Goal: Task Accomplishment & Management: Use online tool/utility

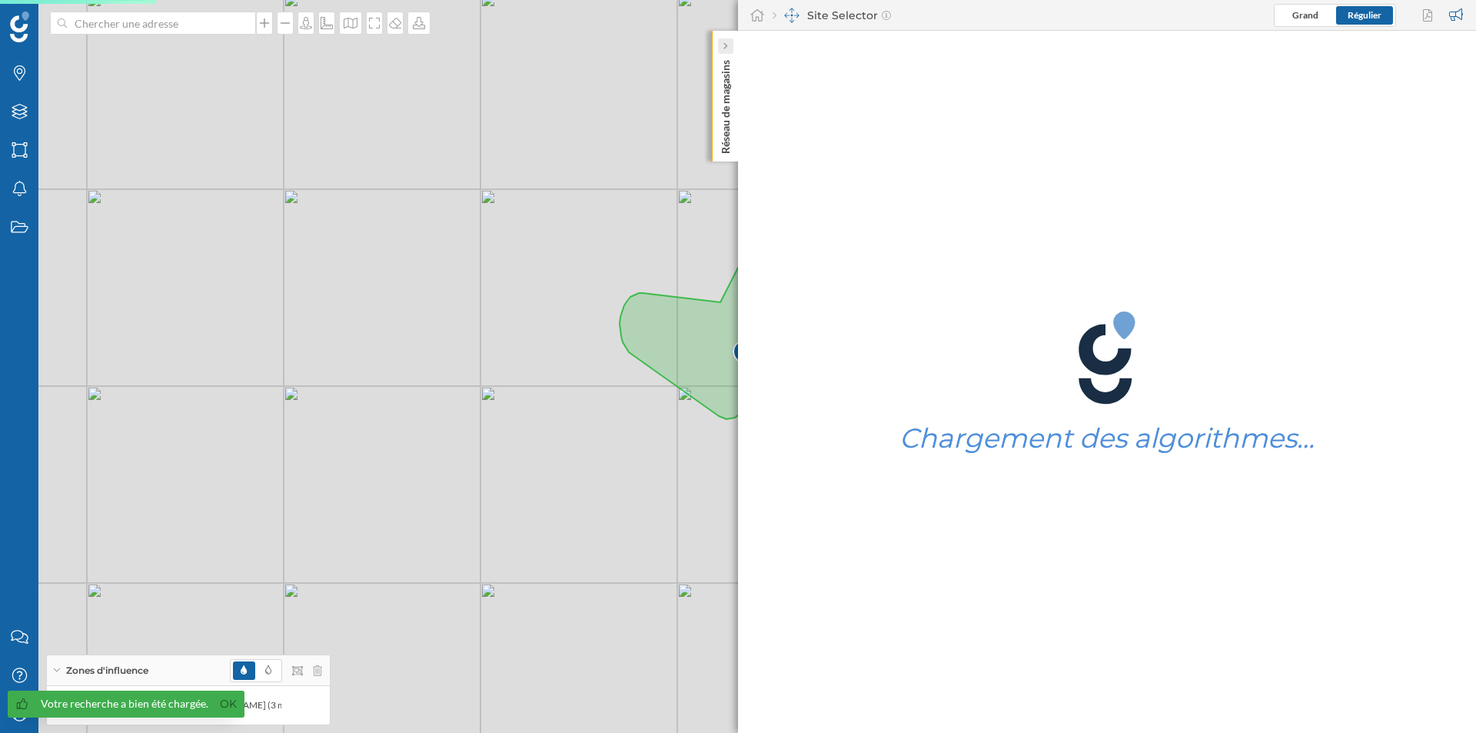
click at [725, 48] on icon at bounding box center [725, 46] width 4 height 7
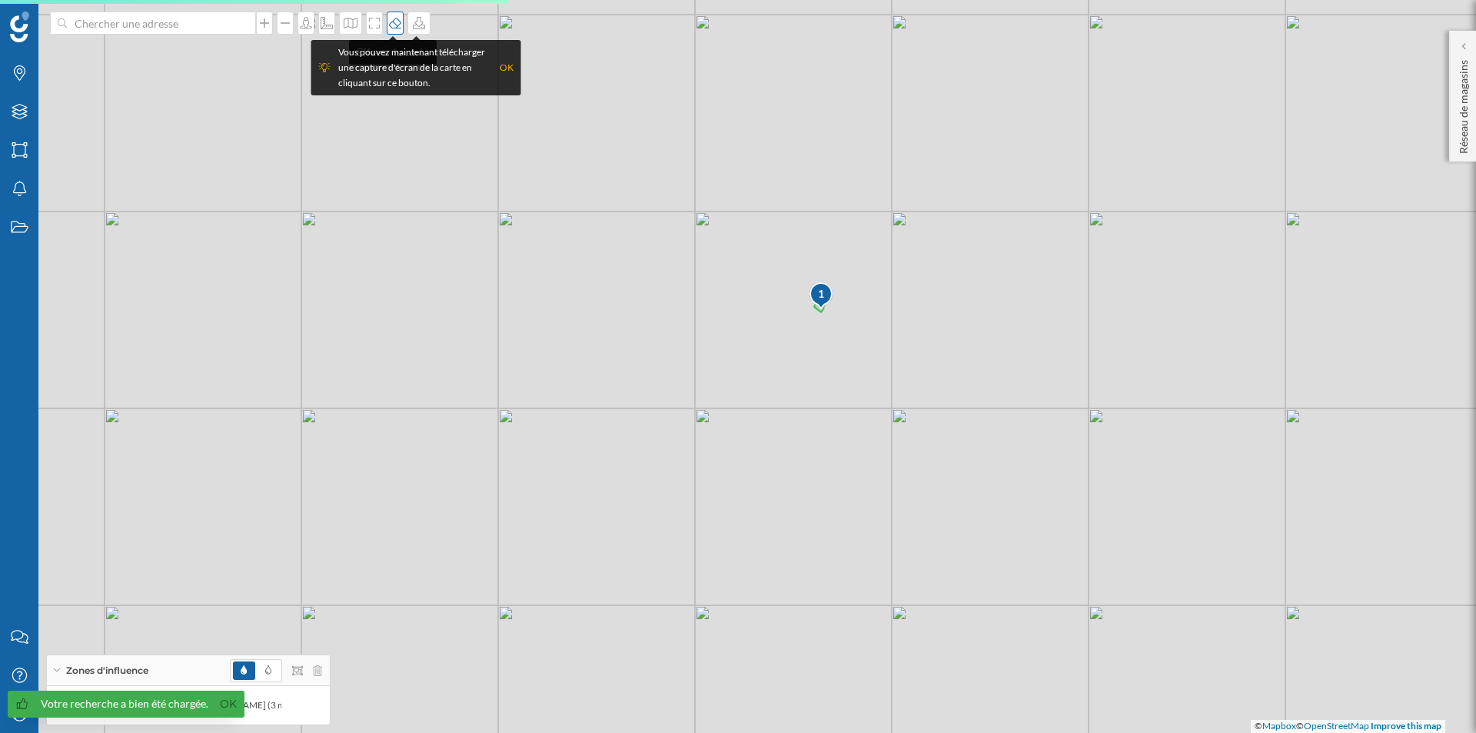
click at [392, 30] on div at bounding box center [395, 23] width 17 height 23
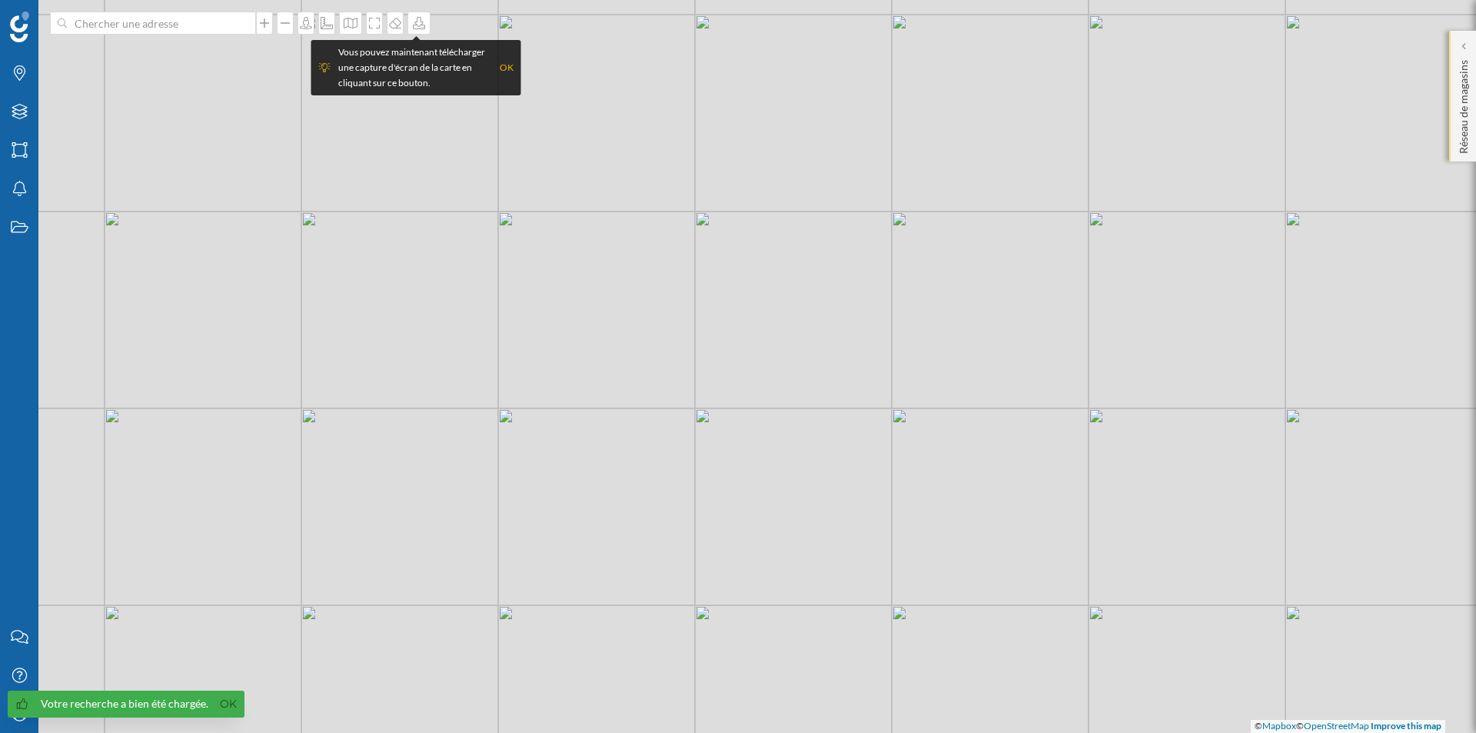
click at [1473, 109] on div "Réseau de magasins" at bounding box center [1462, 96] width 27 height 131
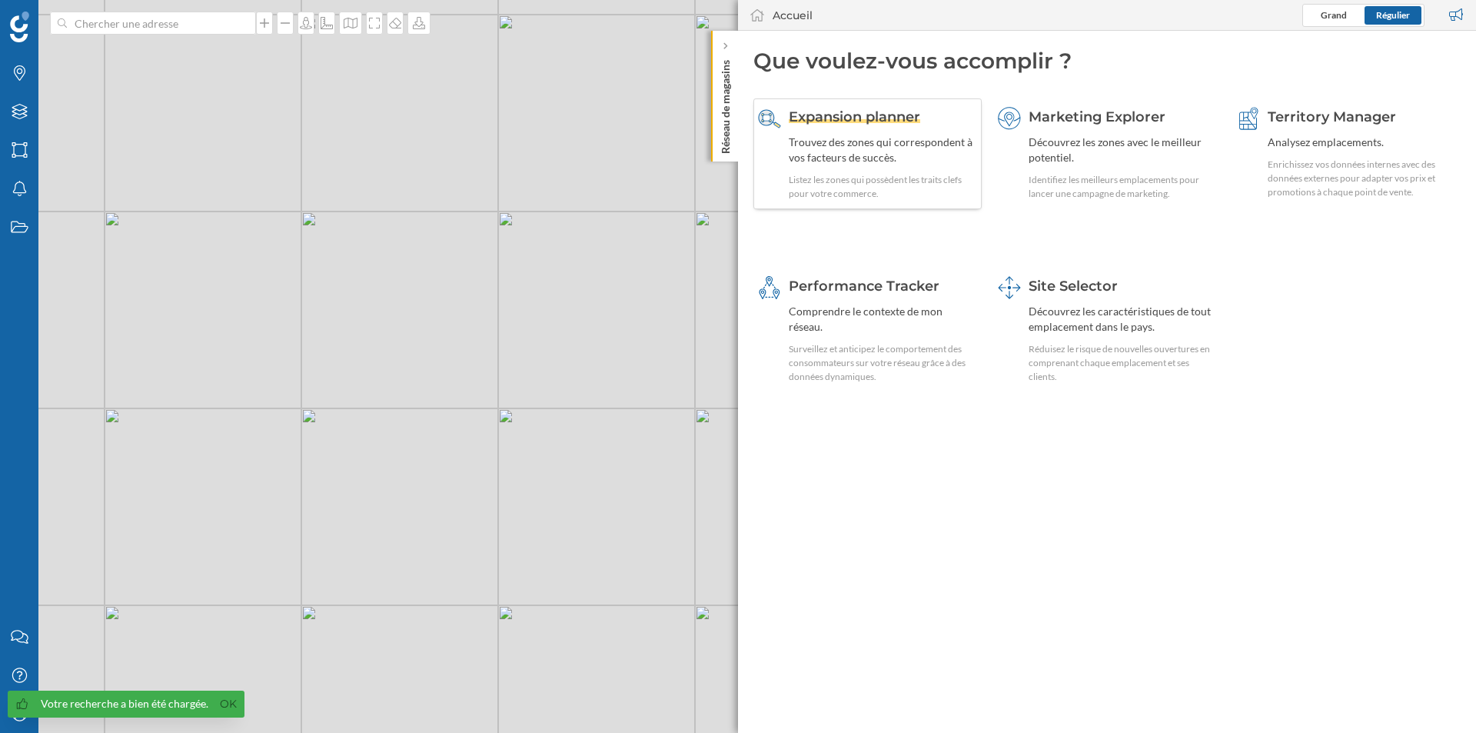
click at [845, 128] on div "Expansion planner Trouvez des zones qui correspondent à vos facteurs de succès.…" at bounding box center [883, 154] width 188 height 94
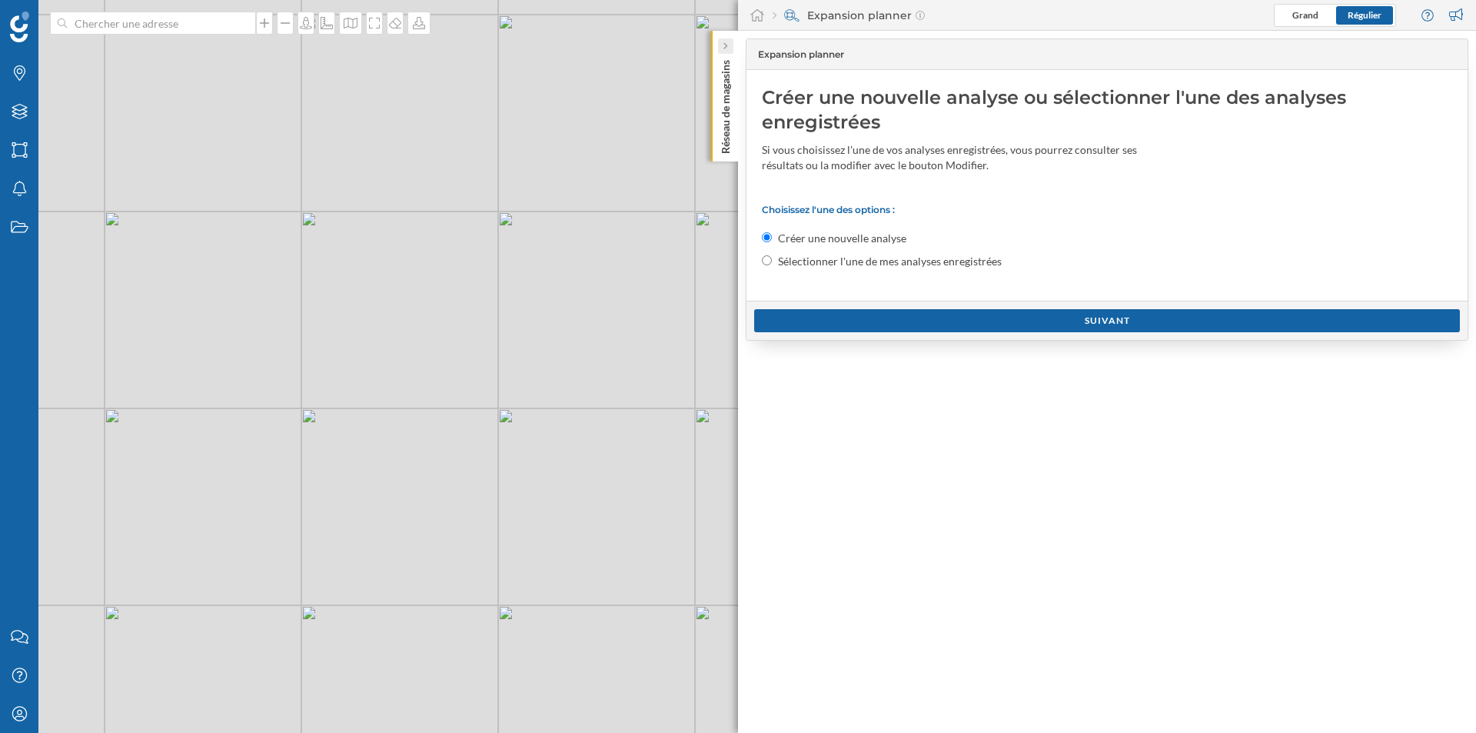
click at [732, 45] on div at bounding box center [725, 45] width 15 height 15
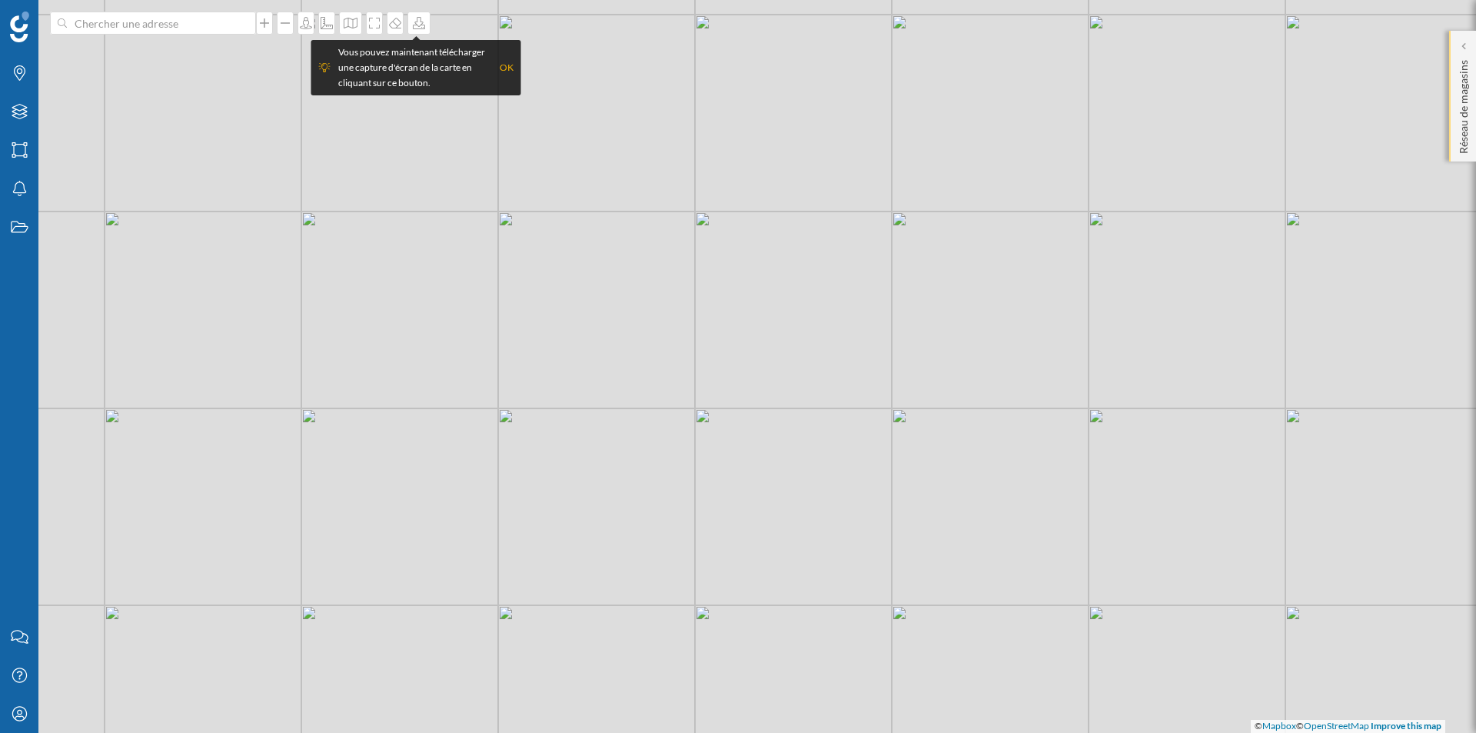
click at [1471, 72] on p "Réseau de magasins" at bounding box center [1463, 104] width 15 height 100
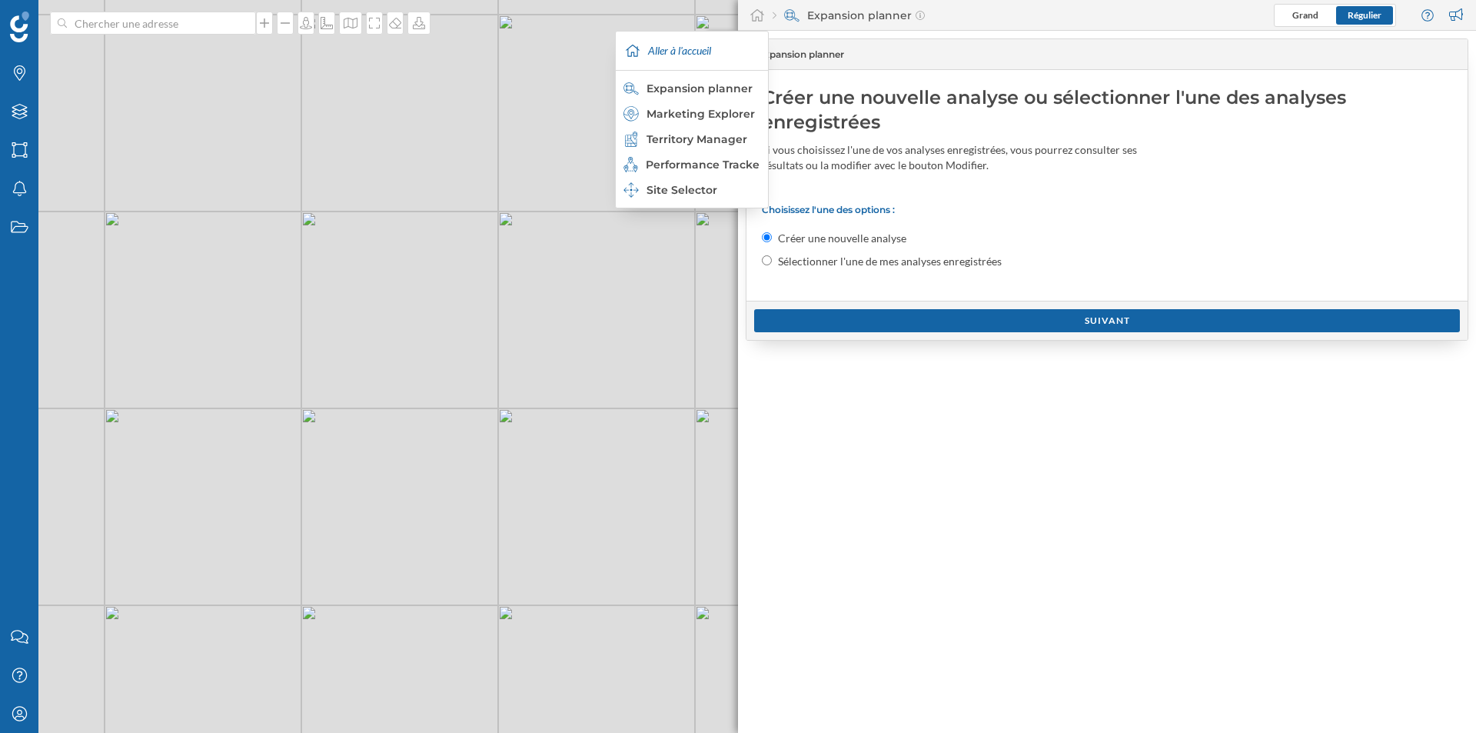
click at [771, 16] on div "Expansion planner Grand Régulier" at bounding box center [1107, 15] width 738 height 31
click at [768, 16] on div at bounding box center [757, 15] width 23 height 23
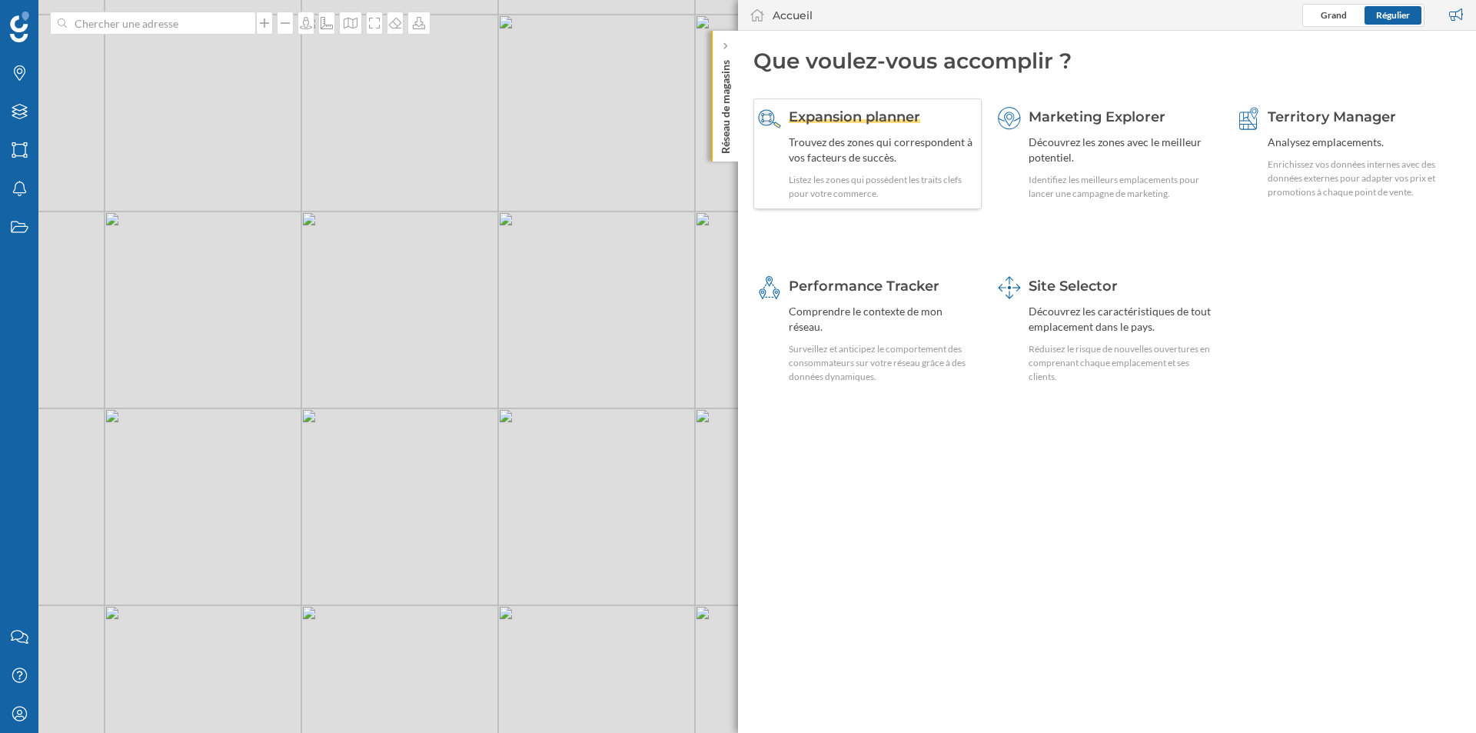
click at [867, 132] on div "Expansion planner Trouvez des zones qui correspondent à vos facteurs de succès.…" at bounding box center [883, 154] width 188 height 94
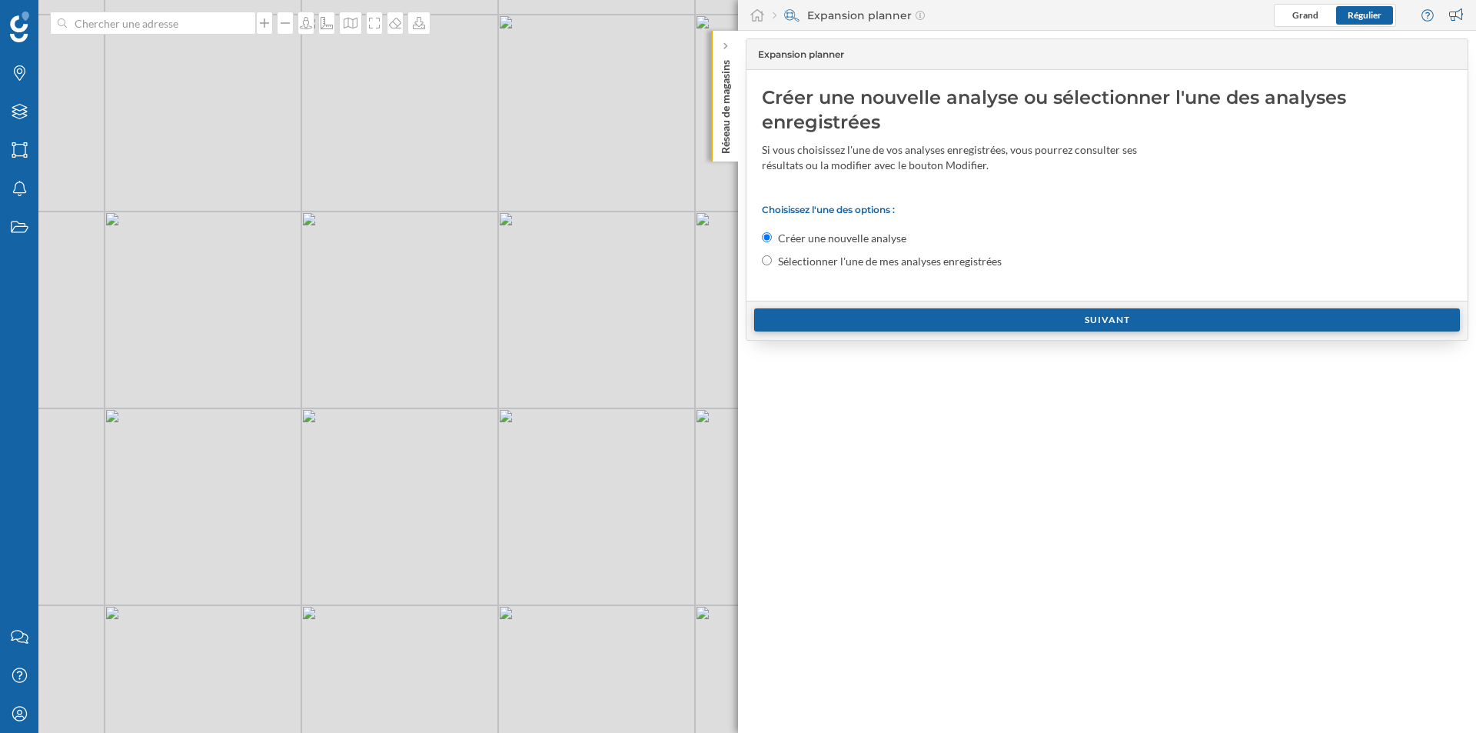
click at [875, 320] on div "Suivant" at bounding box center [1107, 319] width 706 height 23
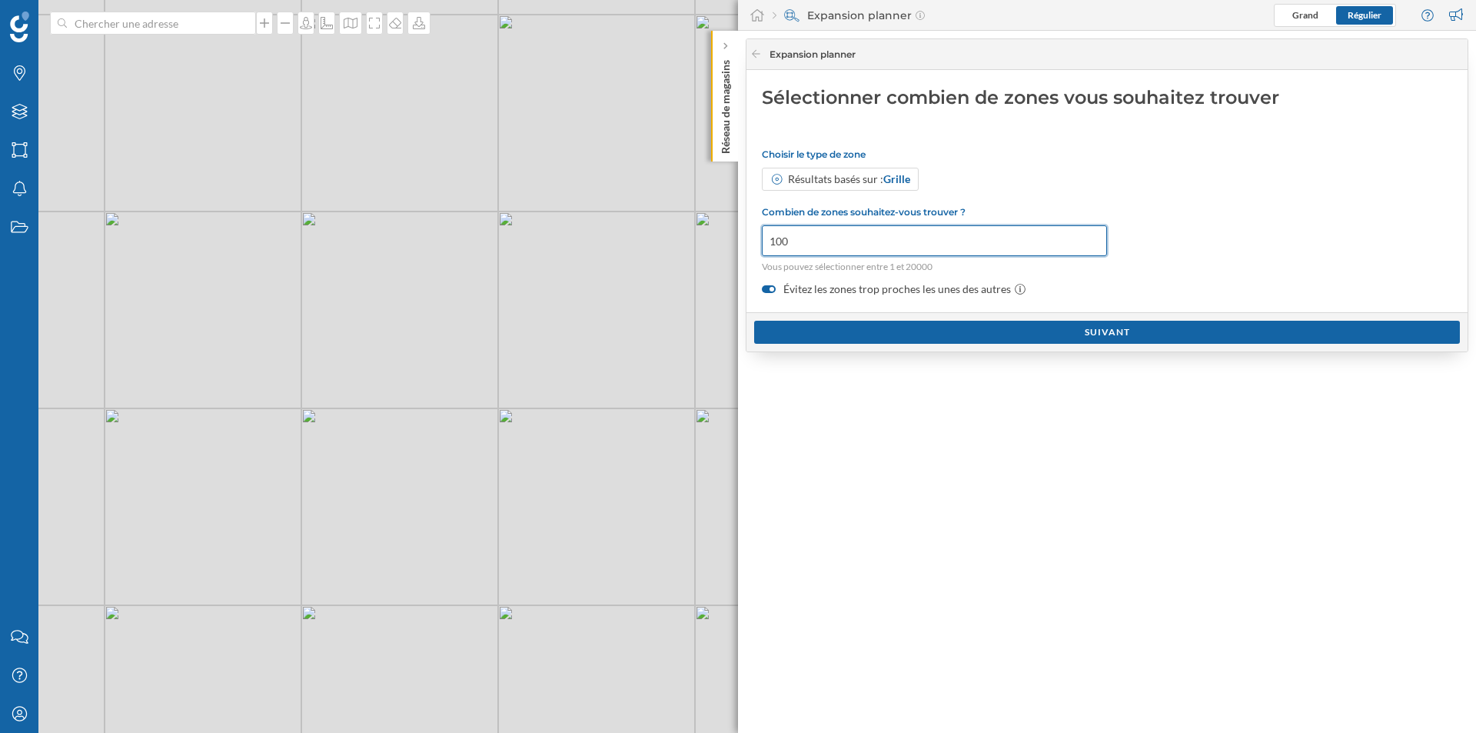
click at [849, 228] on input "100" at bounding box center [934, 240] width 345 height 31
type input "1"
type input "5"
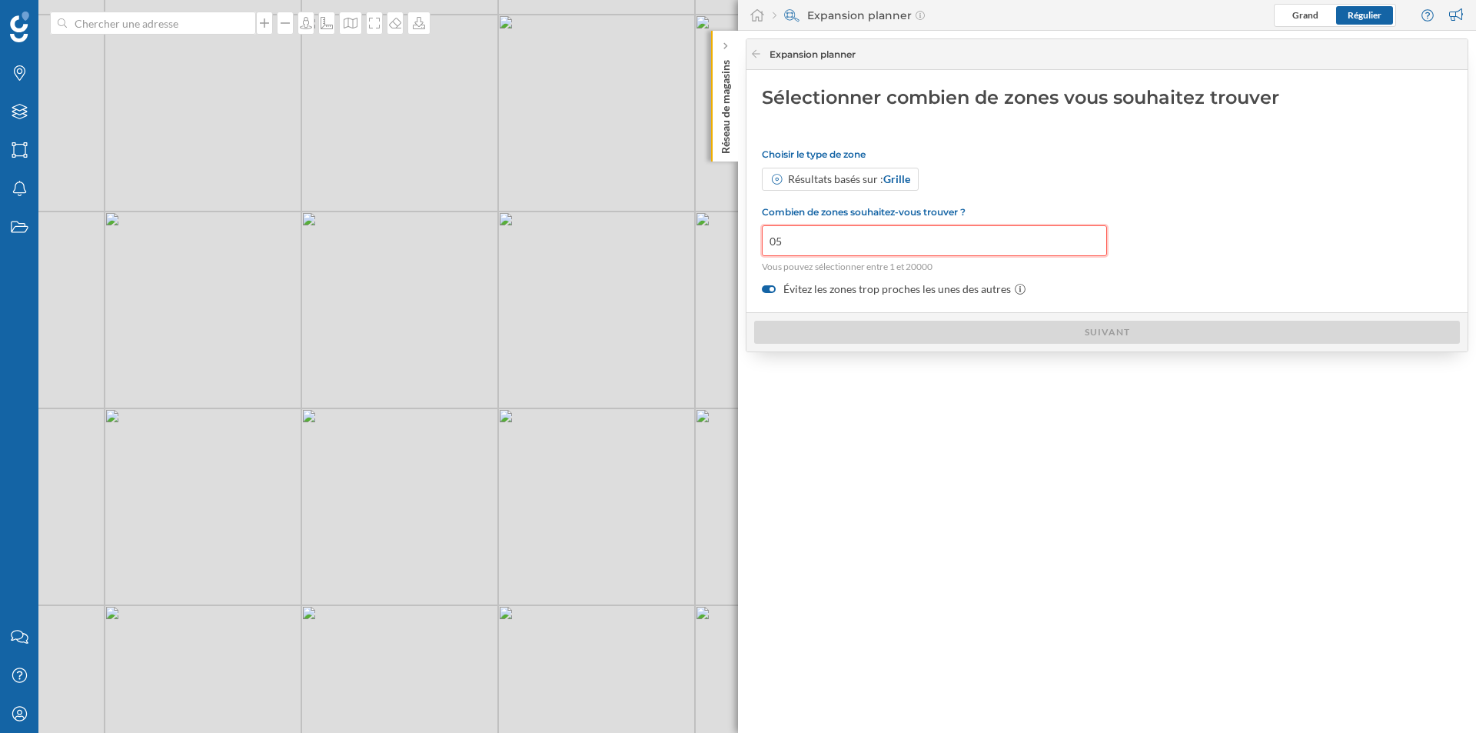
type input "5"
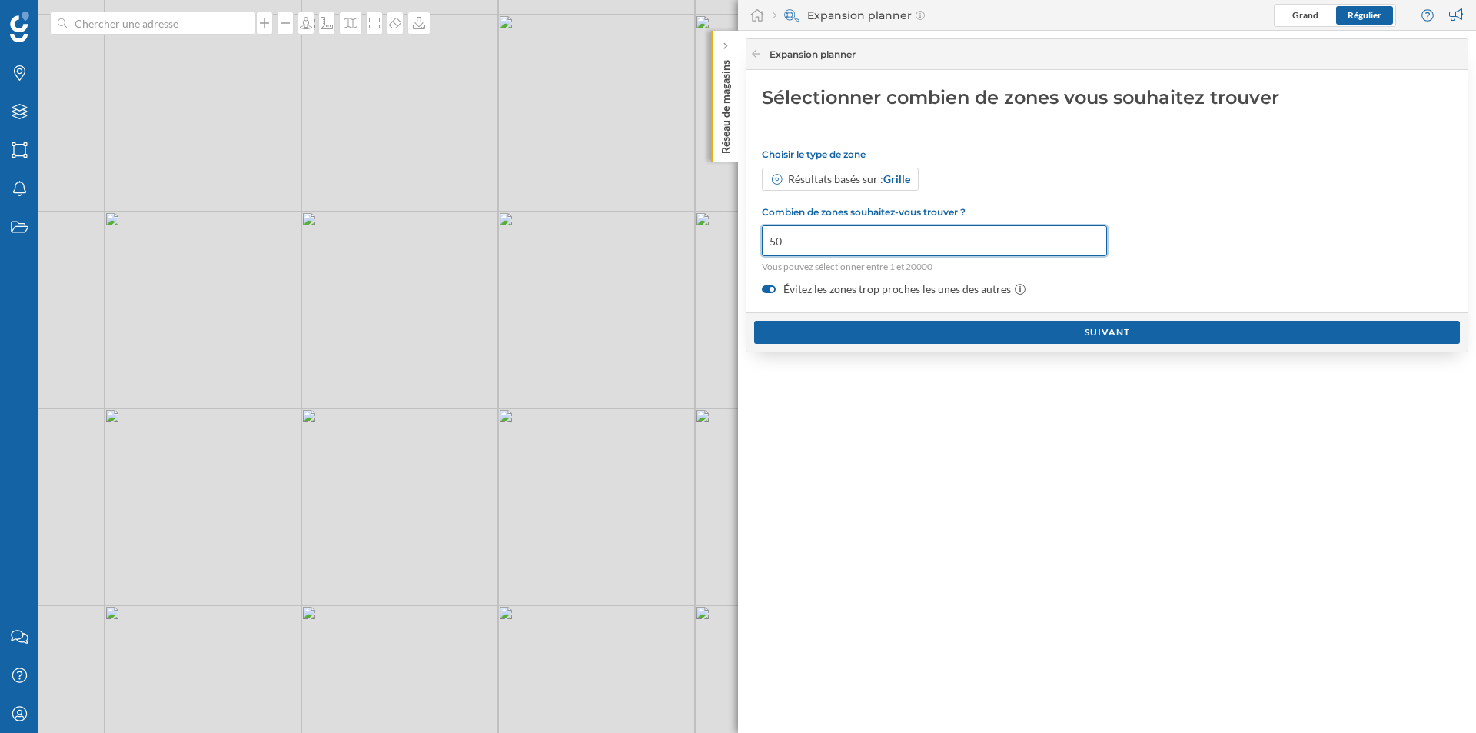
type input "5"
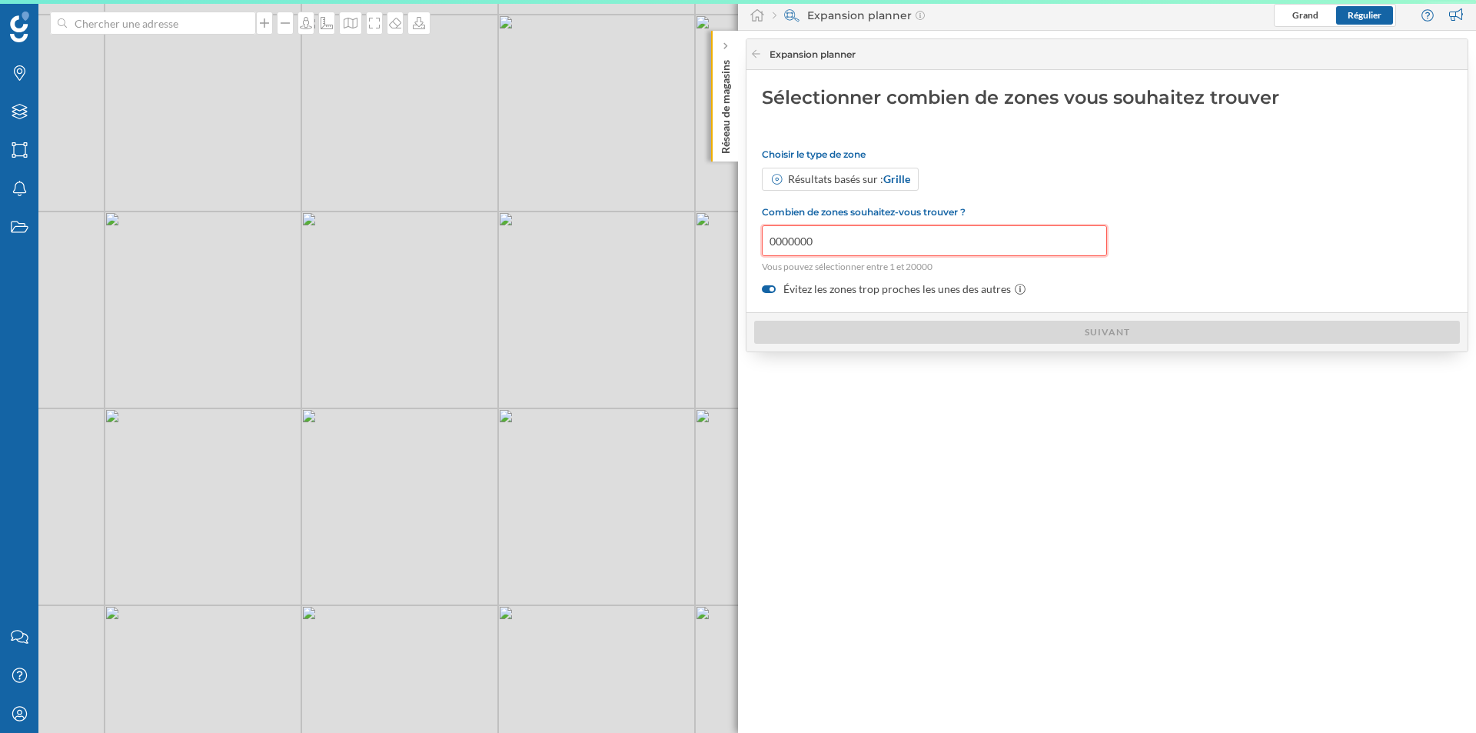
type input "00000000"
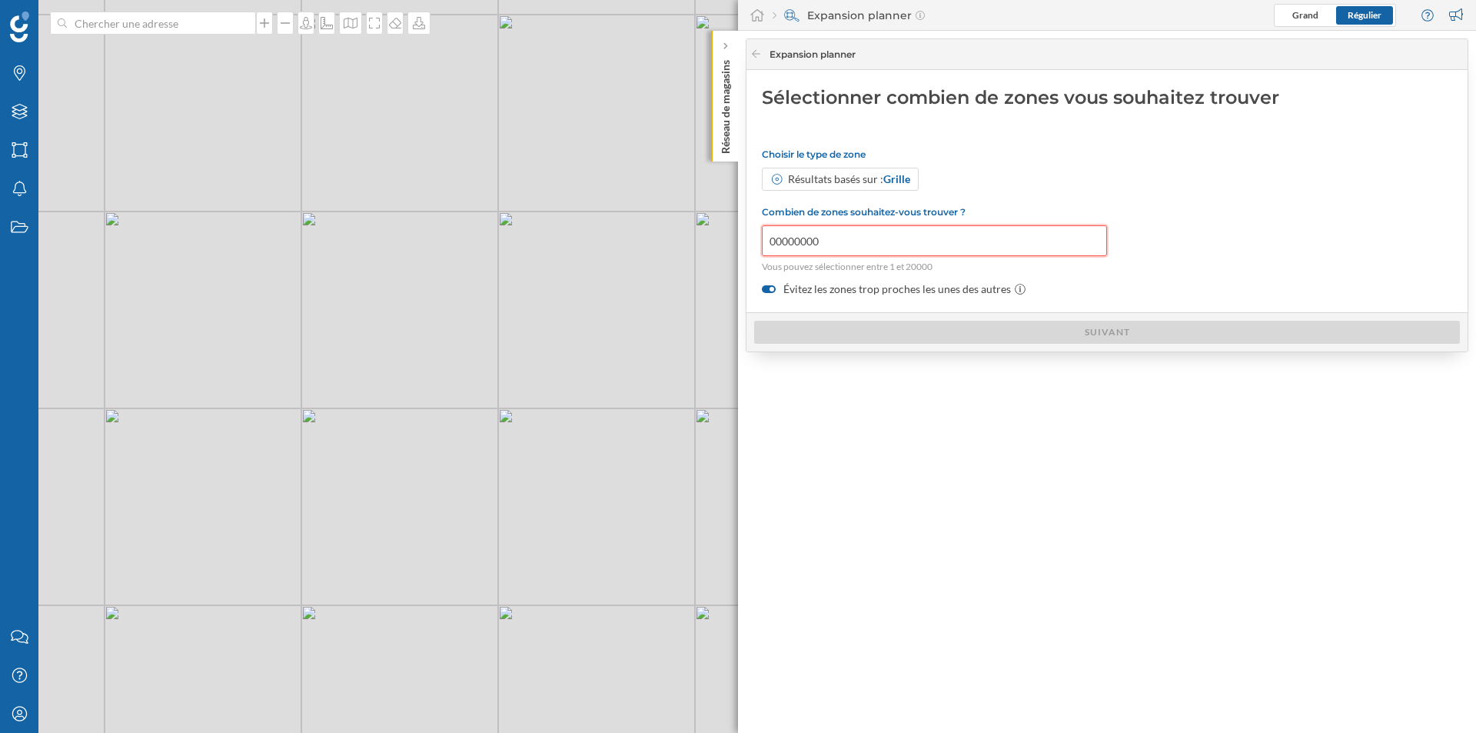
drag, startPoint x: 988, startPoint y: 238, endPoint x: 740, endPoint y: 238, distance: 247.6
click at [740, 238] on div "Expansion planner Sélectionner combien de zones vous souhaitez trouver Choisir …" at bounding box center [1107, 382] width 738 height 702
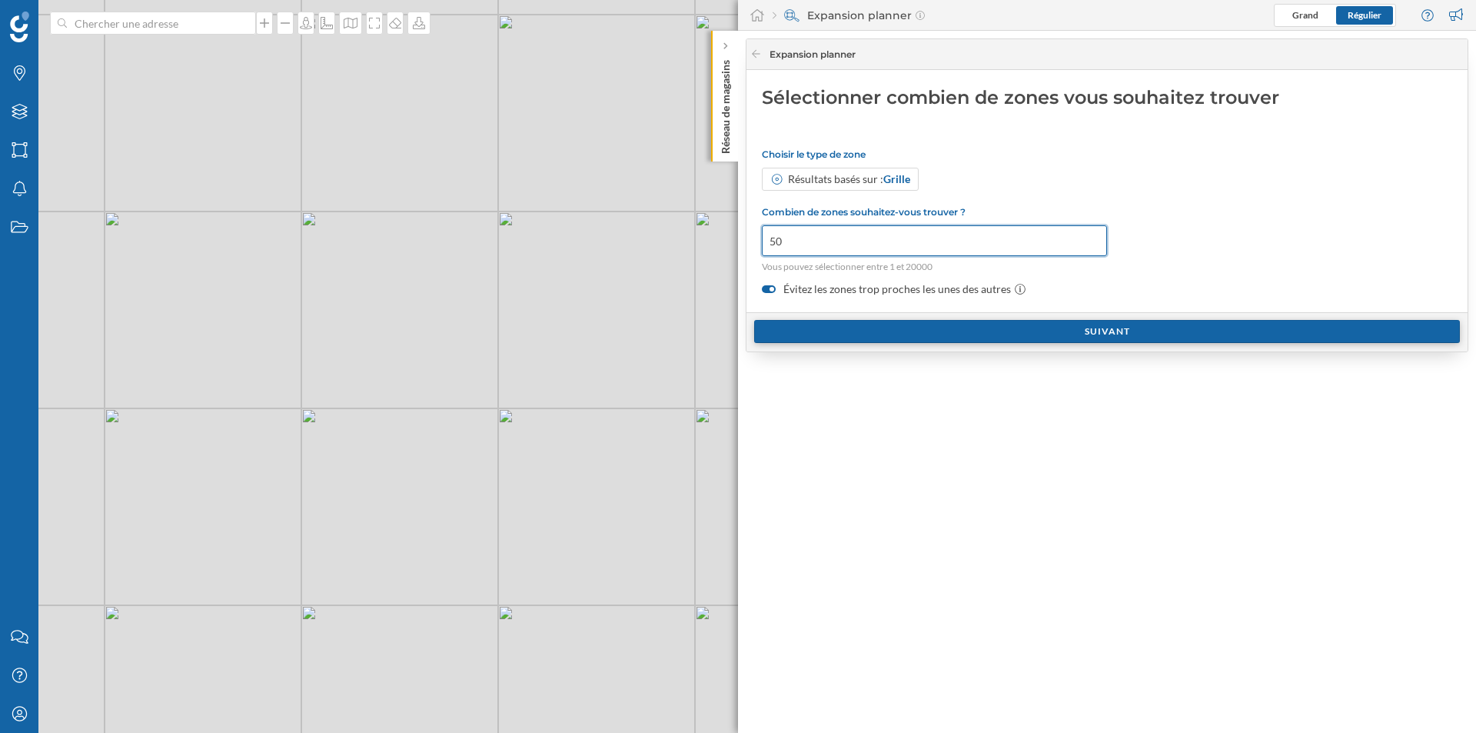
type input "50"
click at [1006, 326] on div "Suivant" at bounding box center [1107, 331] width 706 height 23
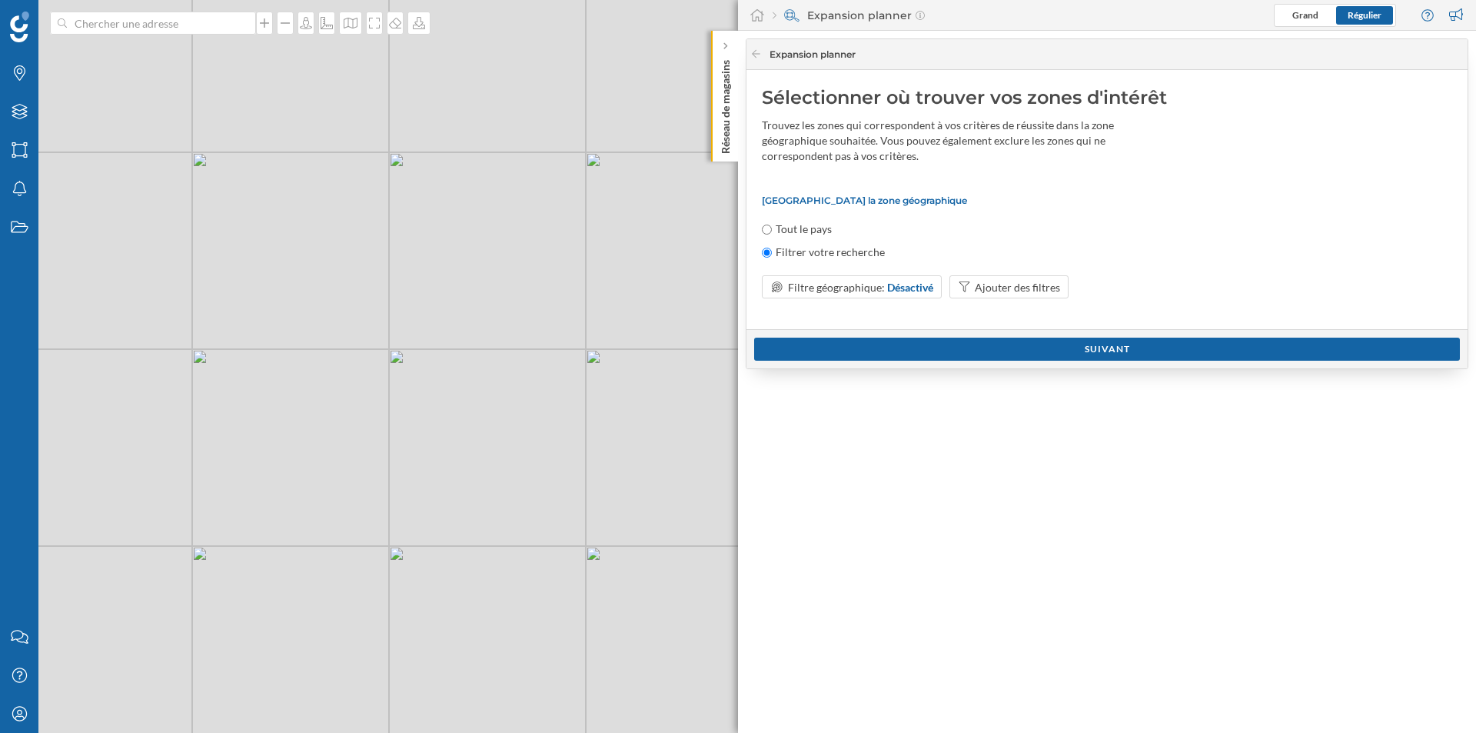
drag, startPoint x: 587, startPoint y: 462, endPoint x: 541, endPoint y: 447, distance: 47.7
click at [541, 447] on div "© Mapbox © OpenStreetMap Improve this map" at bounding box center [738, 366] width 1476 height 733
click at [860, 291] on span "Filtre géographique:" at bounding box center [836, 287] width 97 height 13
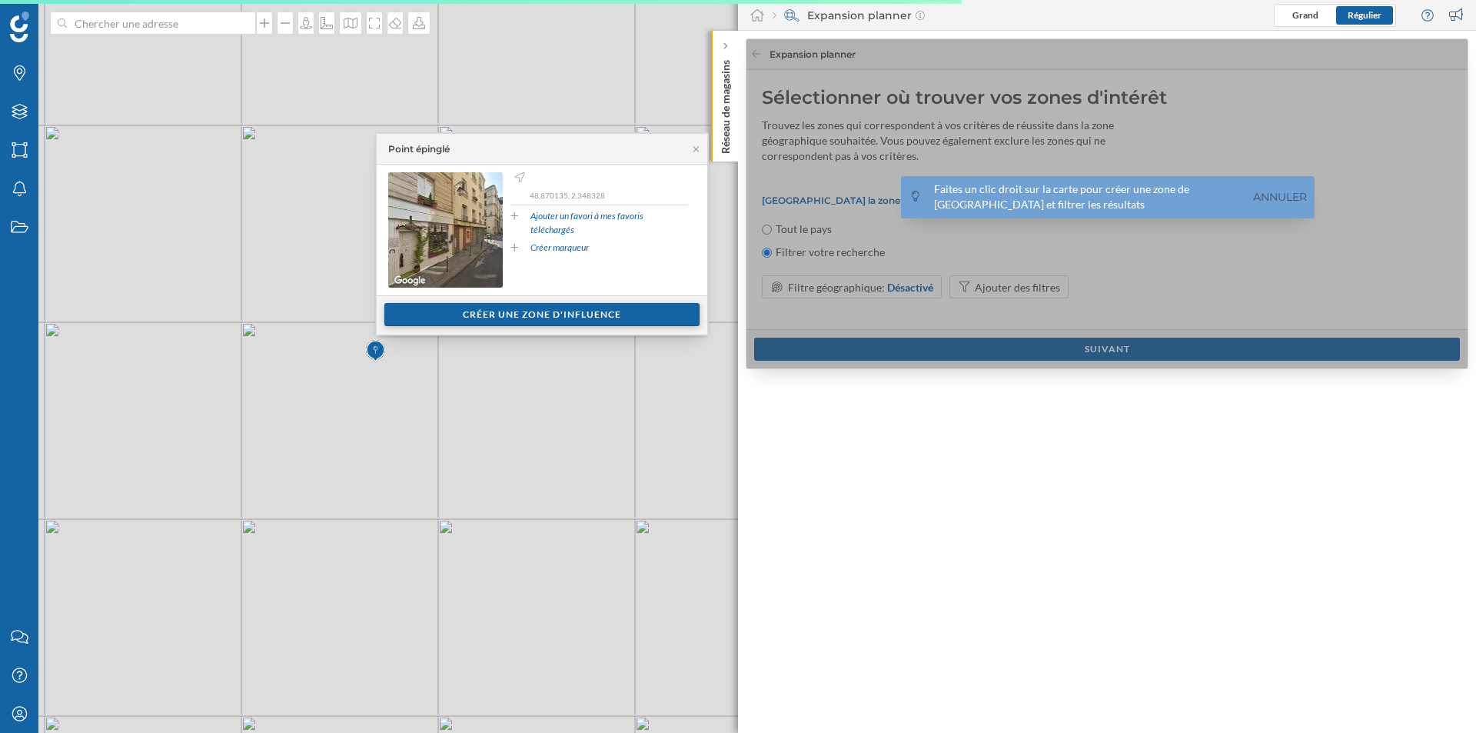
click at [569, 318] on div "Créer une zone d'influence" at bounding box center [541, 314] width 315 height 23
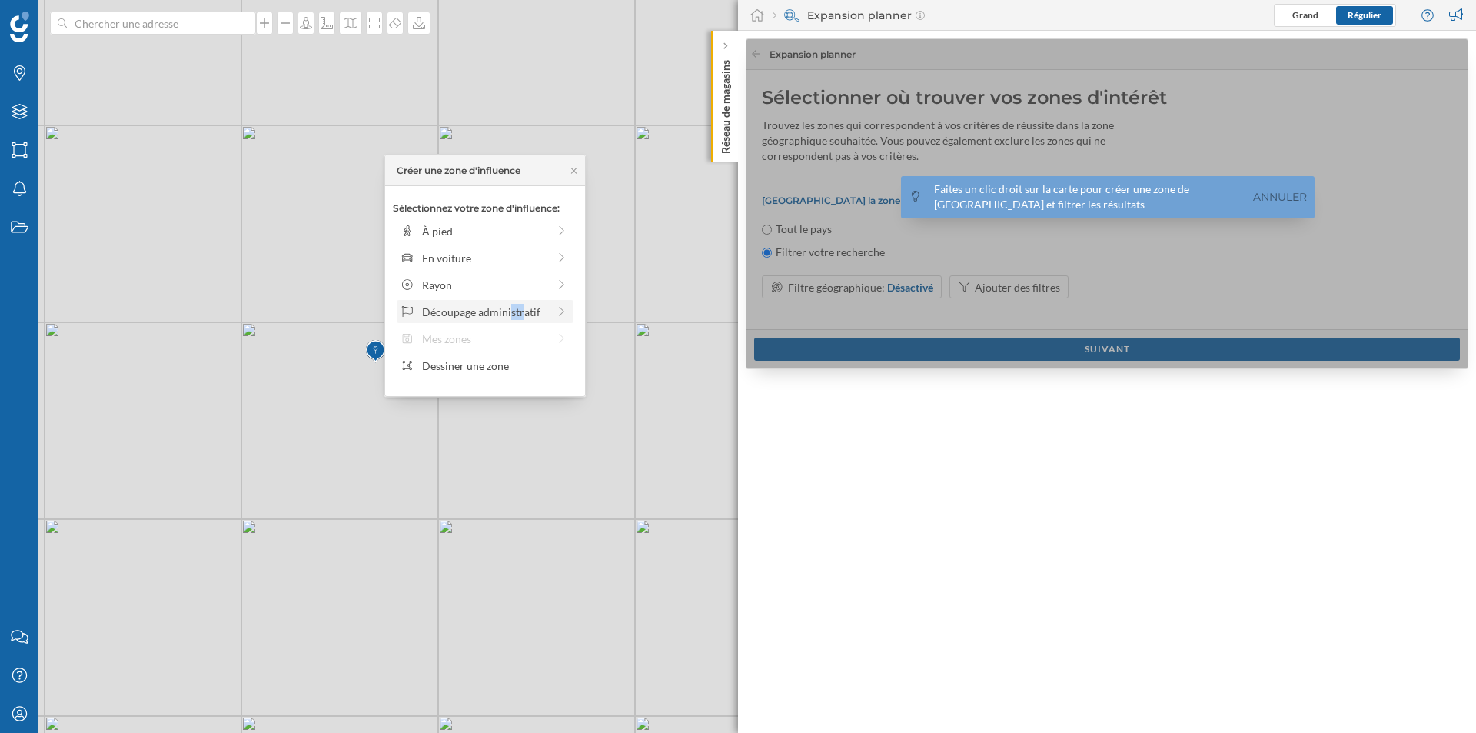
drag, startPoint x: 502, startPoint y: 318, endPoint x: 483, endPoint y: 304, distance: 23.2
click at [483, 304] on div "Découpage administratif" at bounding box center [484, 312] width 125 height 16
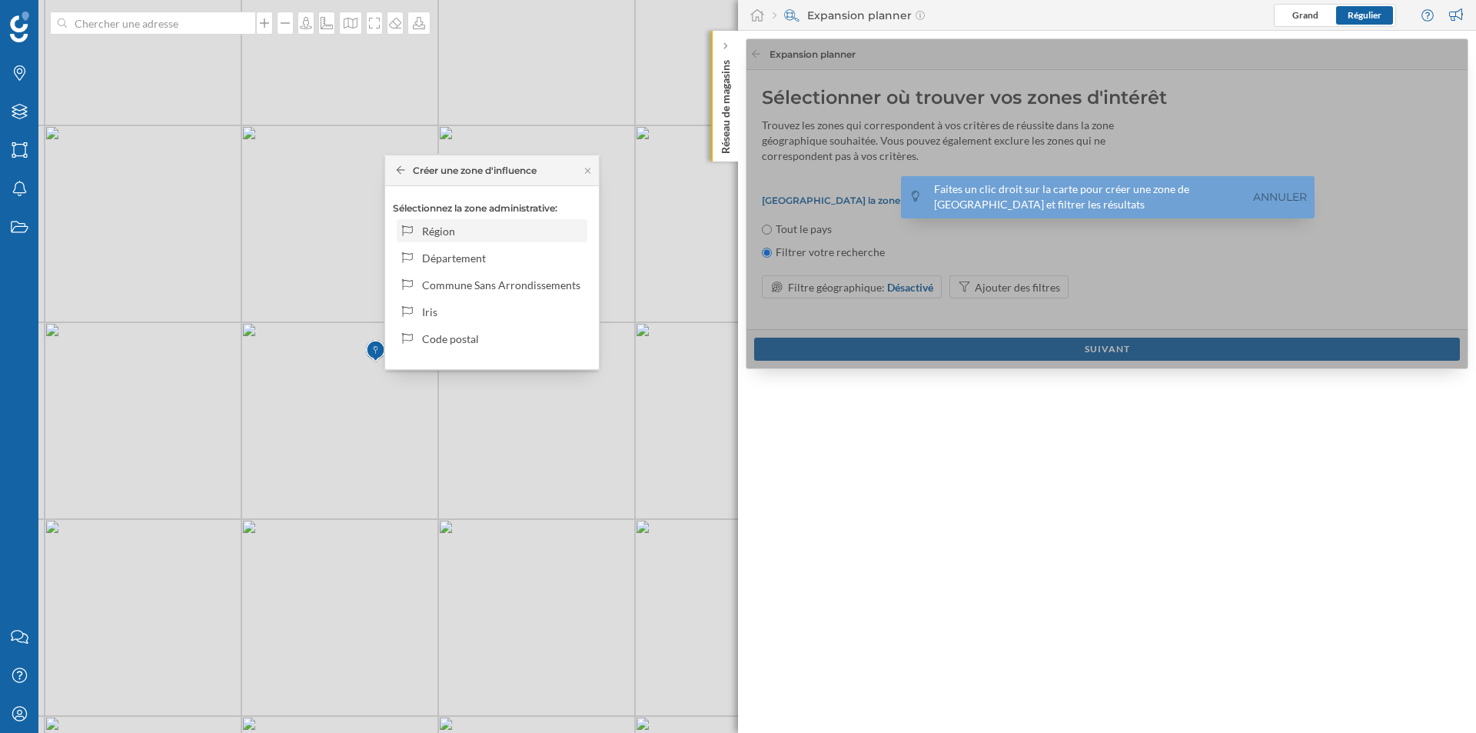
click at [464, 230] on div "Région" at bounding box center [502, 231] width 160 height 16
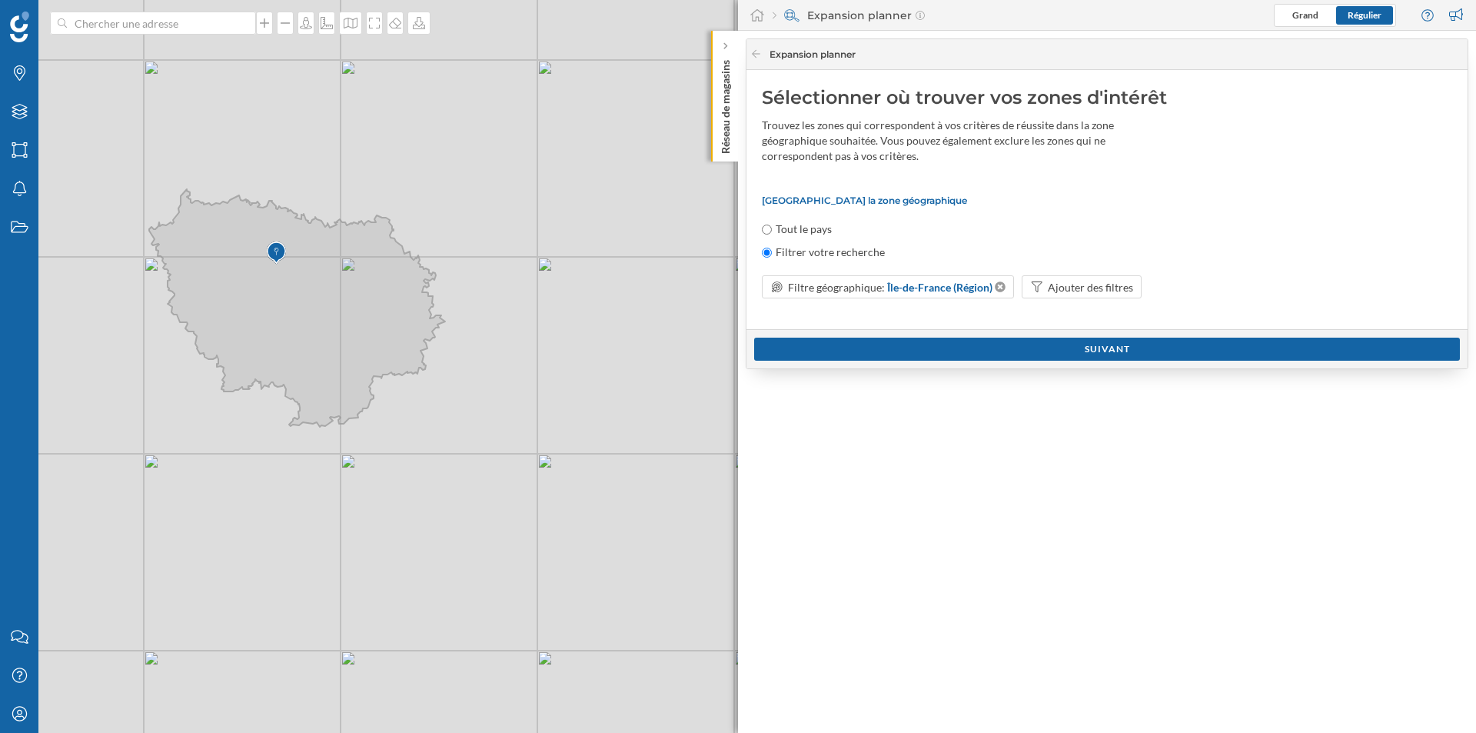
drag, startPoint x: 481, startPoint y: 419, endPoint x: 599, endPoint y: 441, distance: 119.6
click at [604, 441] on div "© Mapbox © OpenStreetMap Improve this map" at bounding box center [738, 366] width 1476 height 733
click at [1085, 282] on div "Ajouter des filtres" at bounding box center [1090, 287] width 85 height 16
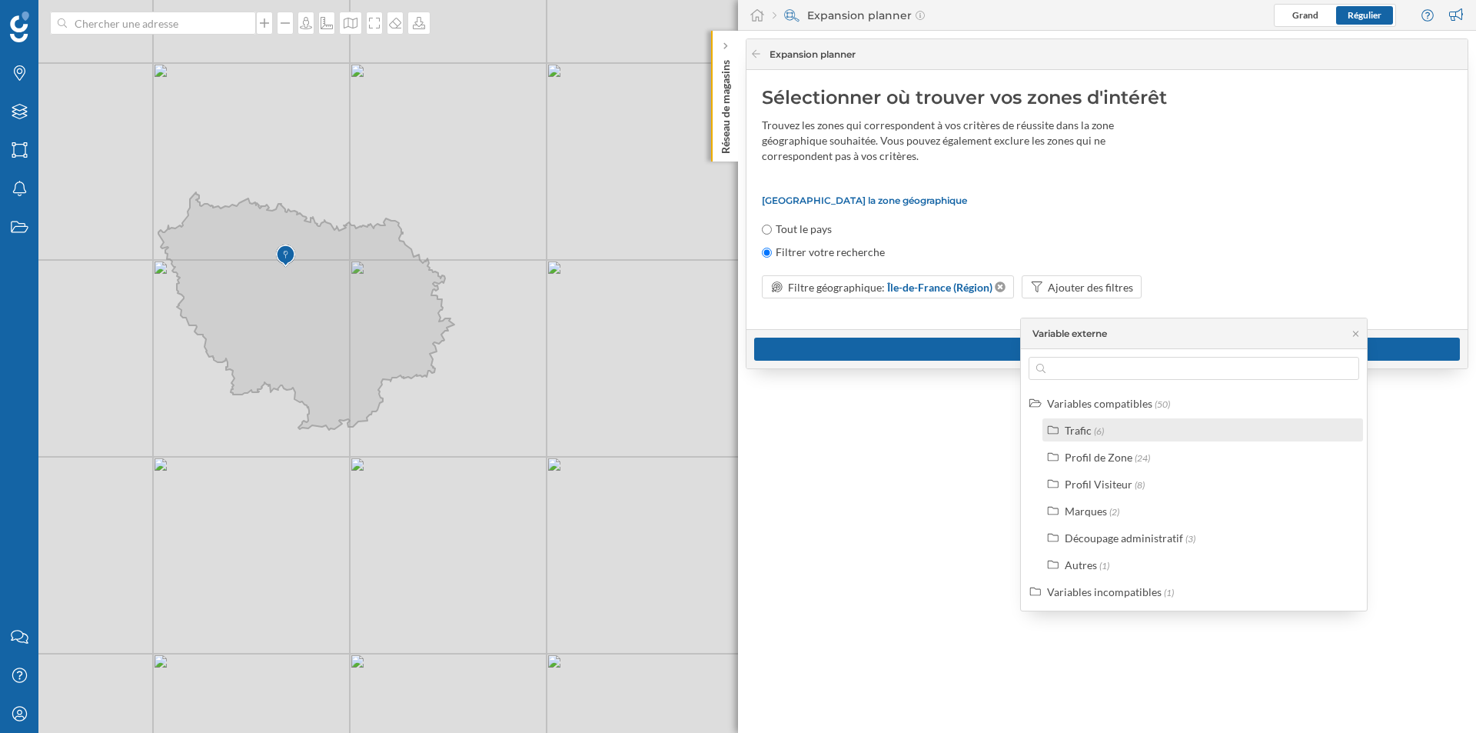
click at [1099, 431] on span "(6)" at bounding box center [1099, 431] width 10 height 12
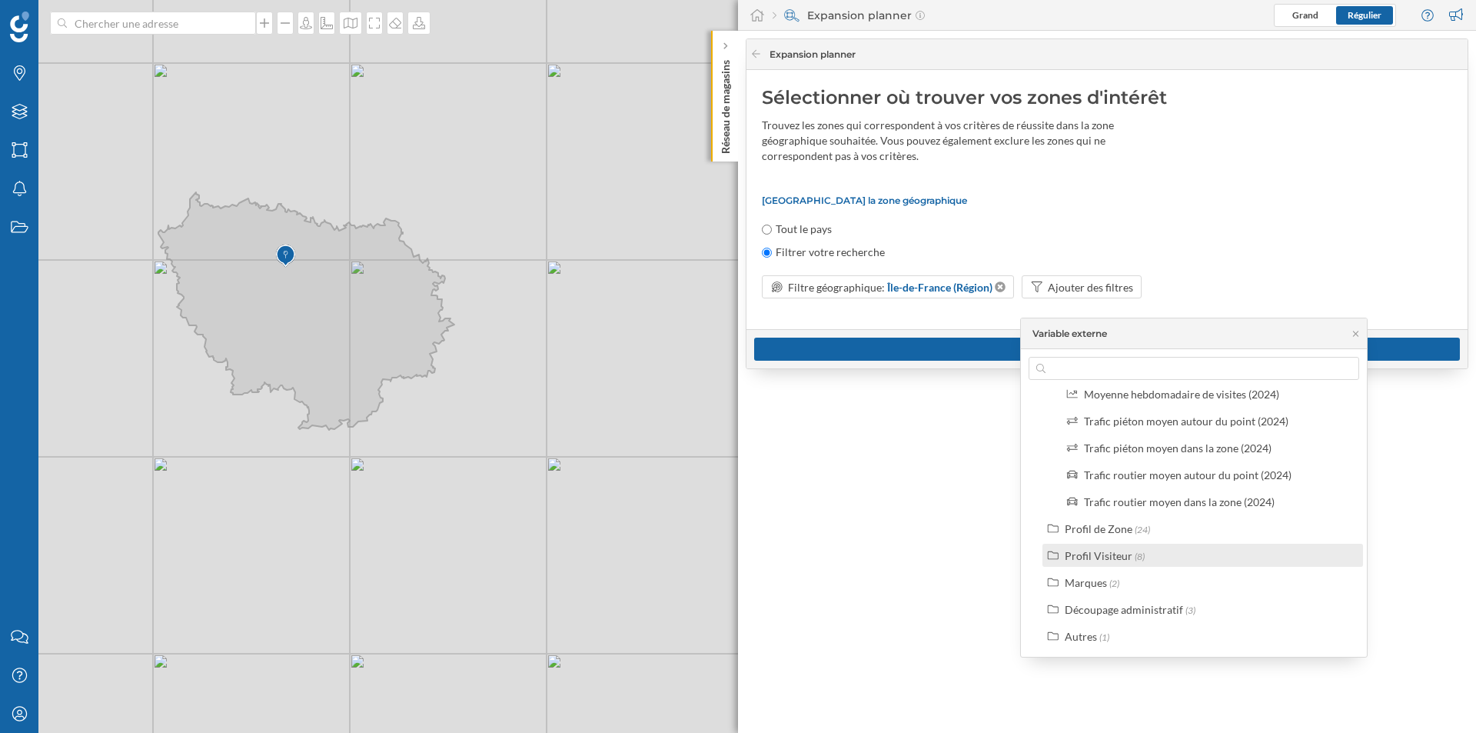
scroll to position [125, 0]
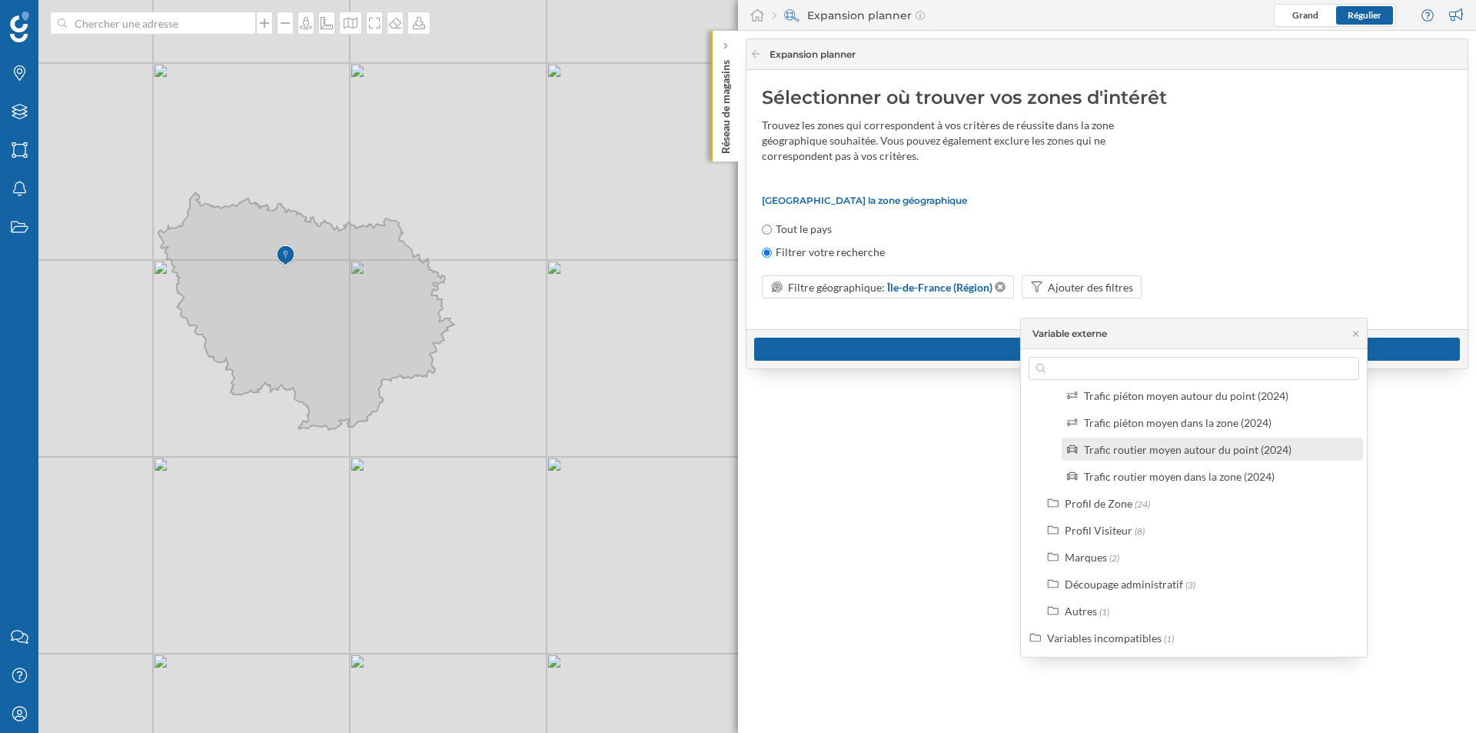
click at [1165, 453] on div "Trafic routier moyen autour du point (2024)" at bounding box center [1188, 449] width 208 height 13
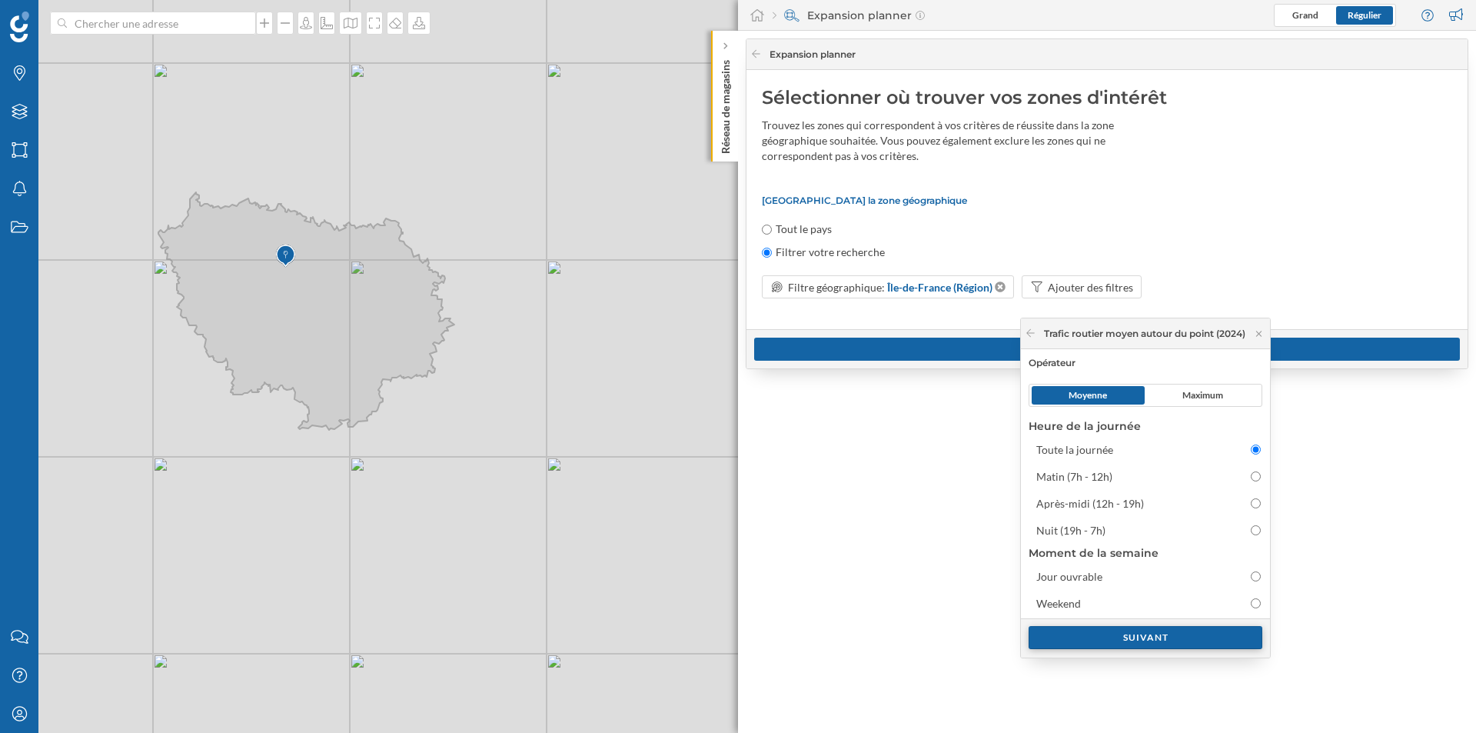
click at [1056, 634] on div "Suivant" at bounding box center [1146, 637] width 234 height 23
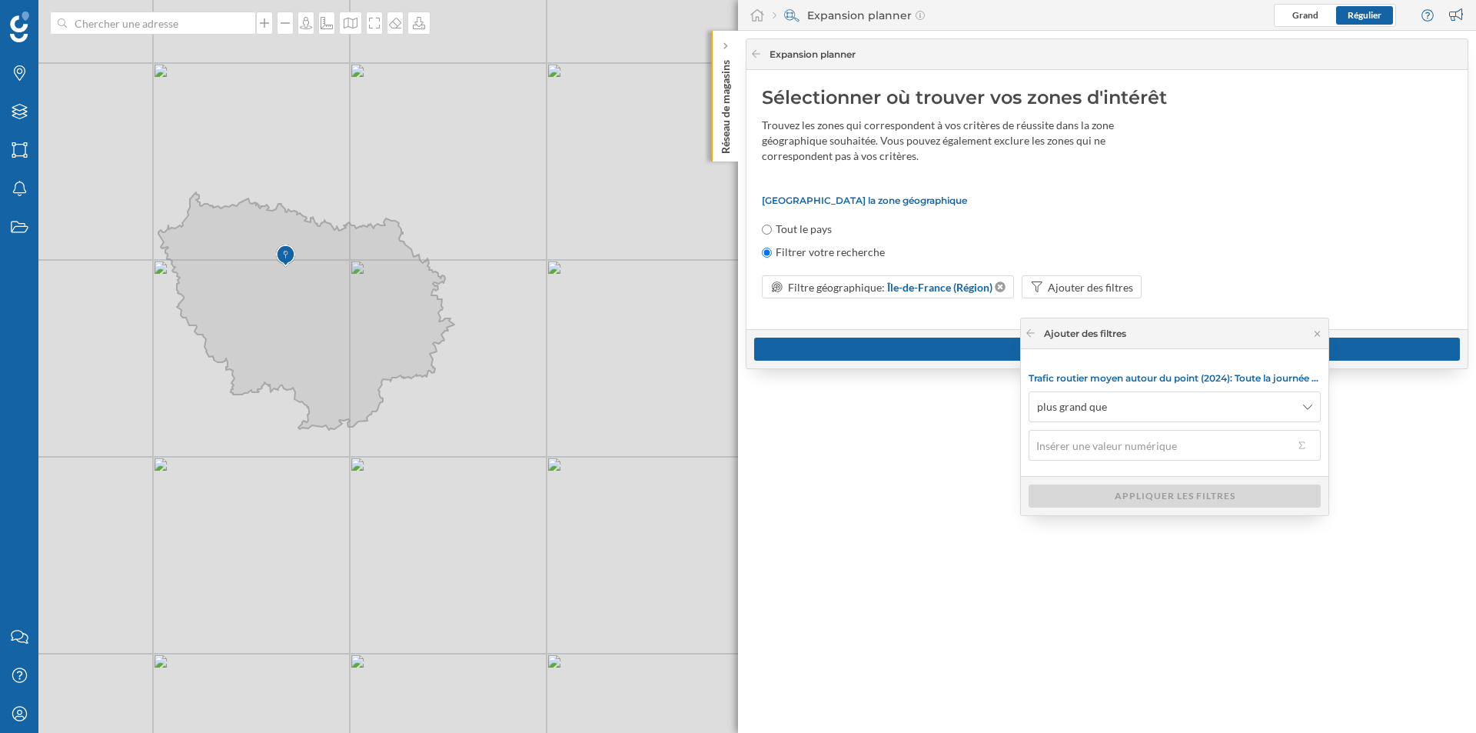
click at [1095, 424] on div "plus grand que" at bounding box center [1175, 425] width 292 height 69
click at [1103, 412] on span "plus grand que" at bounding box center [1072, 406] width 70 height 15
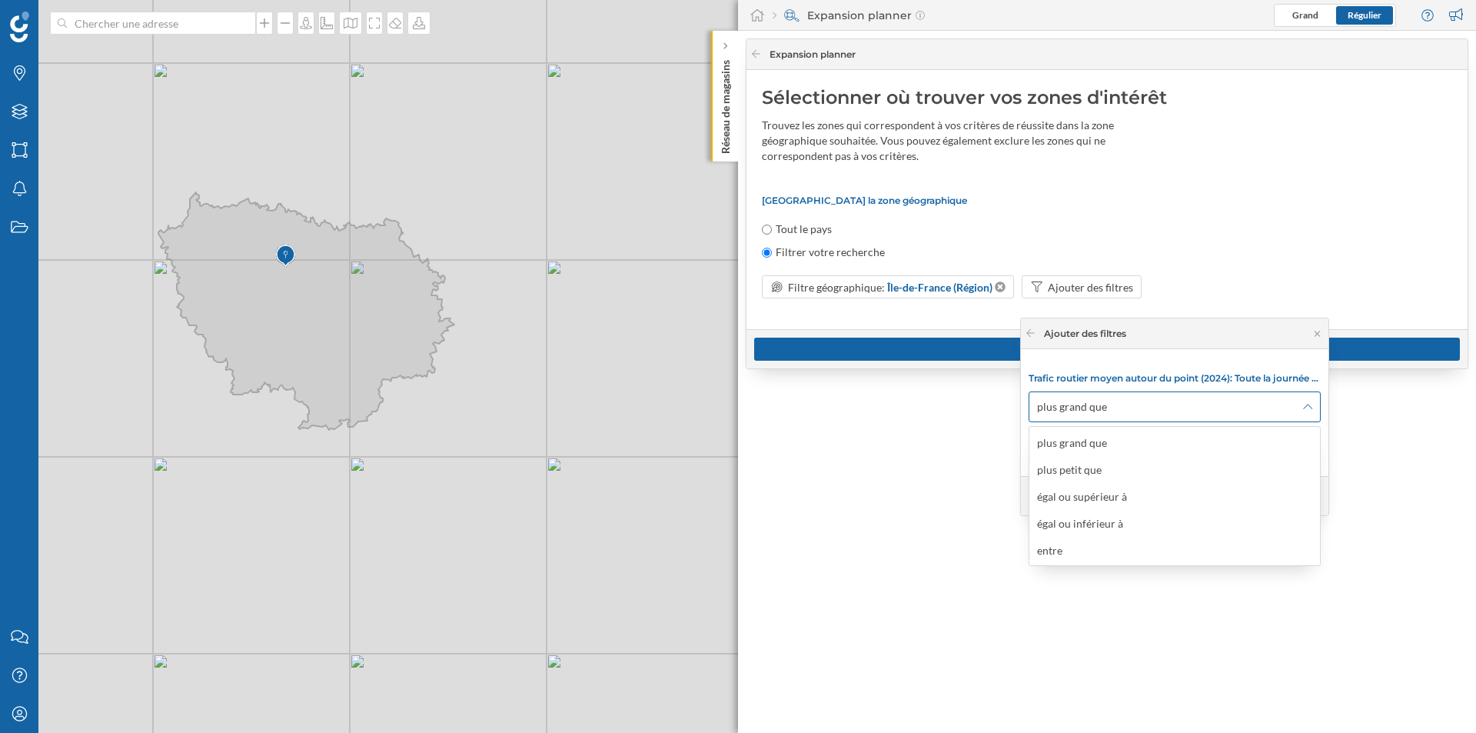
click at [1103, 412] on span "plus grand que" at bounding box center [1072, 406] width 70 height 15
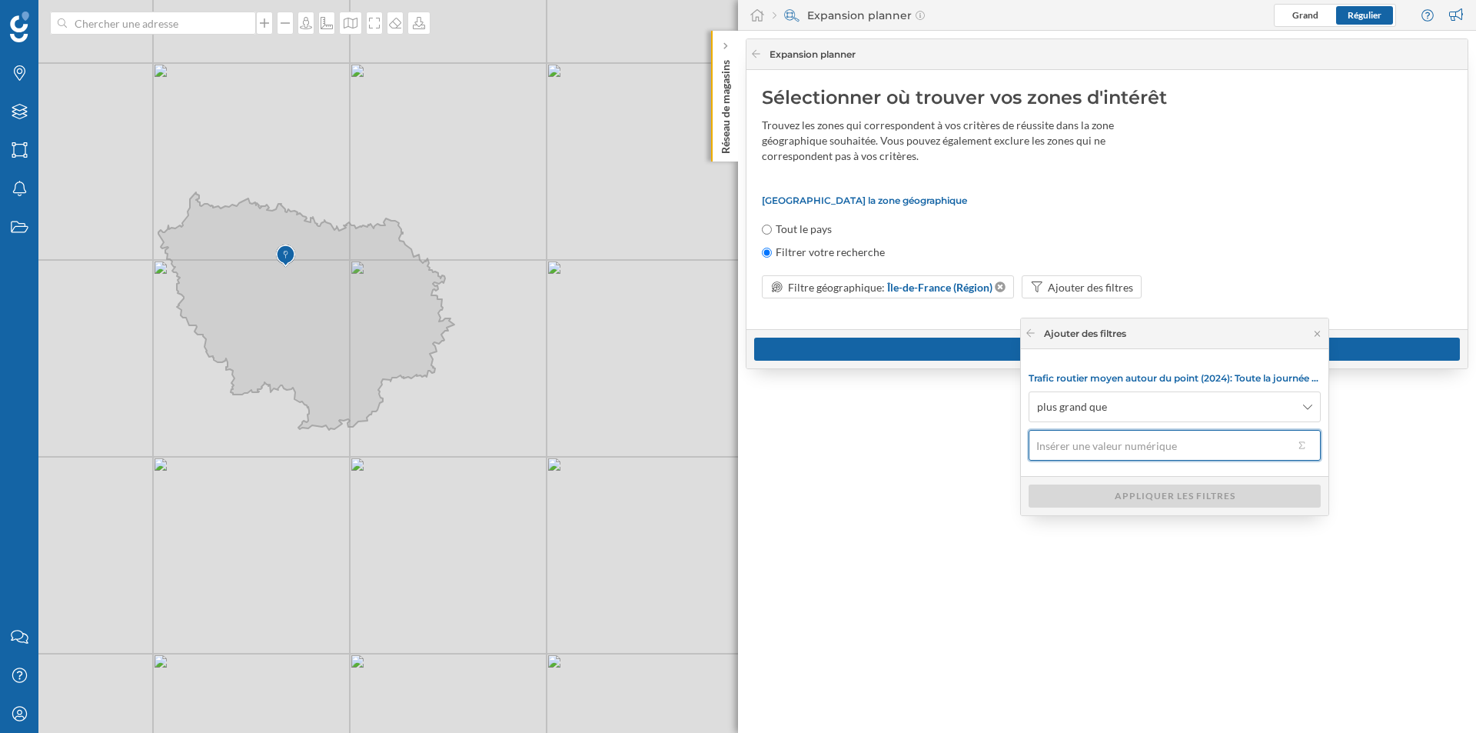
click at [1070, 440] on input "text" at bounding box center [1161, 445] width 265 height 31
type input "1"
type input "0"
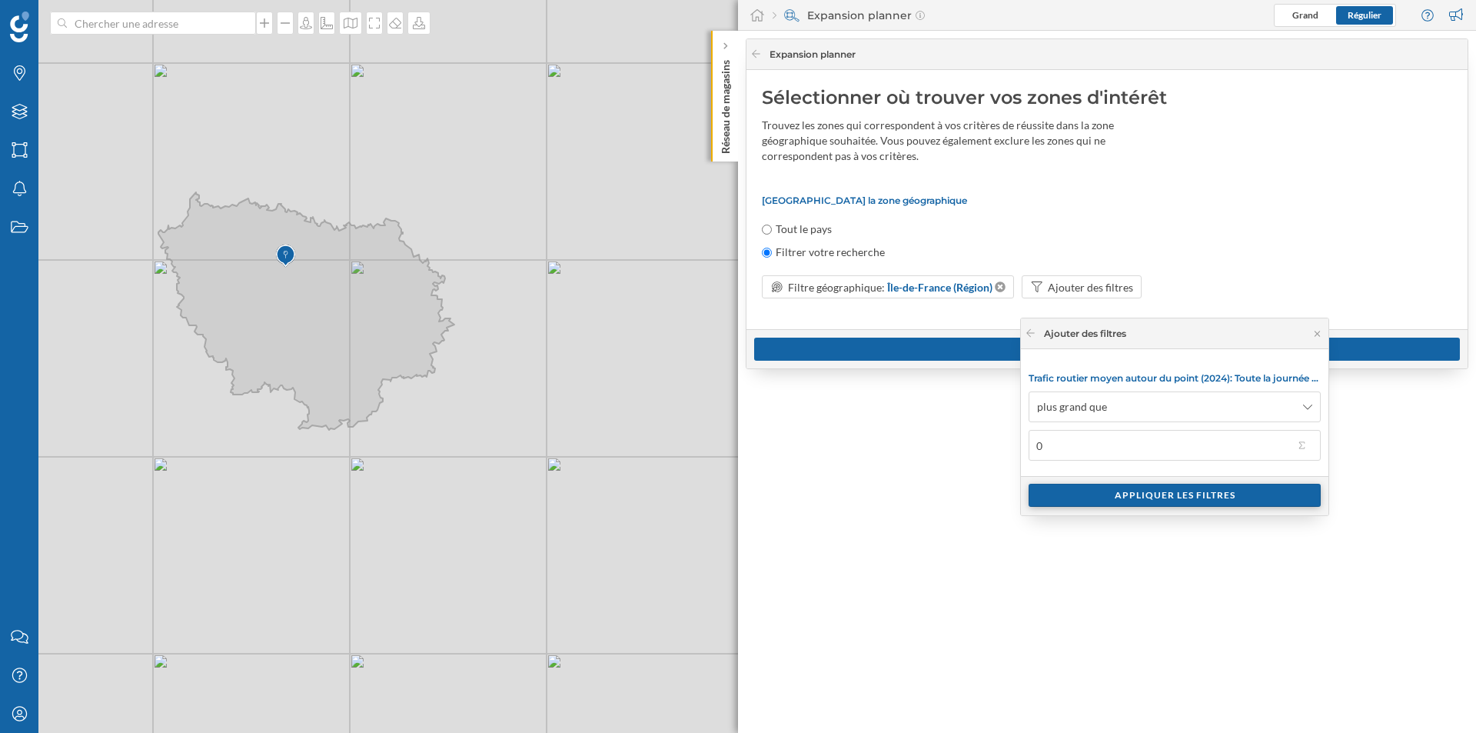
click at [1063, 492] on div "Appliquer les filtres" at bounding box center [1175, 495] width 292 height 23
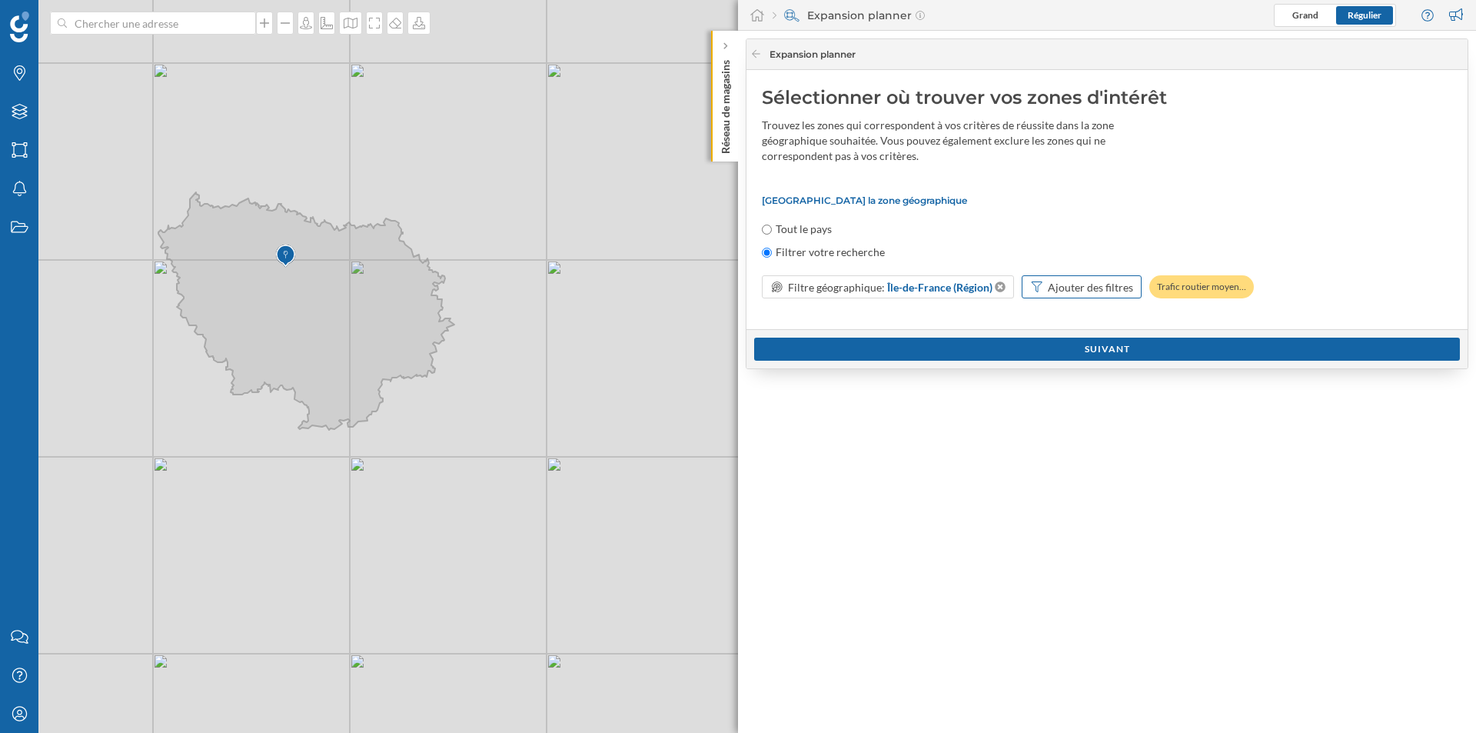
click at [1063, 283] on div "Ajouter des filtres" at bounding box center [1090, 287] width 85 height 16
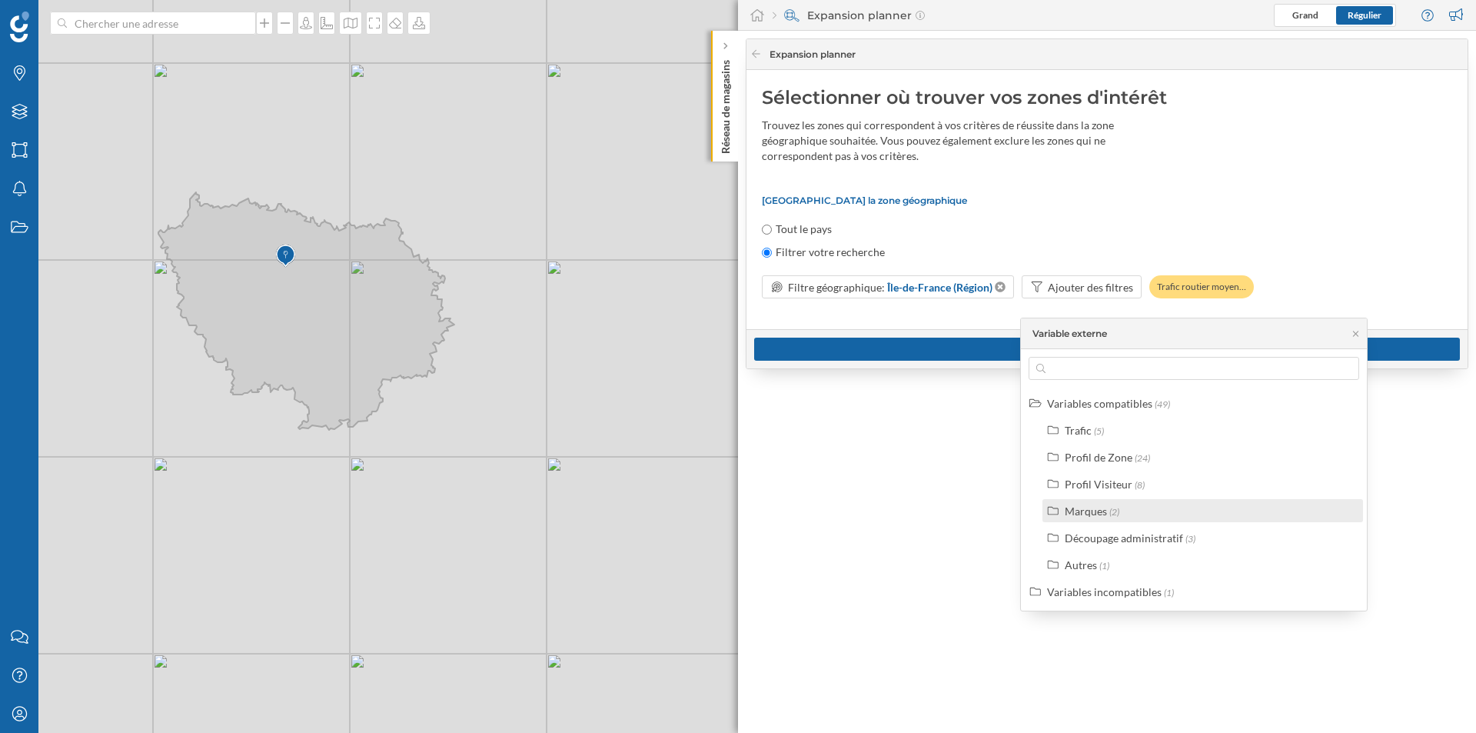
click at [1118, 514] on span "(2)" at bounding box center [1114, 512] width 10 height 12
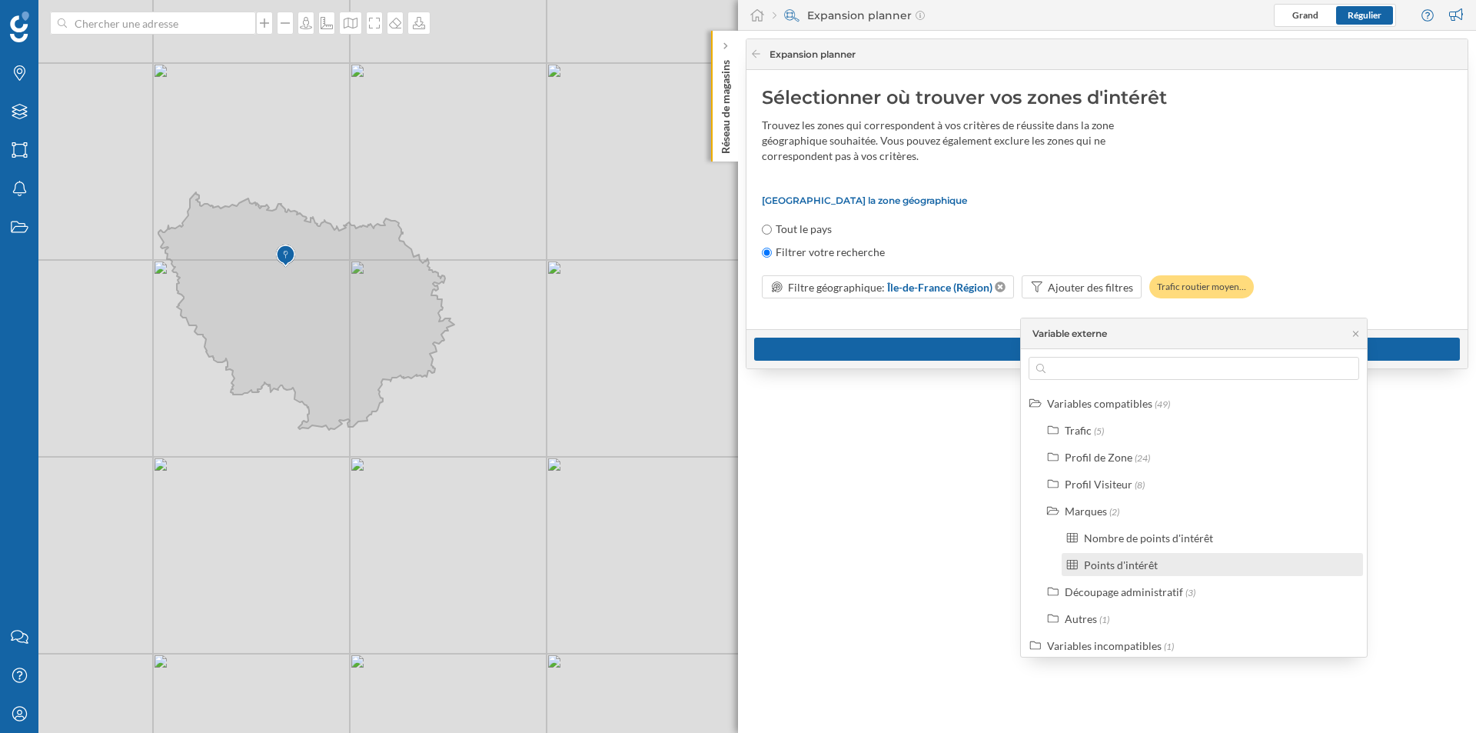
click at [1105, 564] on div "Points d'intérêt" at bounding box center [1121, 564] width 74 height 13
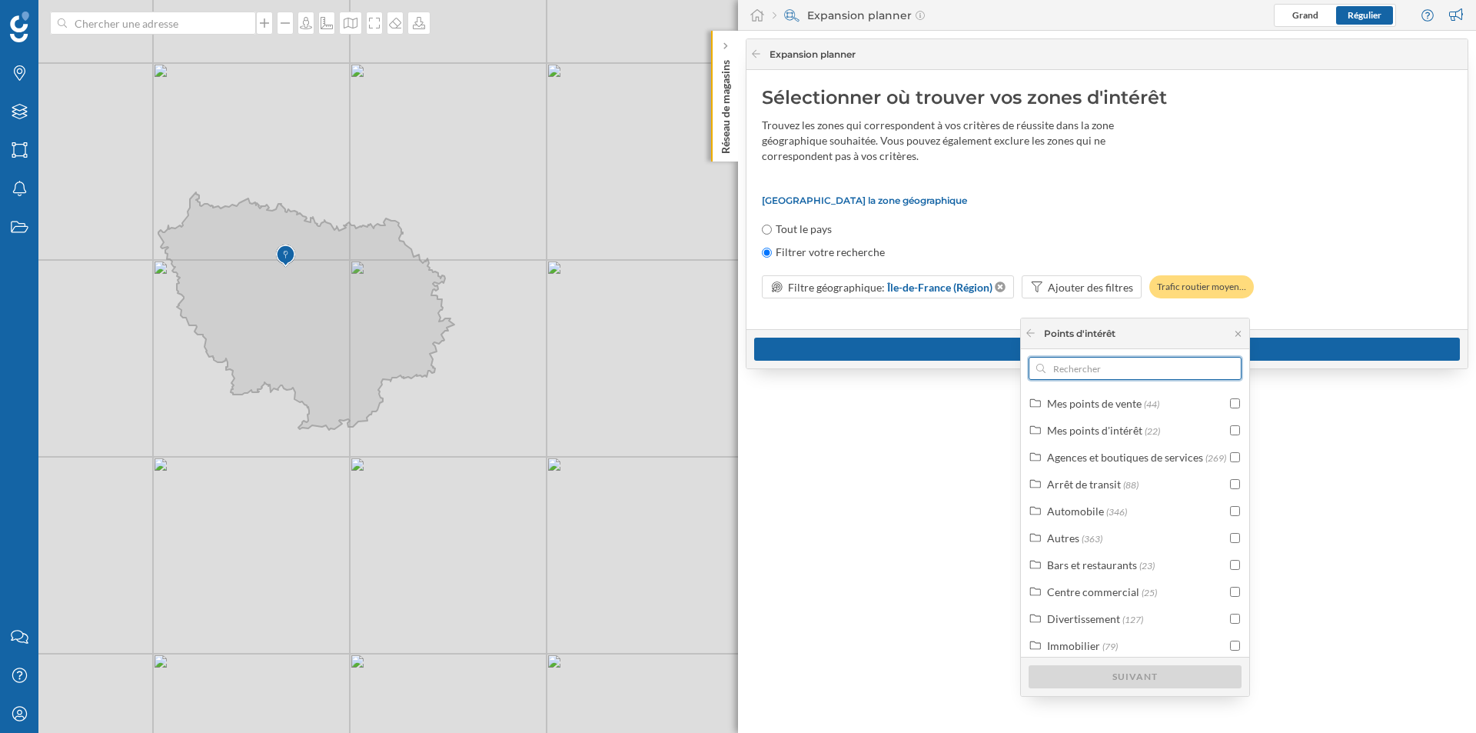
click at [1103, 357] on input "text" at bounding box center [1135, 368] width 179 height 23
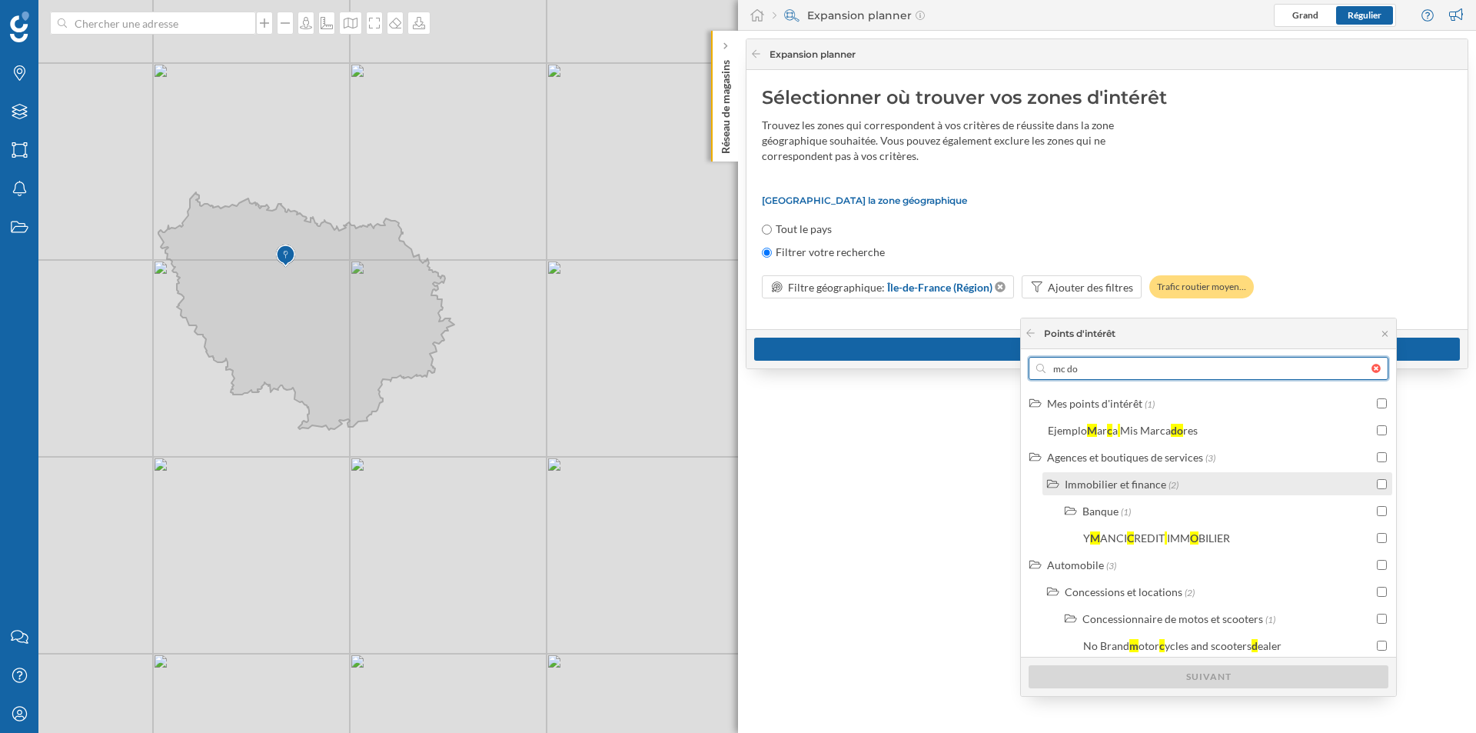
type input "mc don"
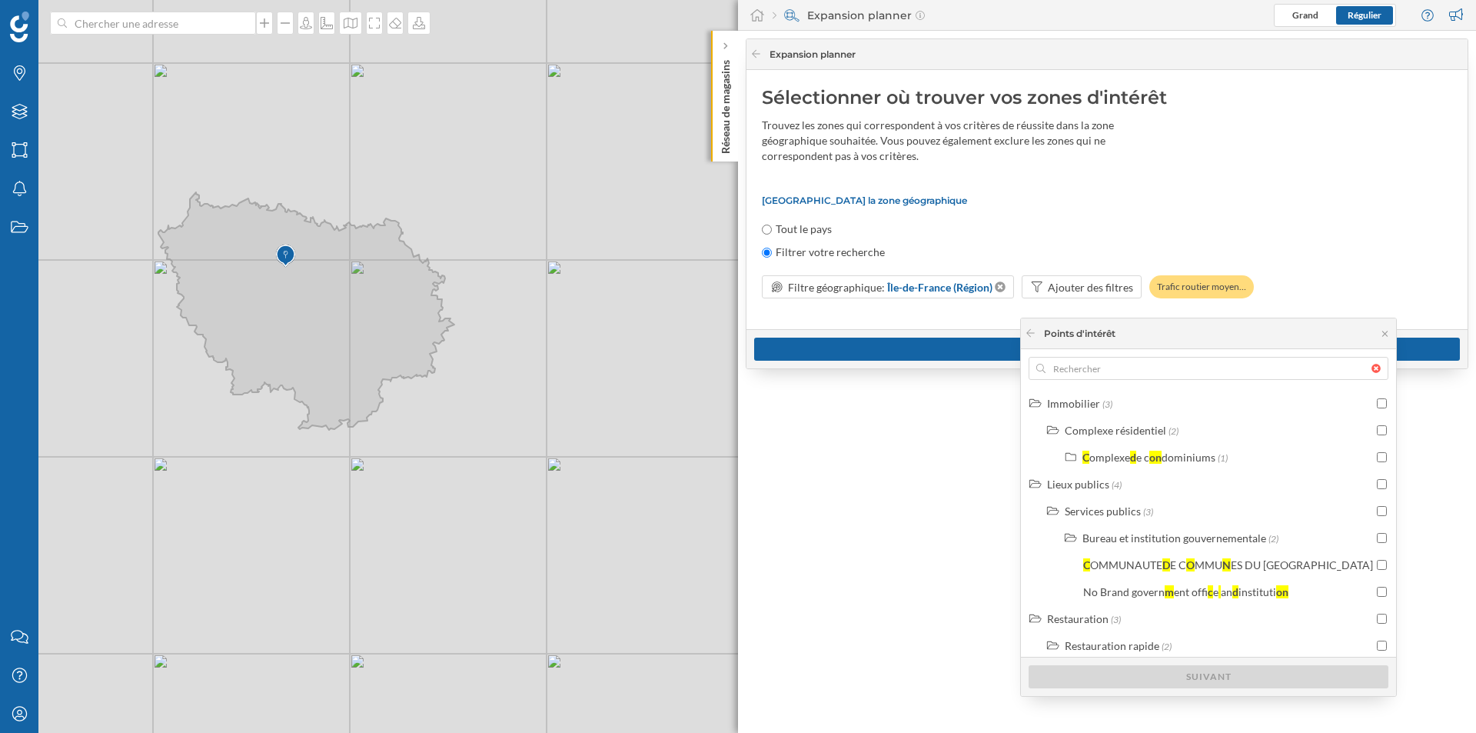
click at [1399, 369] on body "Marques Filtres Zones Notifications Travail Nous contacter Centre d'aide Mon pr…" at bounding box center [738, 366] width 1476 height 733
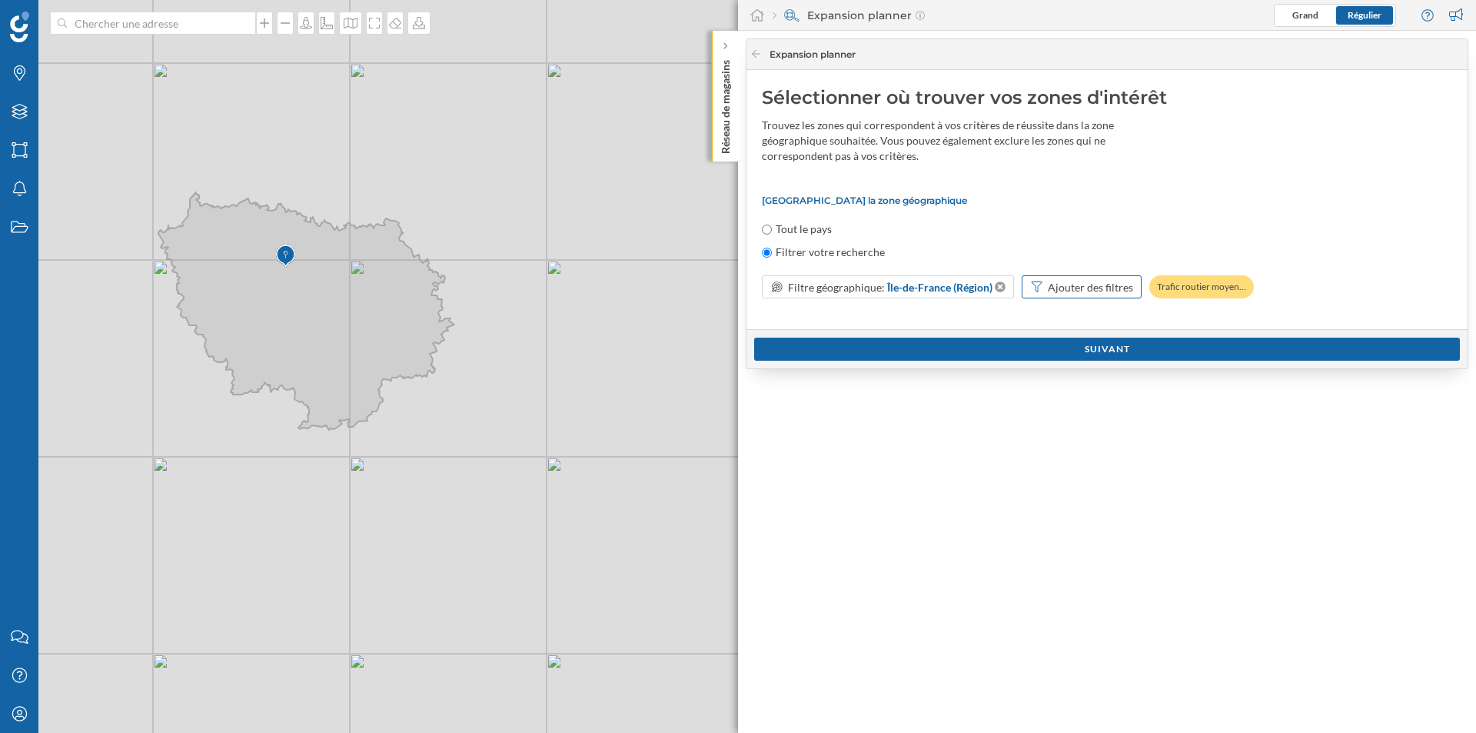
click at [1099, 281] on div "Ajouter des filtres" at bounding box center [1090, 287] width 85 height 16
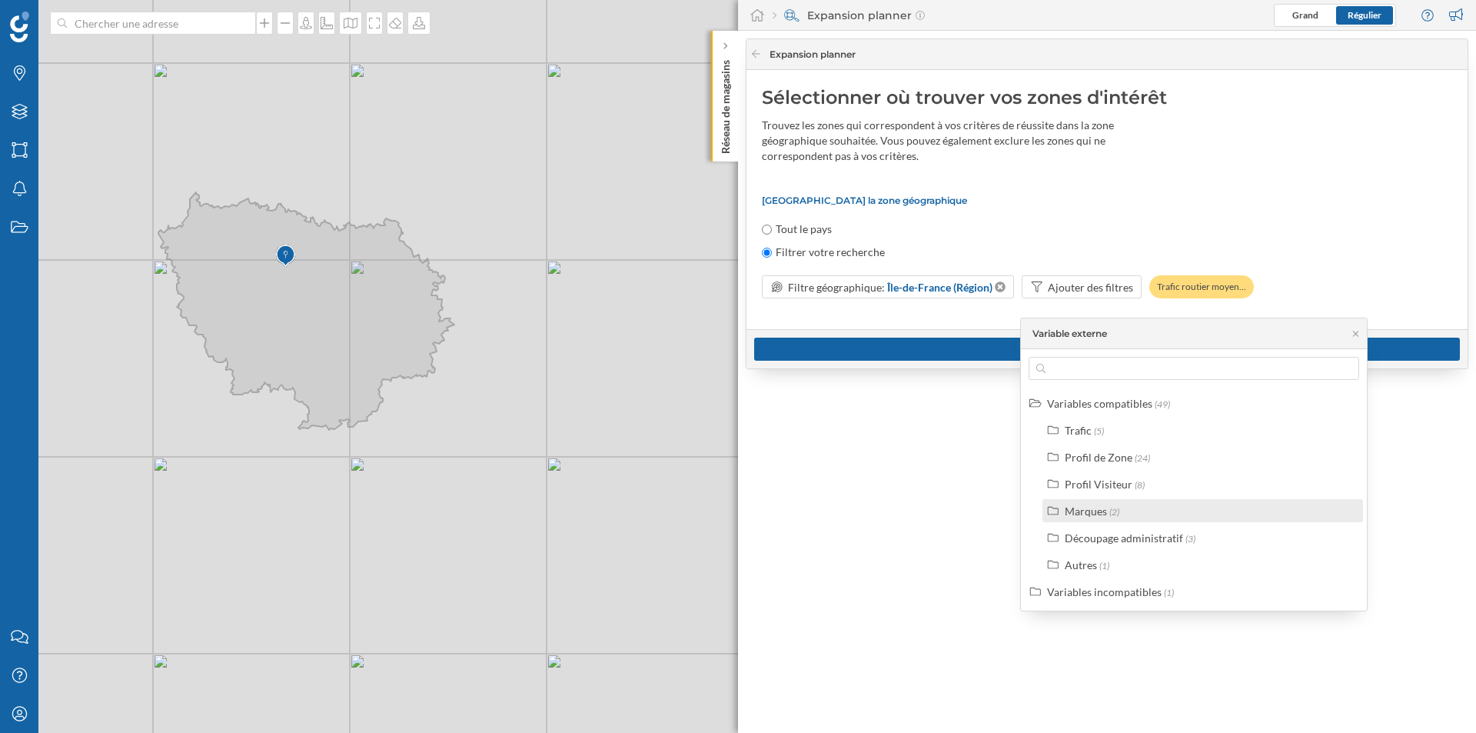
click at [1120, 515] on div "Marques (2)" at bounding box center [1209, 511] width 289 height 16
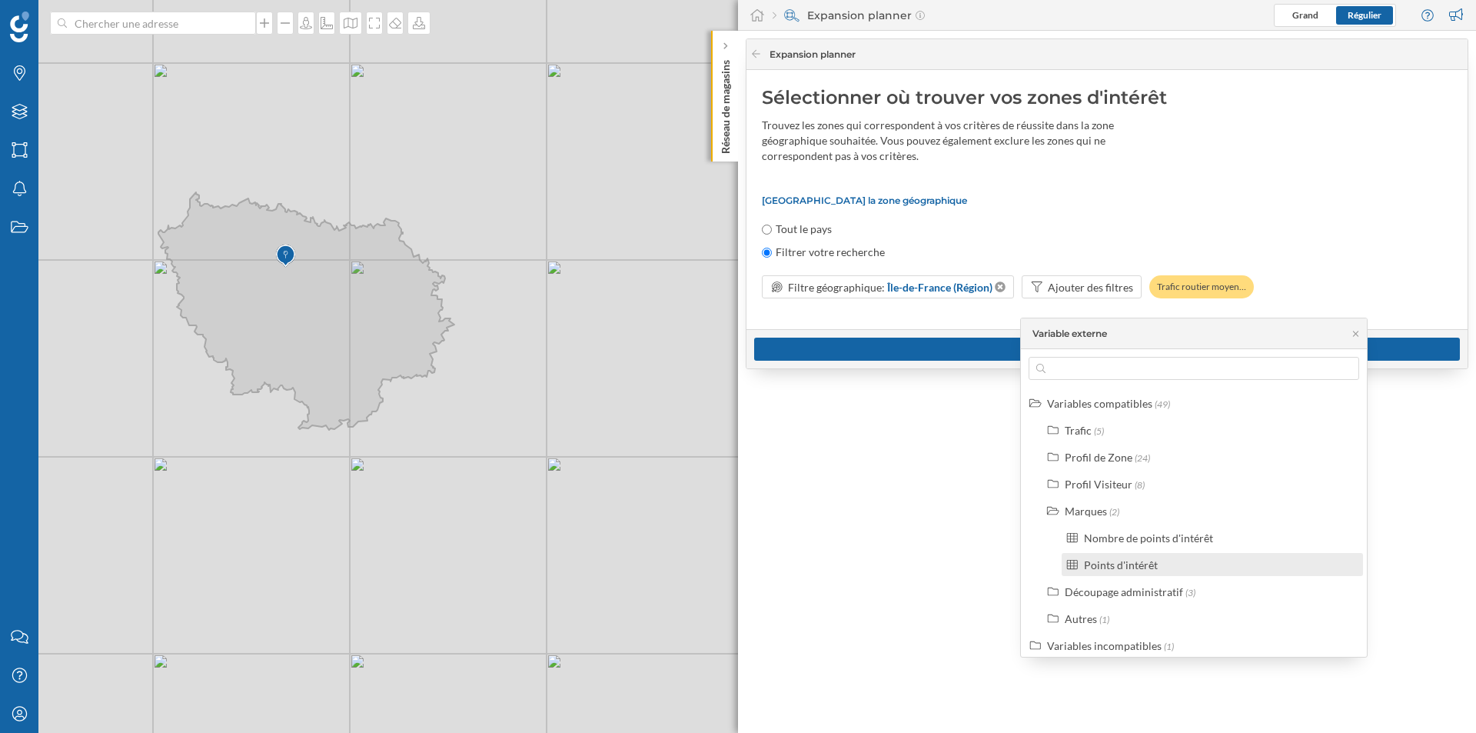
click at [1118, 570] on div "Points d'intérêt" at bounding box center [1121, 564] width 74 height 13
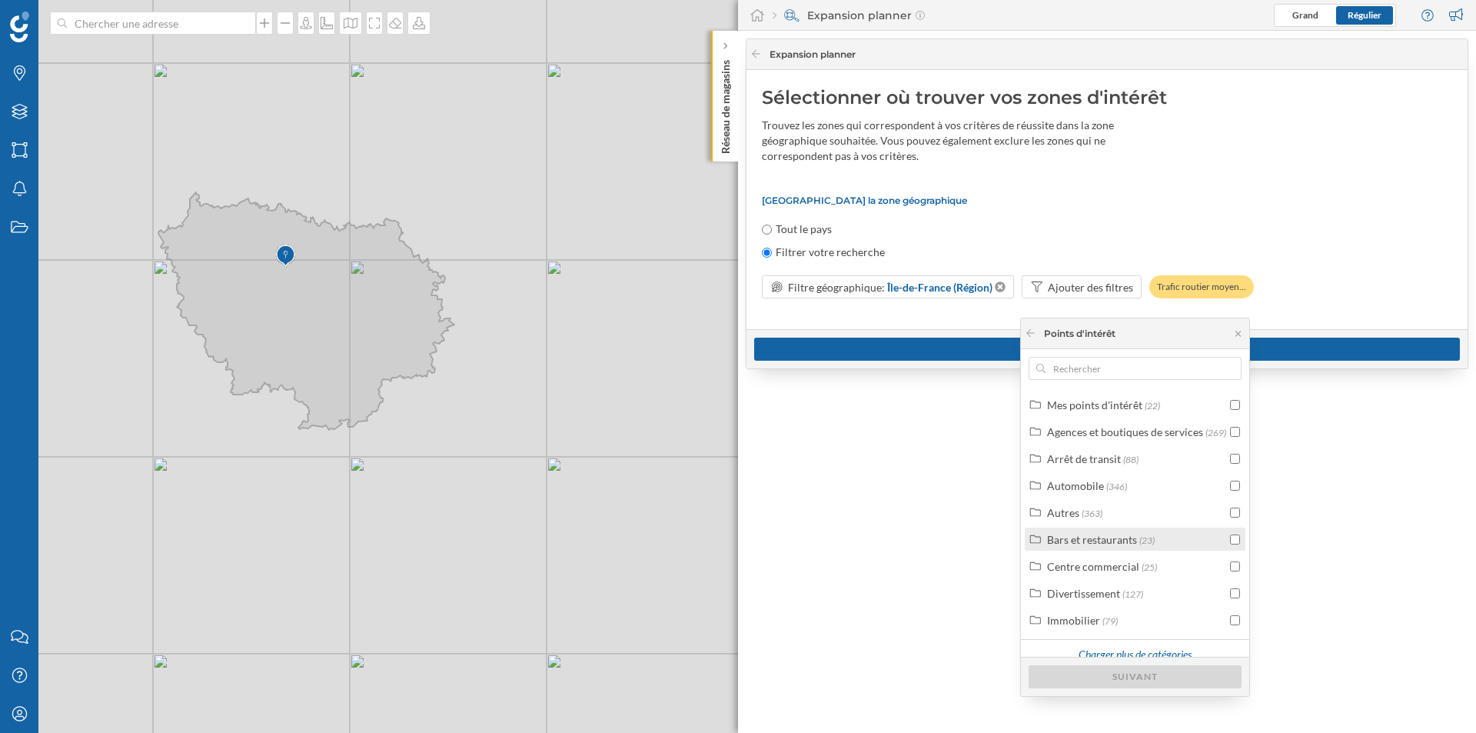
scroll to position [38, 0]
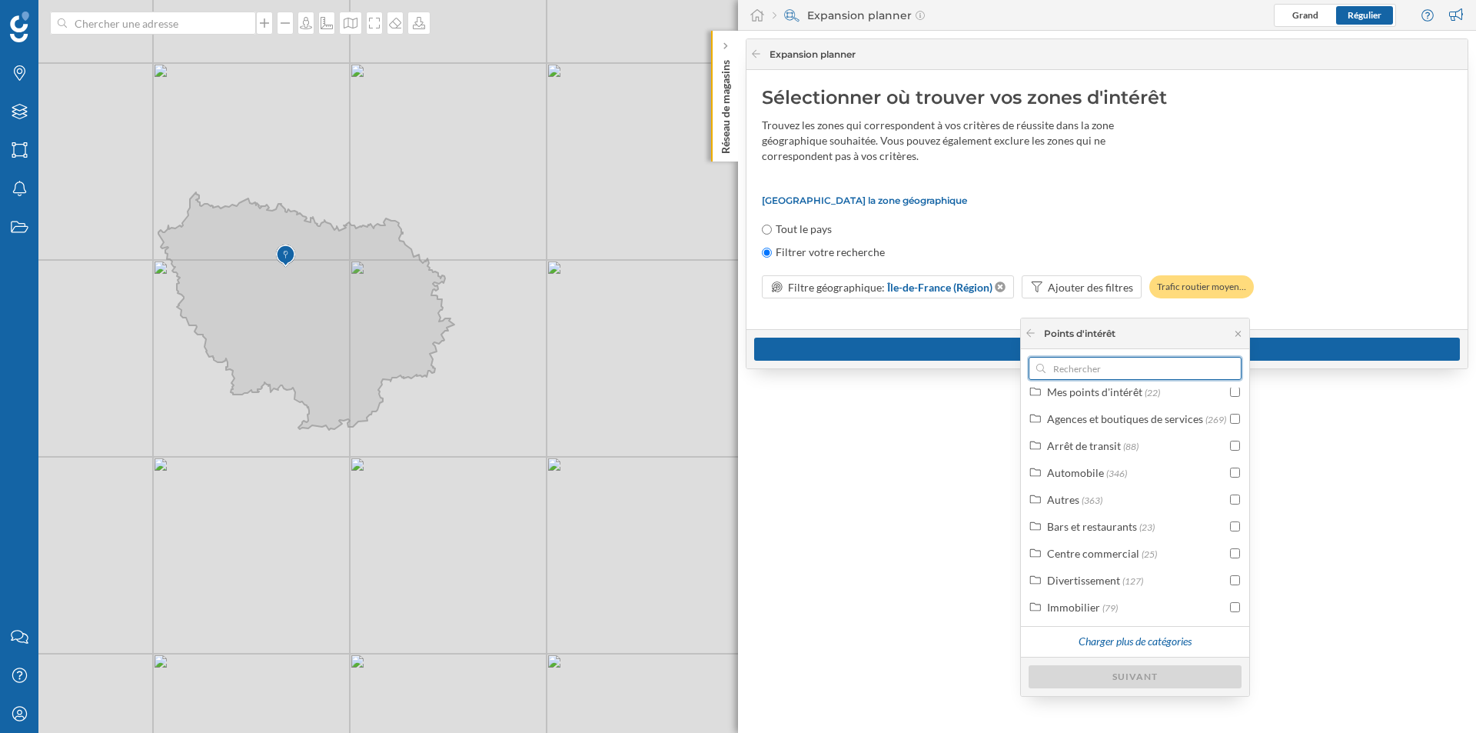
click at [1085, 363] on input "text" at bounding box center [1135, 368] width 179 height 23
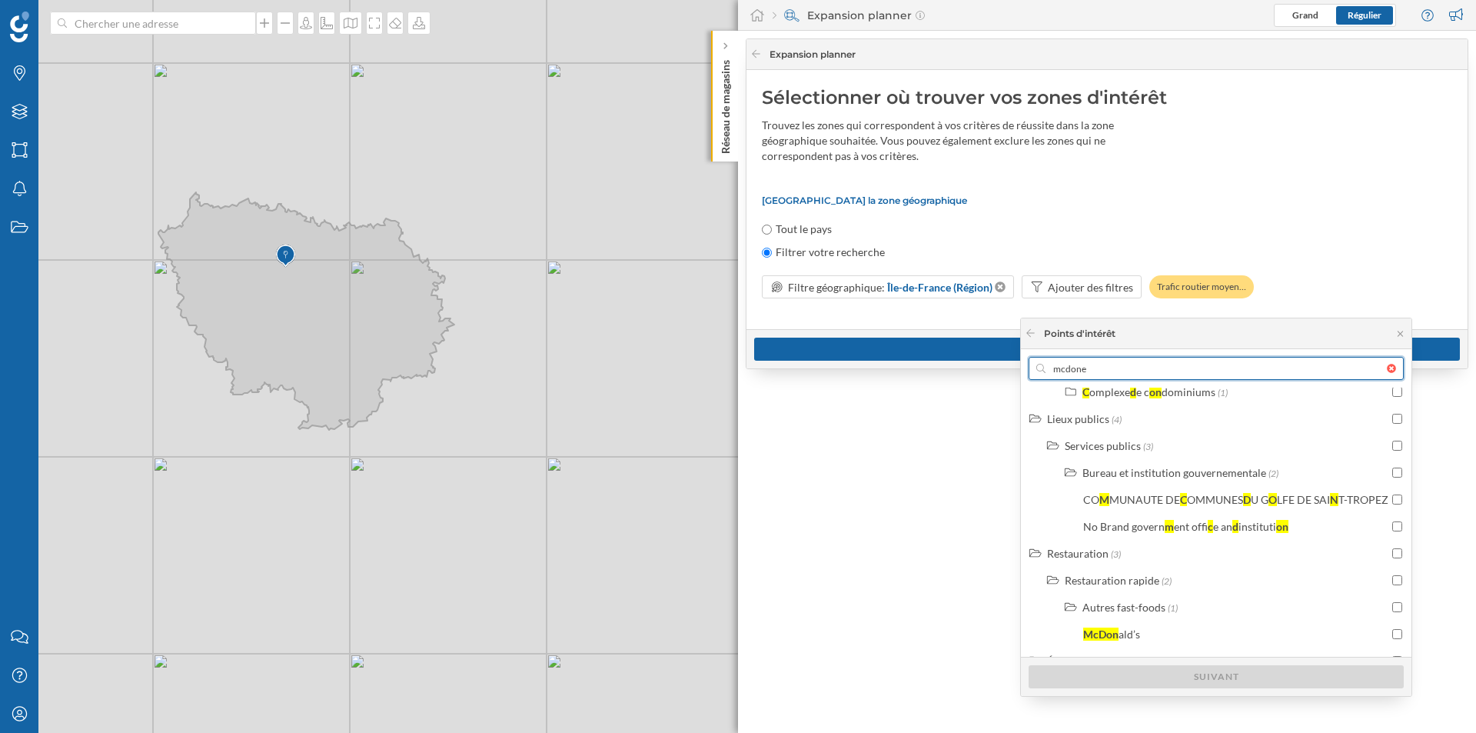
scroll to position [0, 0]
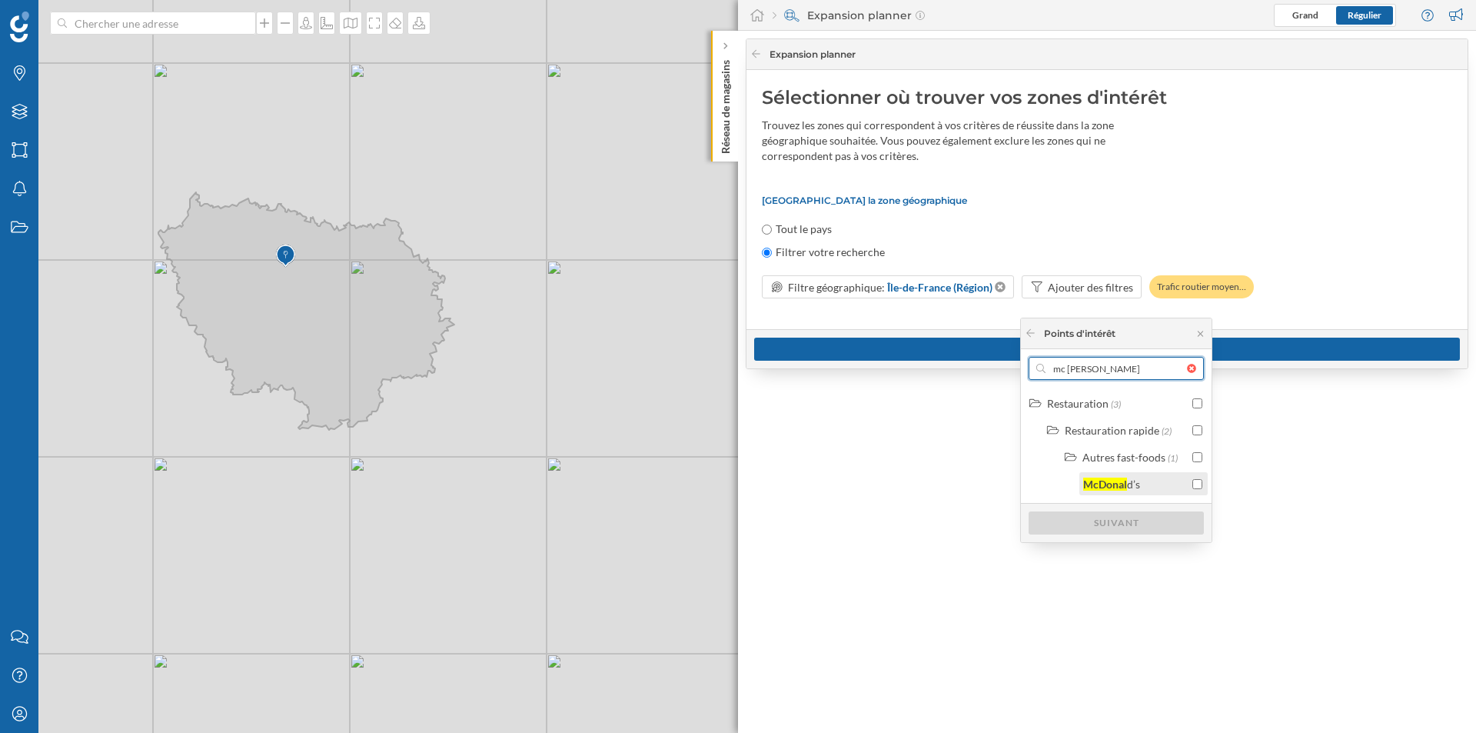
type input "mc [PERSON_NAME]"
click at [1199, 482] on input "checkbox" at bounding box center [1197, 484] width 10 height 10
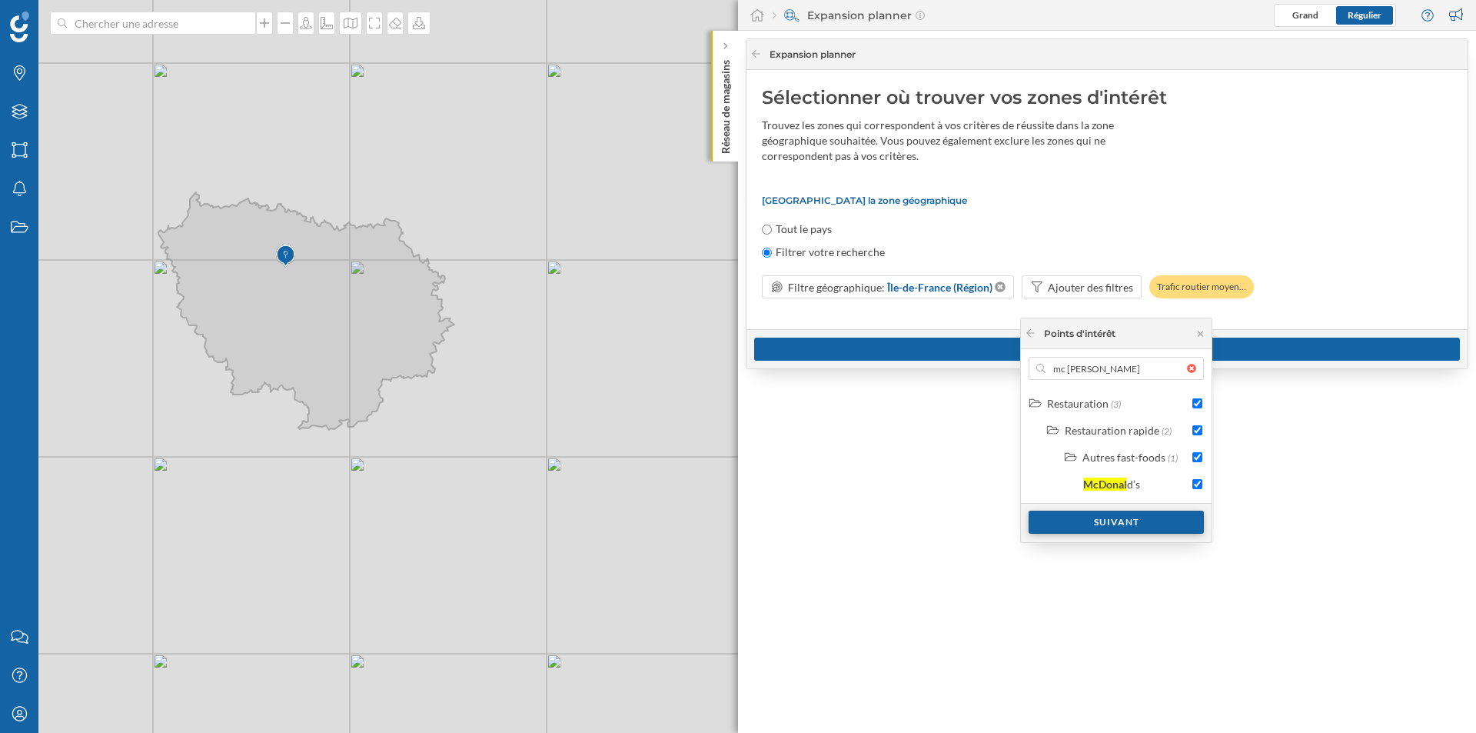
click at [1148, 520] on div "Suivant" at bounding box center [1116, 522] width 175 height 23
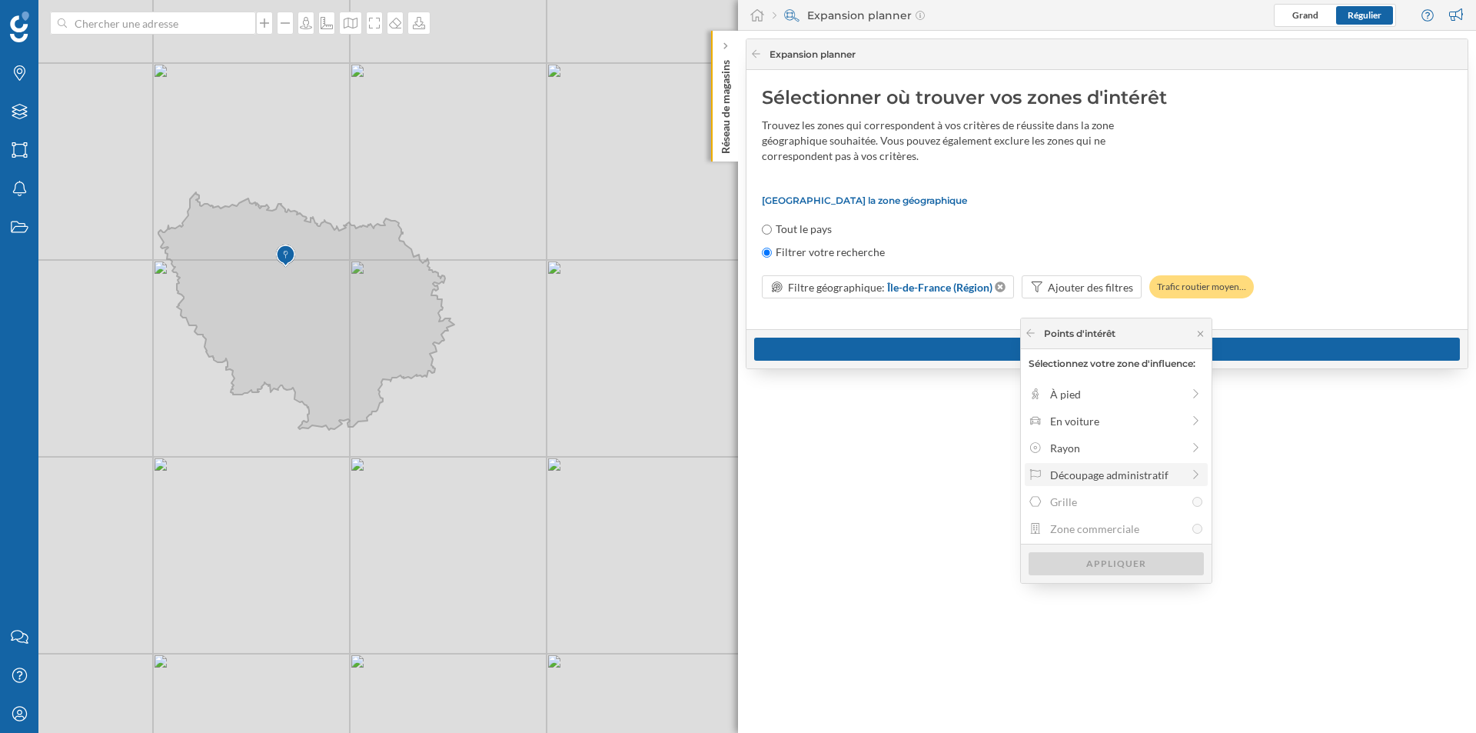
click at [1076, 477] on div "Découpage administratif" at bounding box center [1115, 475] width 131 height 16
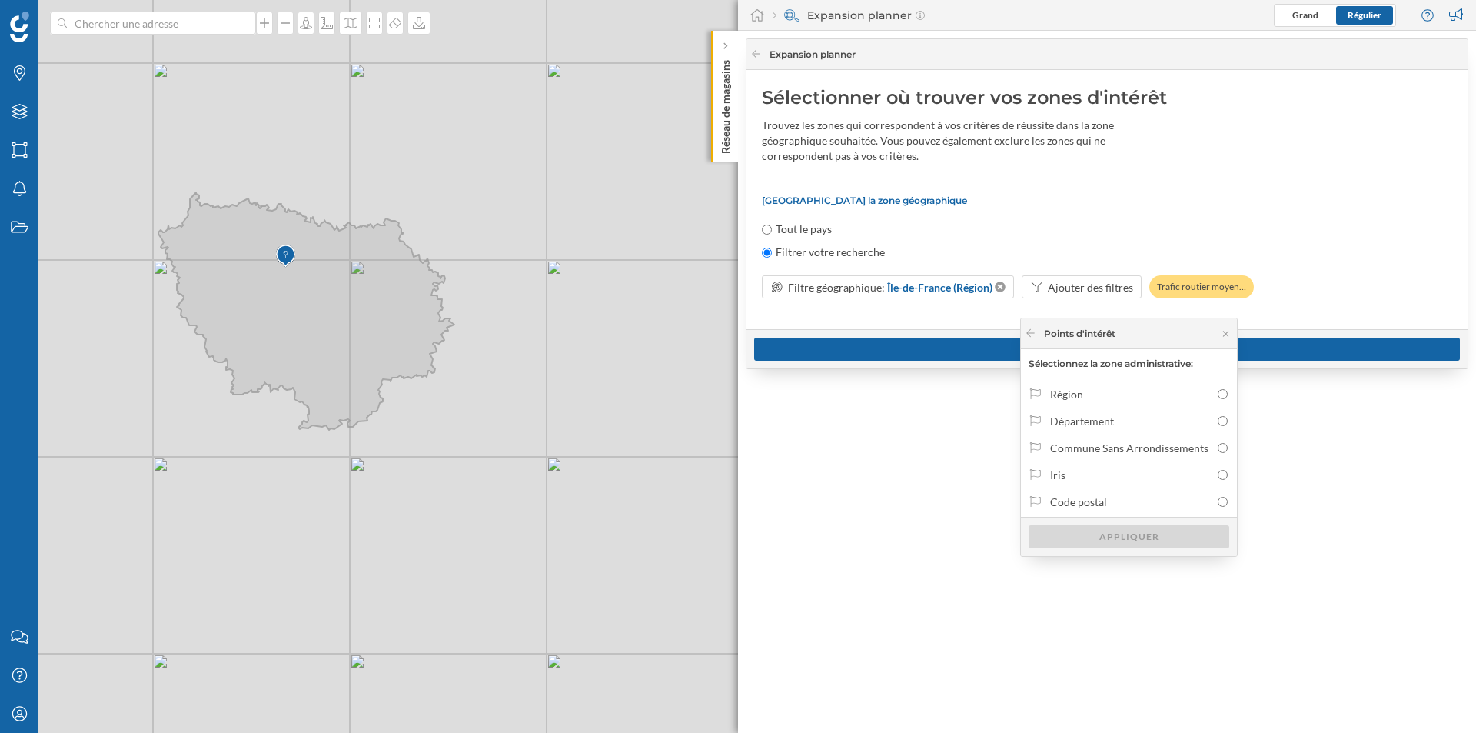
click at [1076, 477] on div "Iris" at bounding box center [1130, 475] width 160 height 16
click at [1218, 477] on input "Iris" at bounding box center [1223, 475] width 10 height 10
radio input "true"
click at [1112, 534] on div "Appliquer" at bounding box center [1129, 535] width 201 height 23
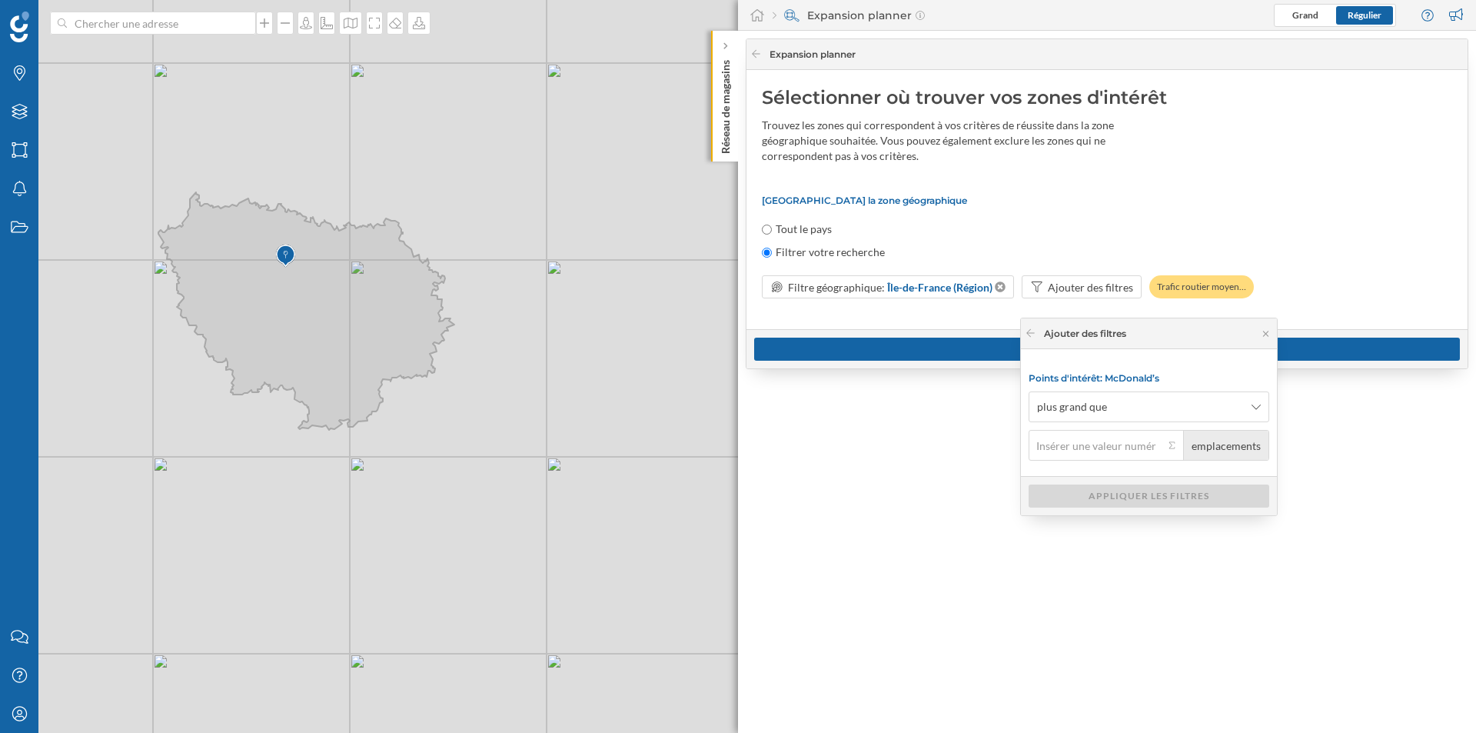
type input "1"
type input "0"
click at [1083, 490] on div "Appliquer les filtres" at bounding box center [1149, 495] width 241 height 23
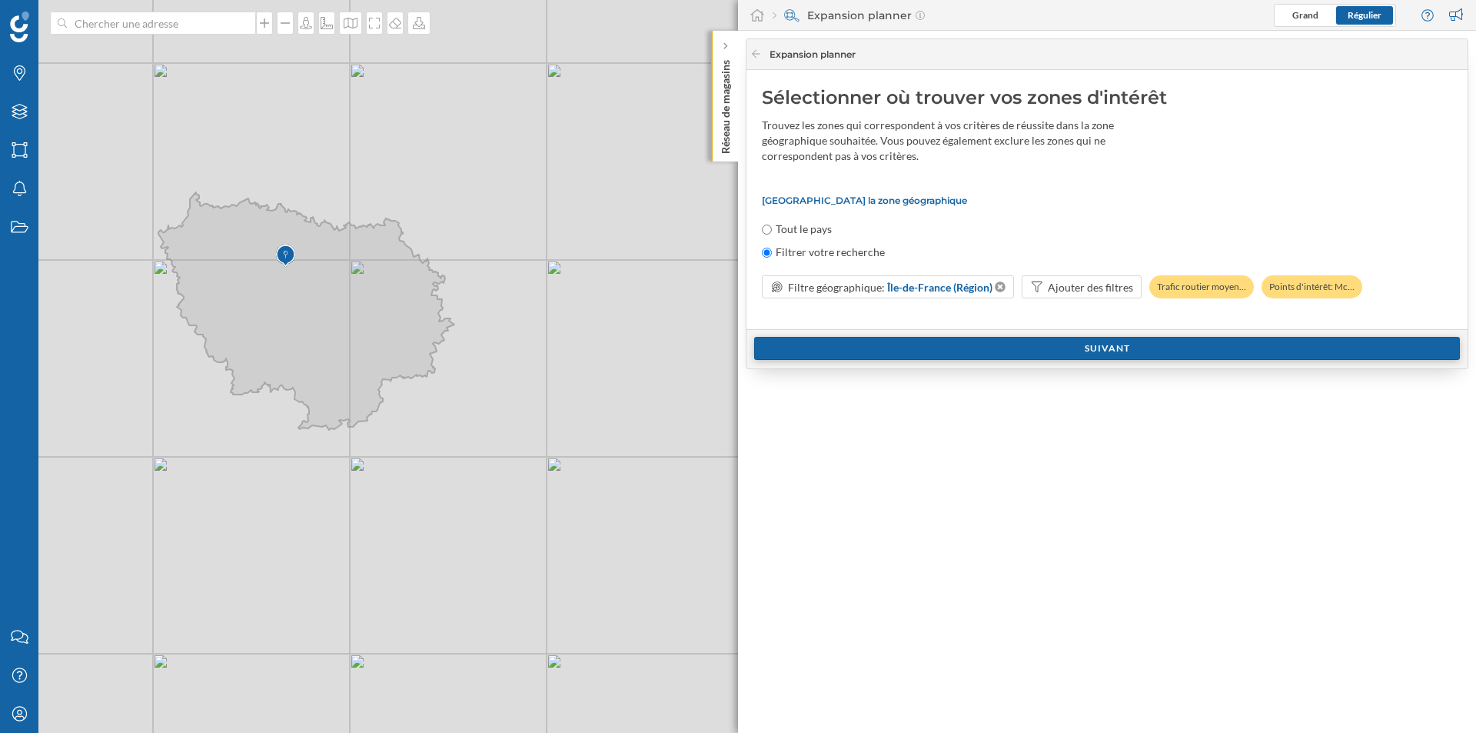
click at [1145, 337] on div "Suivant" at bounding box center [1107, 348] width 706 height 23
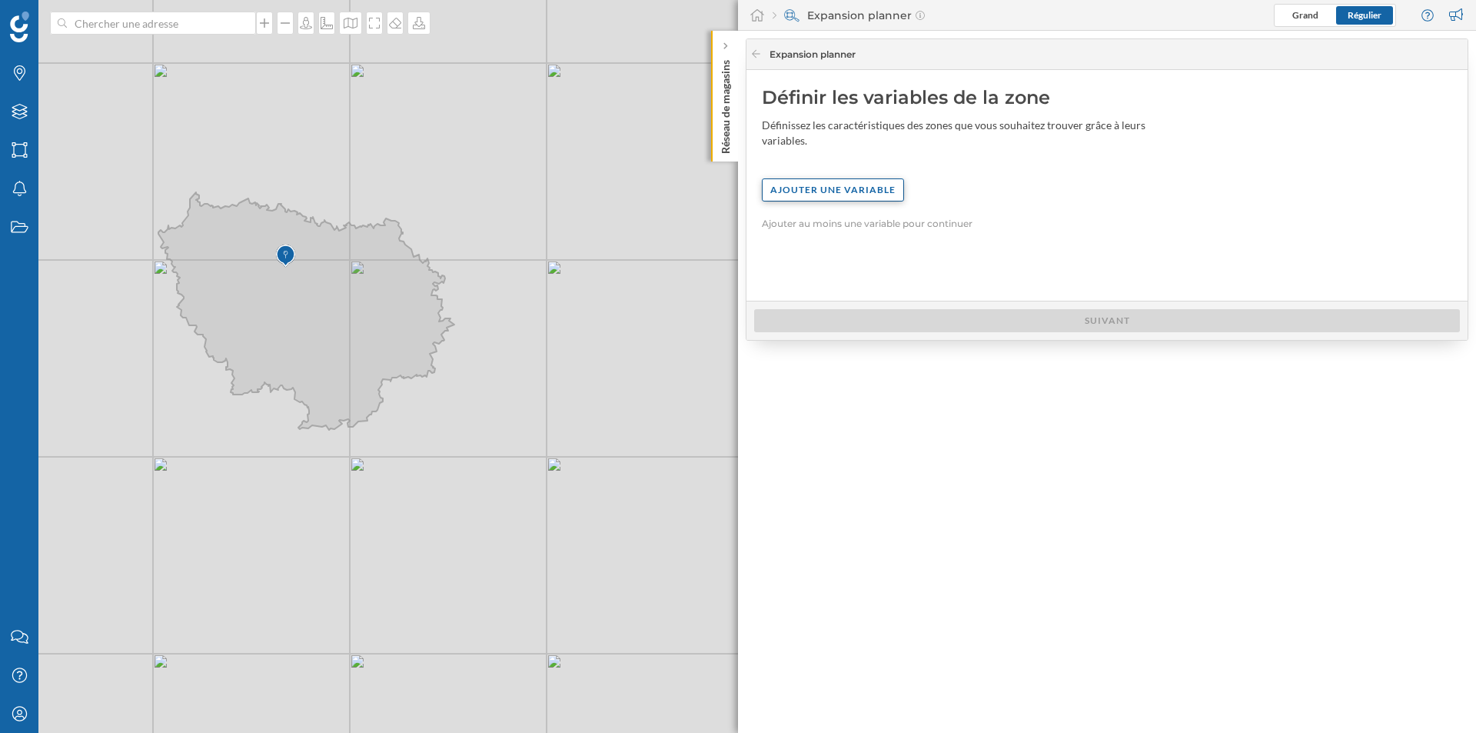
click at [870, 183] on div "Ajouter une variable" at bounding box center [833, 189] width 142 height 23
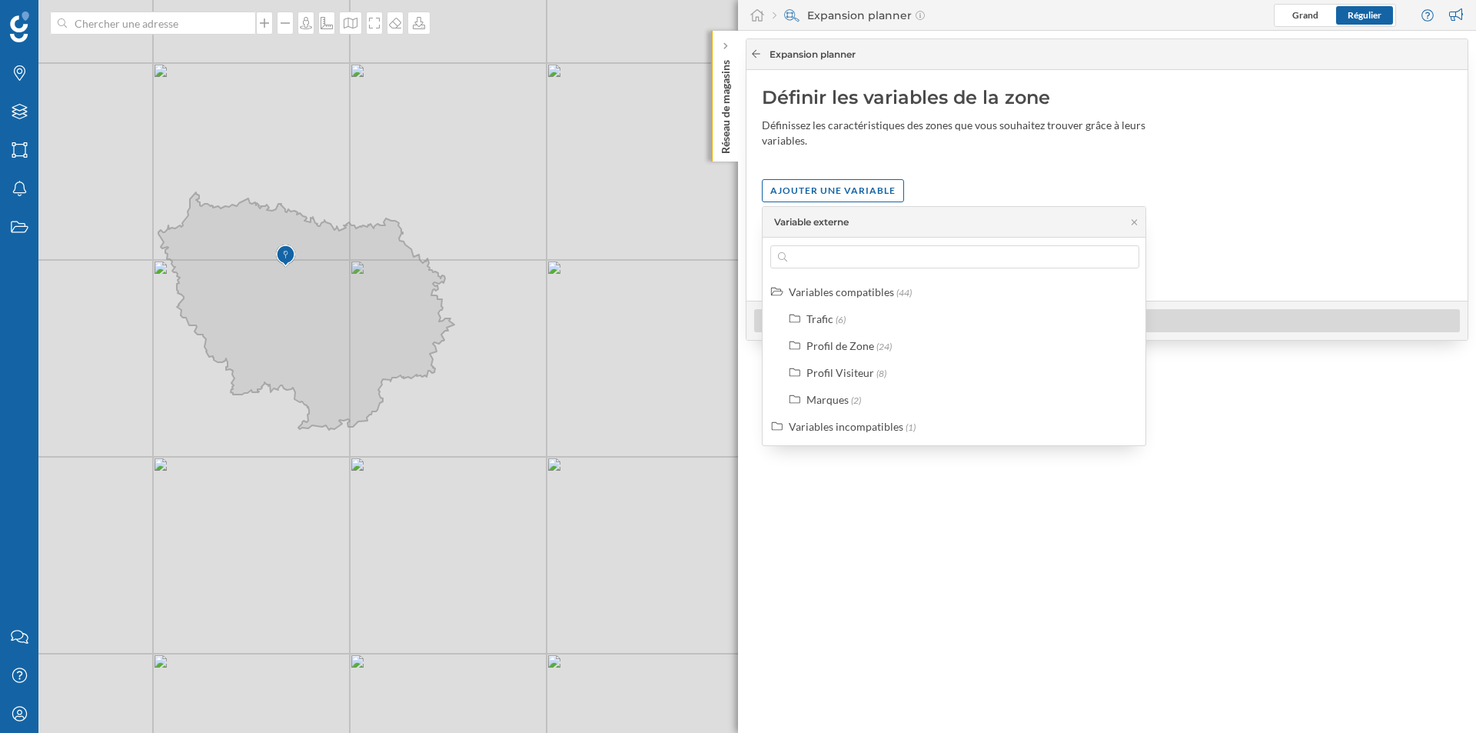
click at [750, 59] on div at bounding box center [756, 55] width 12 height 14
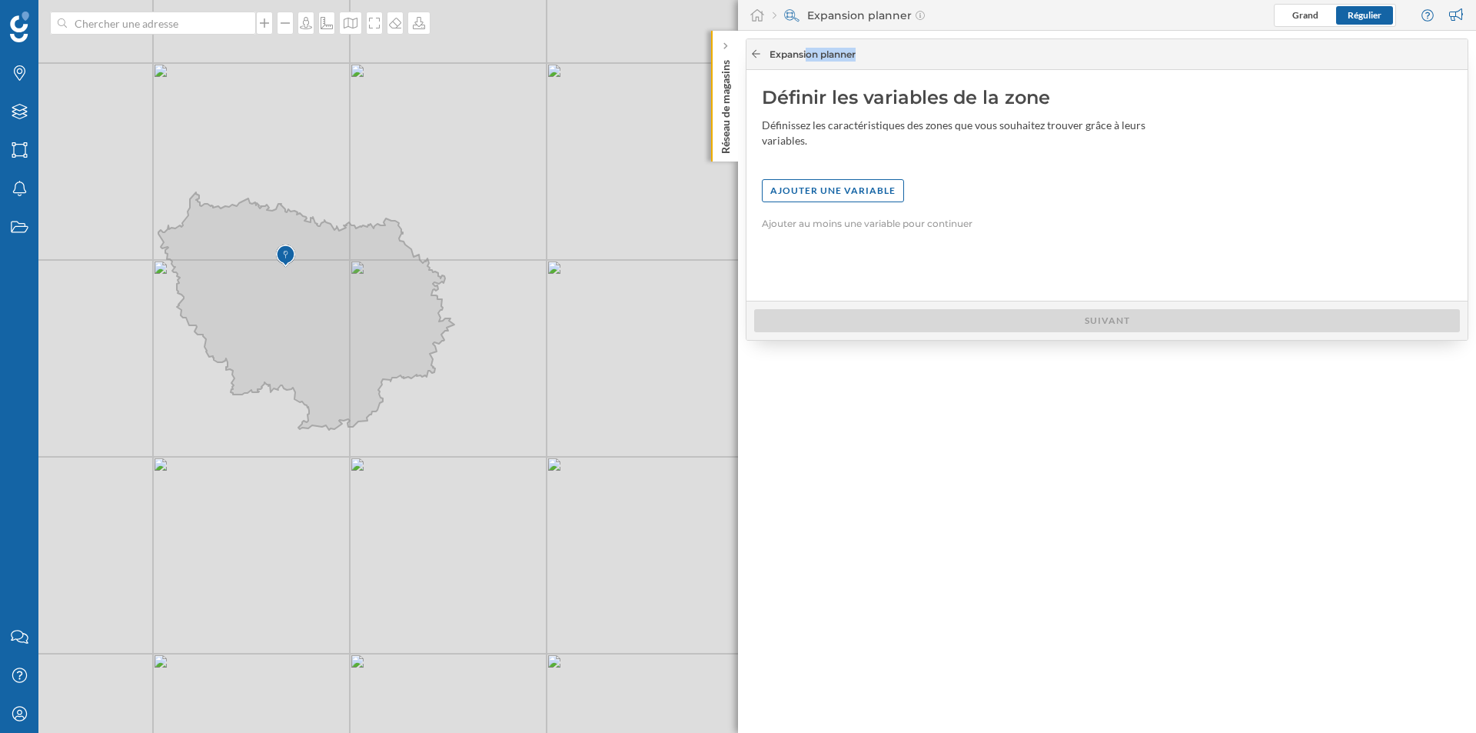
click at [751, 58] on div at bounding box center [756, 55] width 12 height 14
click at [753, 58] on icon at bounding box center [756, 53] width 12 height 9
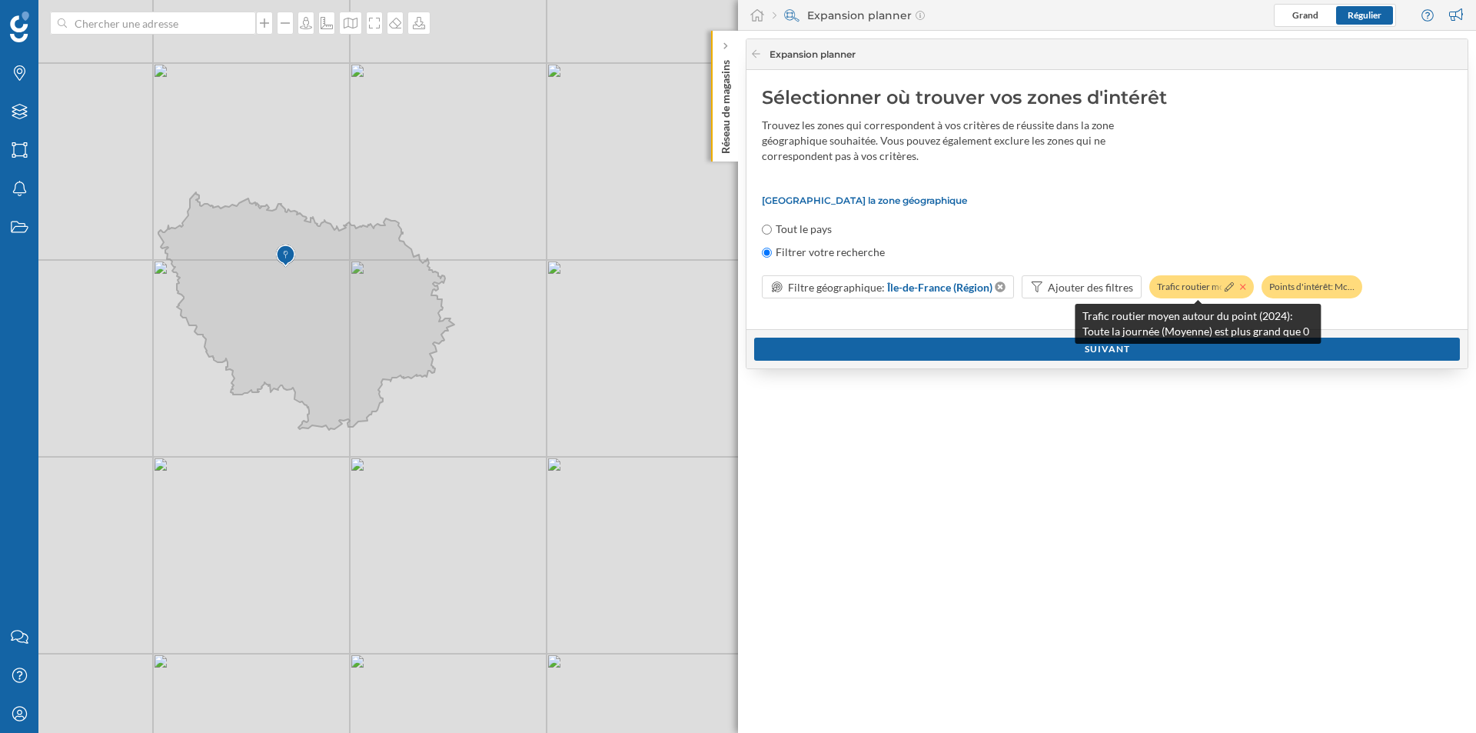
click at [1240, 285] on icon at bounding box center [1243, 286] width 6 height 9
click at [1240, 285] on icon at bounding box center [1239, 286] width 6 height 9
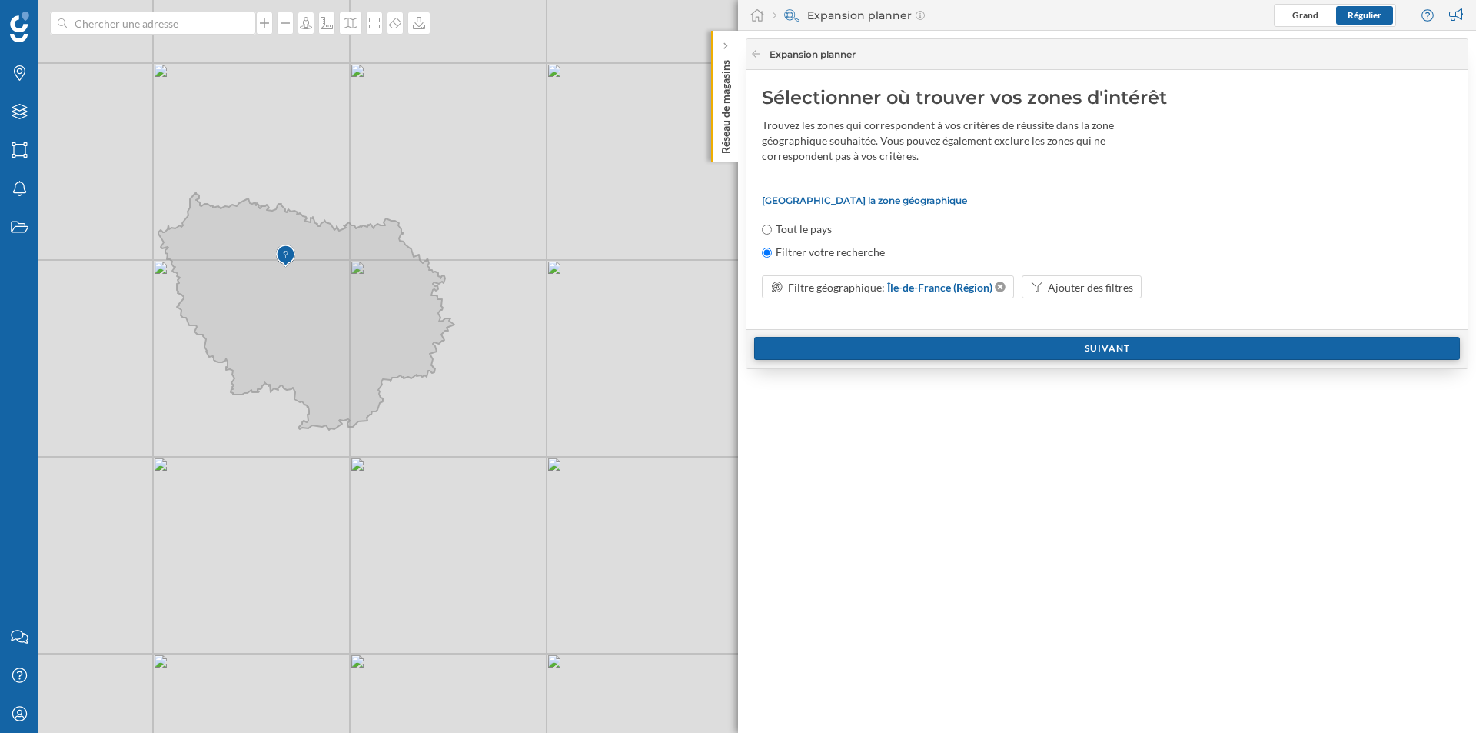
click at [1099, 355] on div "Suivant" at bounding box center [1107, 348] width 706 height 23
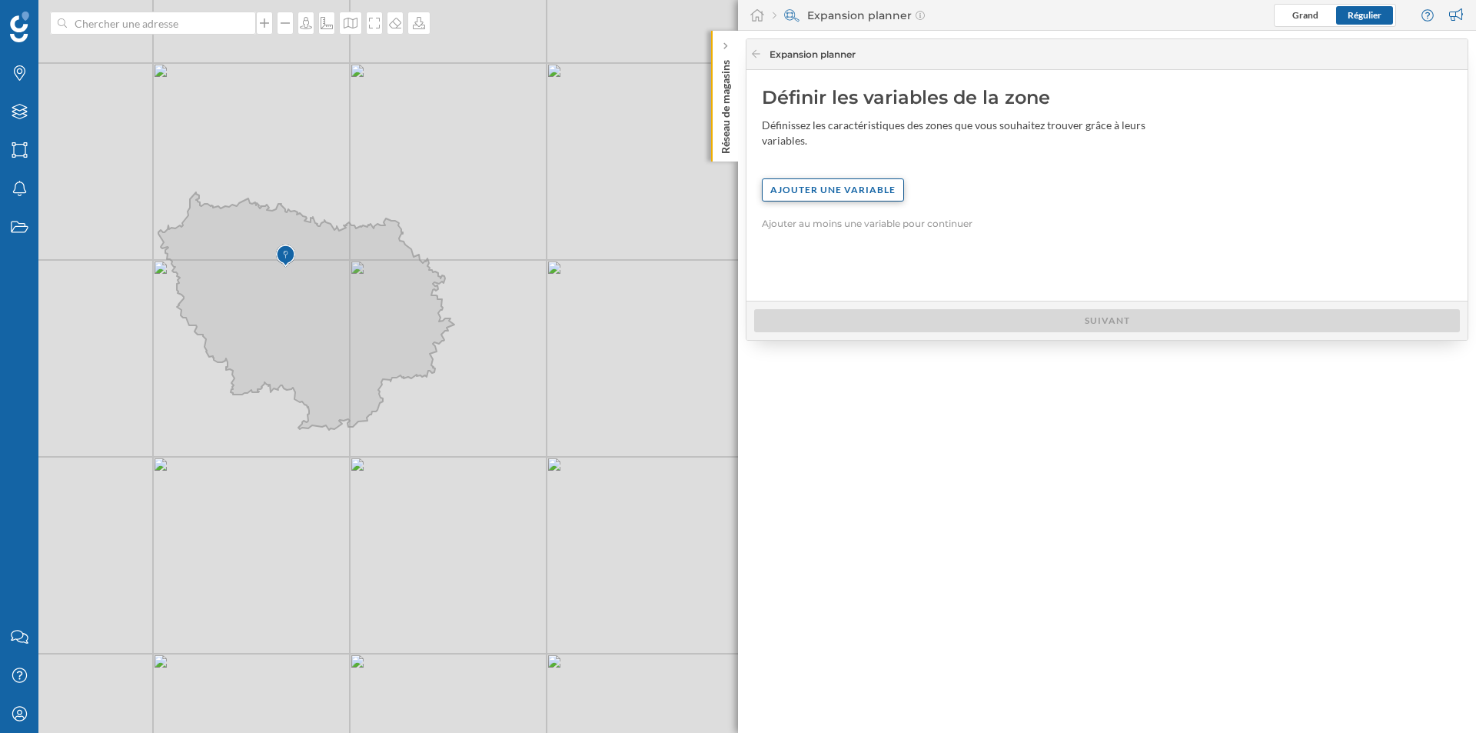
click at [816, 196] on div "Ajouter une variable" at bounding box center [833, 189] width 142 height 23
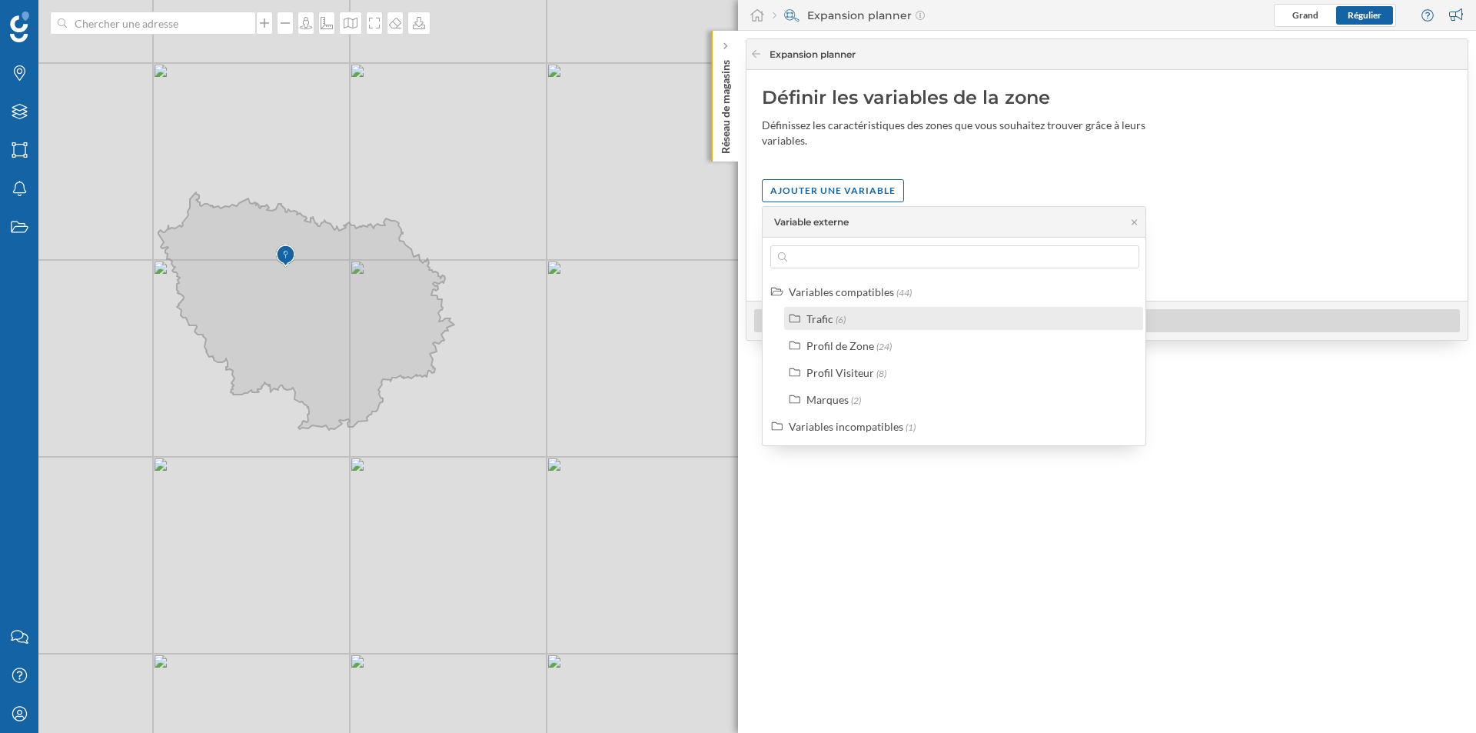
click at [856, 316] on div "Trafic (6)" at bounding box center [971, 319] width 328 height 16
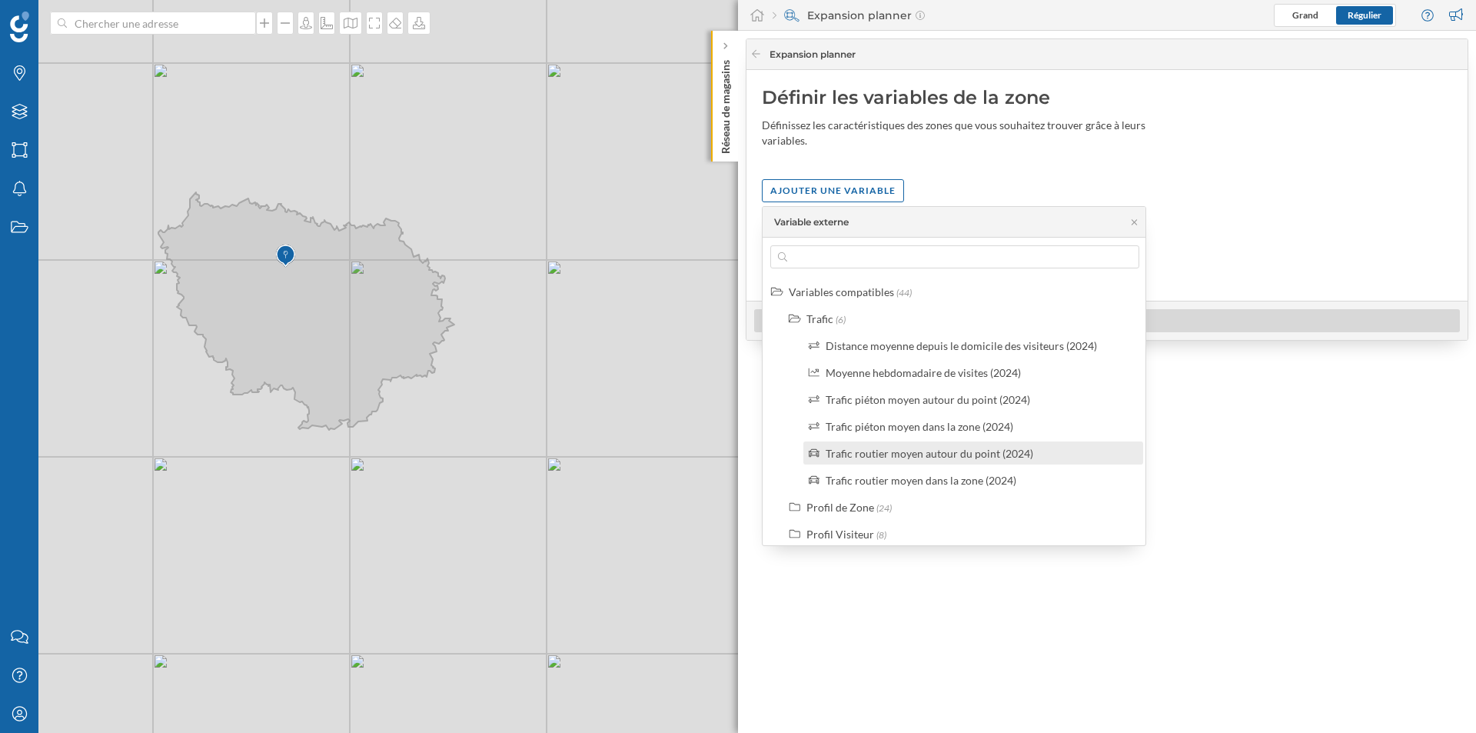
click at [905, 450] on div "Trafic routier moyen autour du point (2024)" at bounding box center [930, 453] width 208 height 13
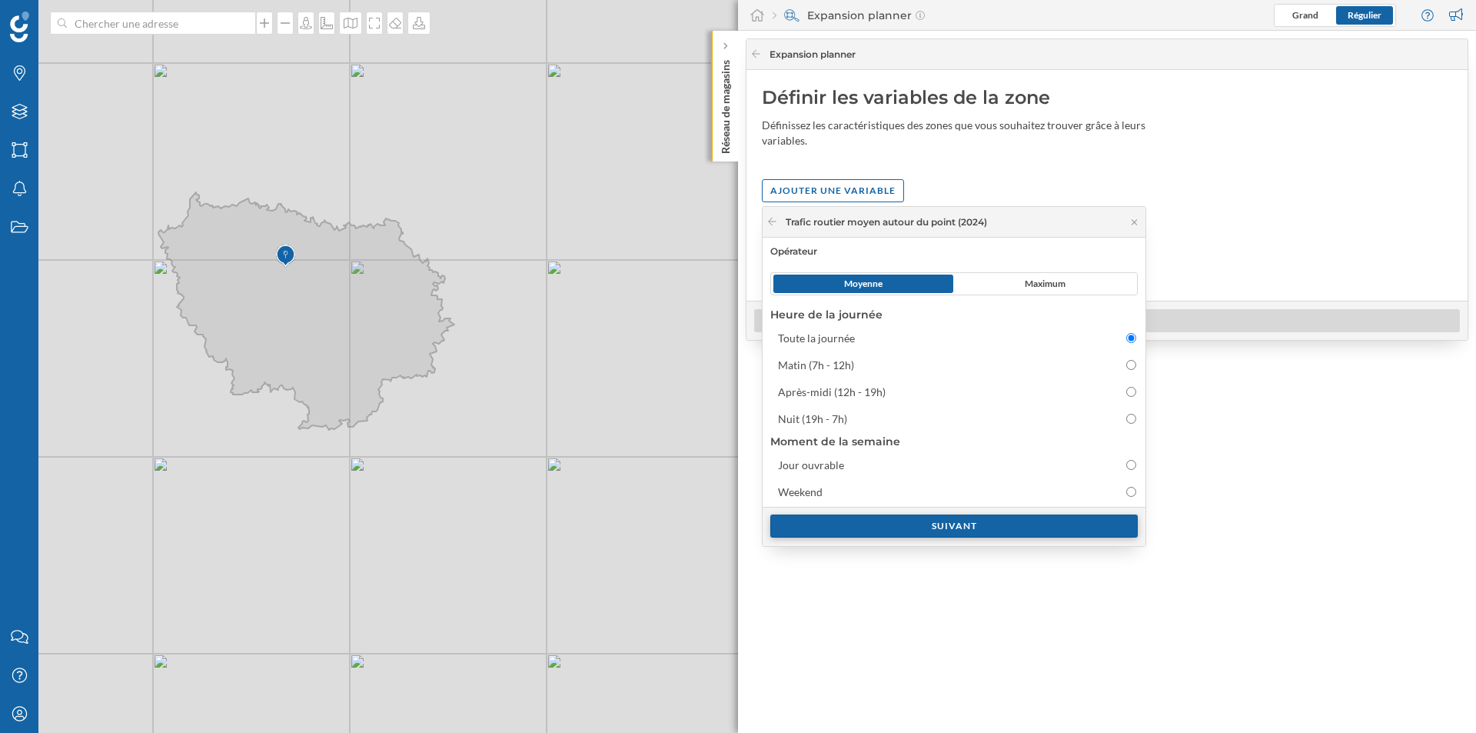
click at [966, 522] on div "Suivant" at bounding box center [954, 525] width 368 height 23
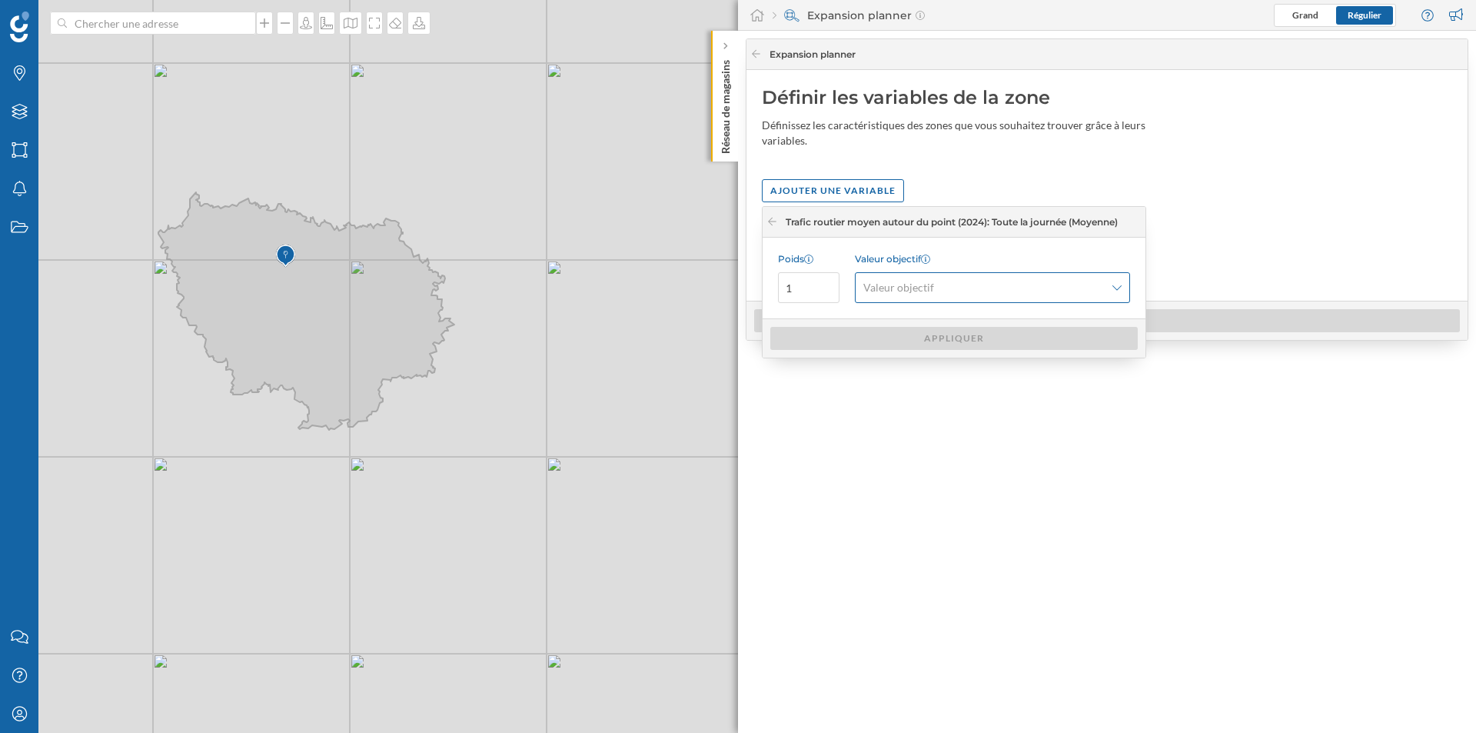
click at [949, 302] on div "Valeur objectif" at bounding box center [992, 287] width 275 height 31
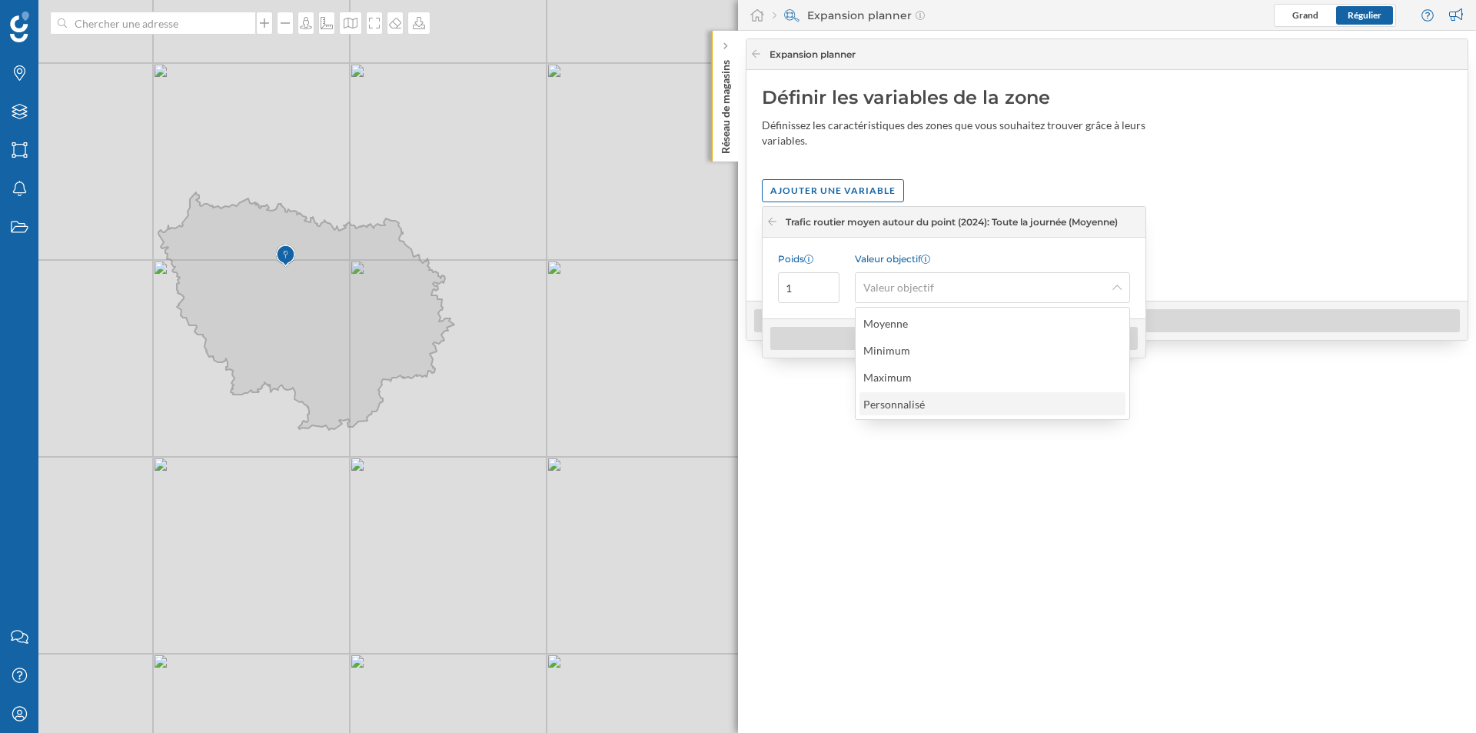
click at [910, 405] on div "Personnalisé" at bounding box center [894, 403] width 62 height 13
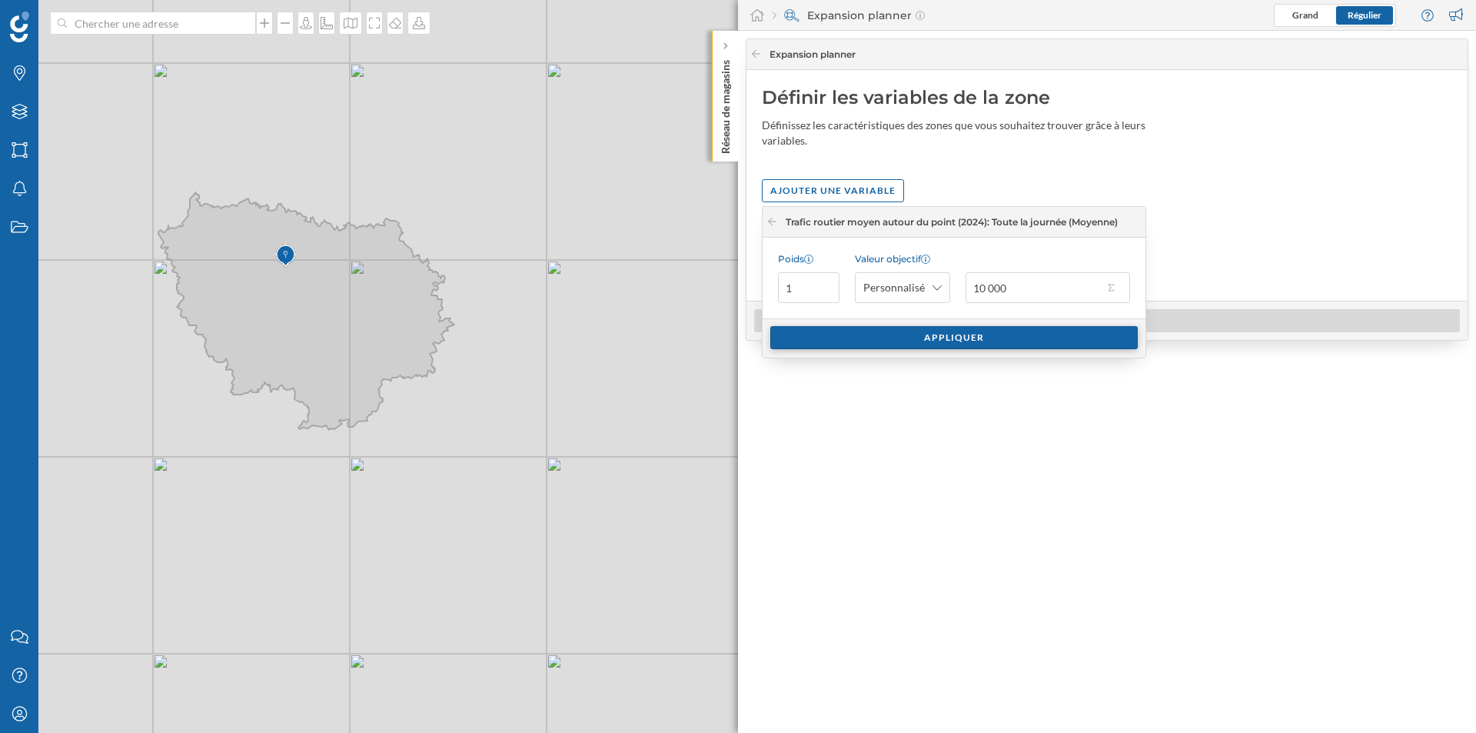
type input "10 000"
click at [967, 342] on div "Appliquer" at bounding box center [954, 337] width 368 height 23
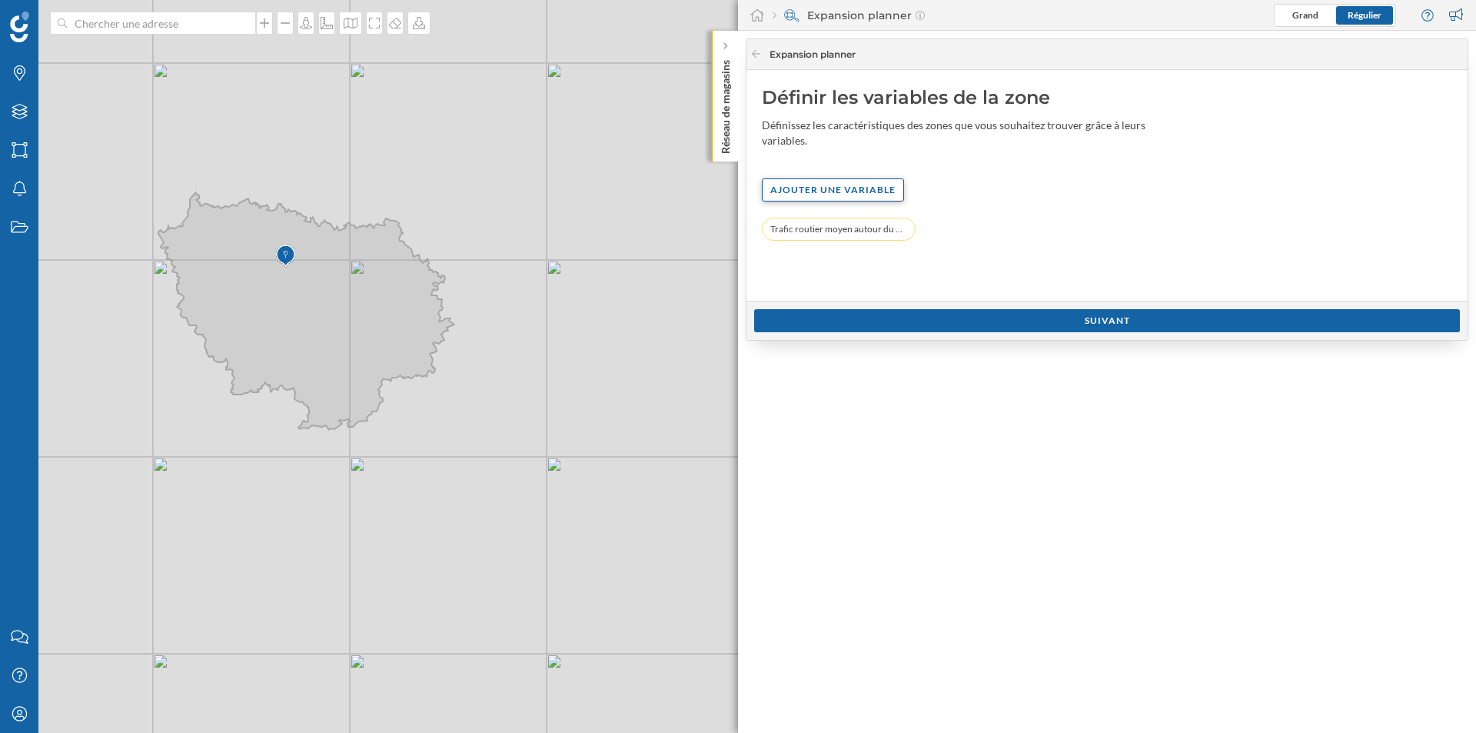
click at [890, 191] on div "Ajouter une variable" at bounding box center [833, 189] width 142 height 23
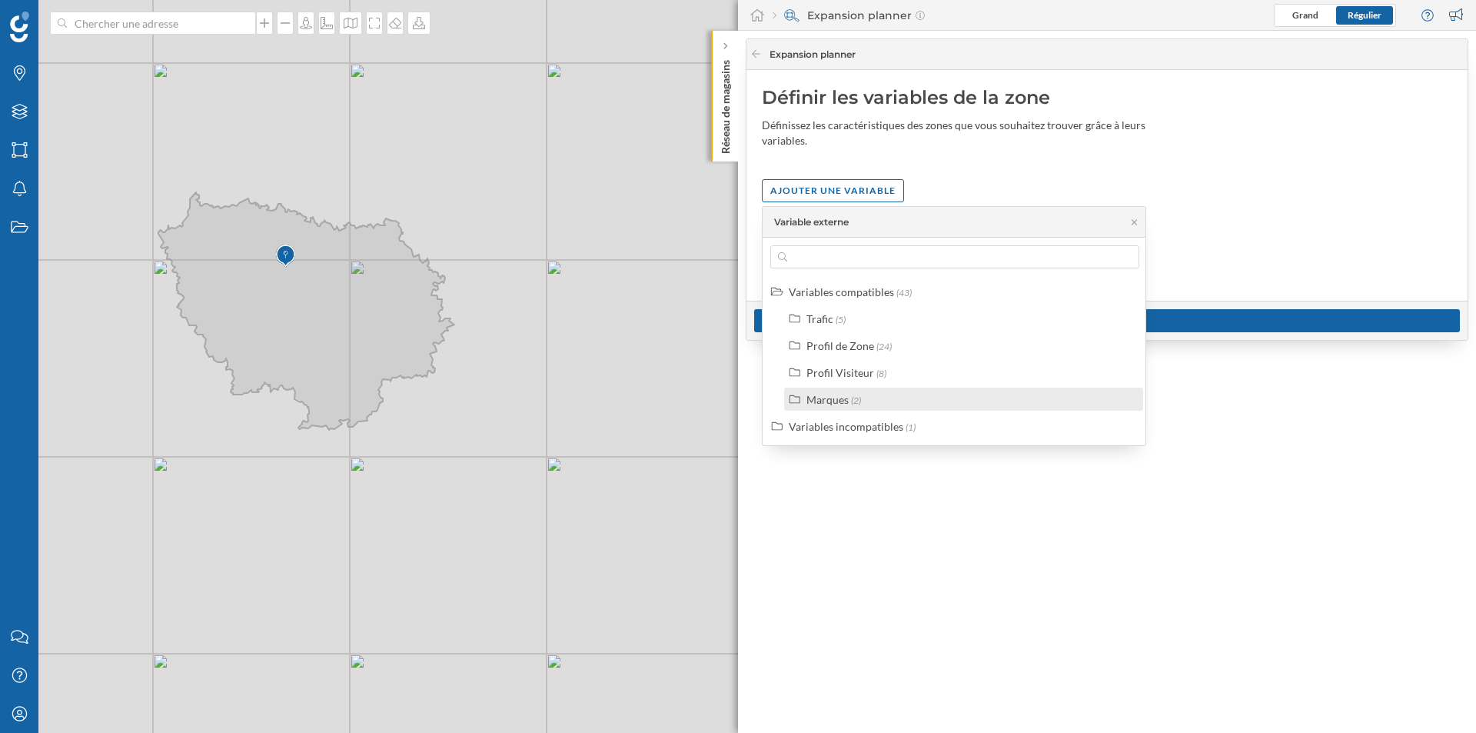
click at [833, 394] on div "Marques" at bounding box center [828, 399] width 42 height 13
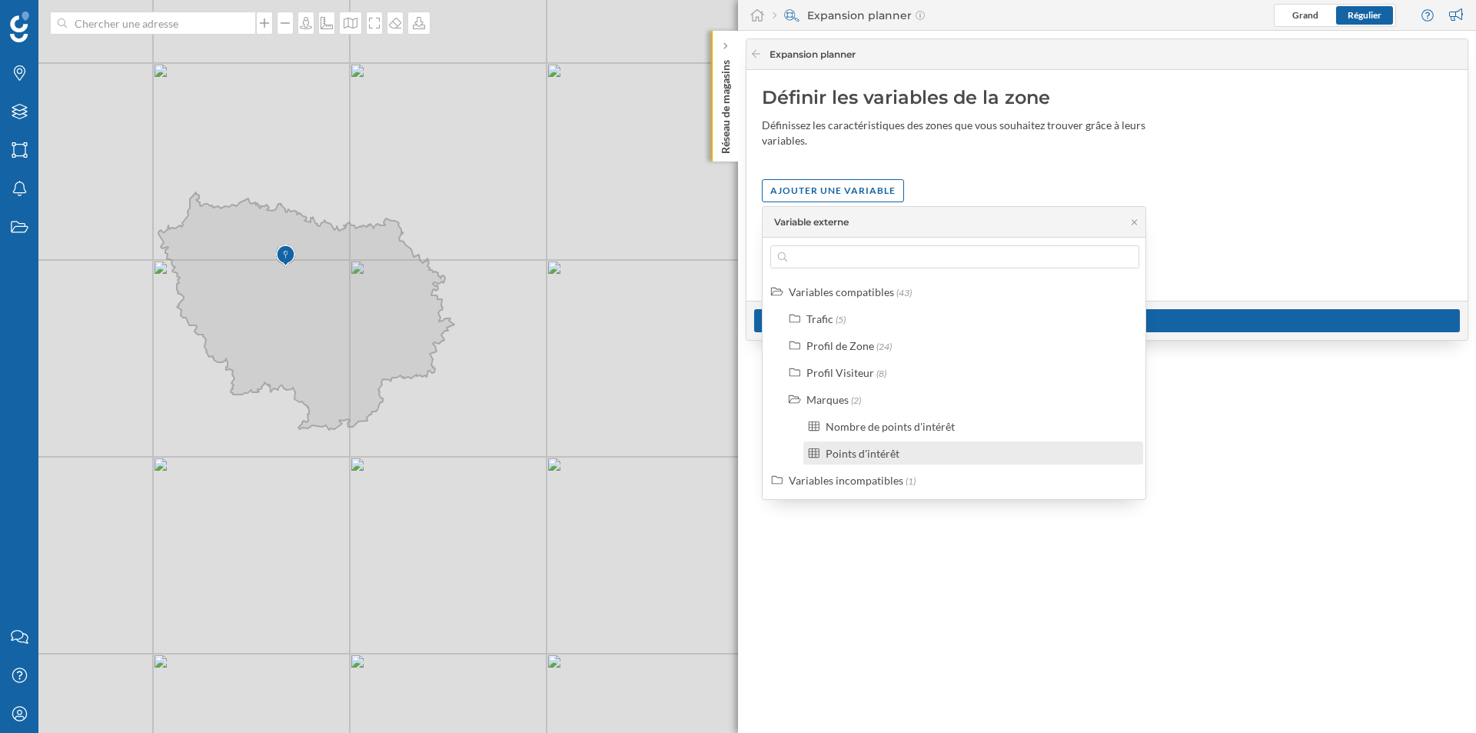
click at [882, 457] on div "Points d'intérêt" at bounding box center [863, 453] width 74 height 13
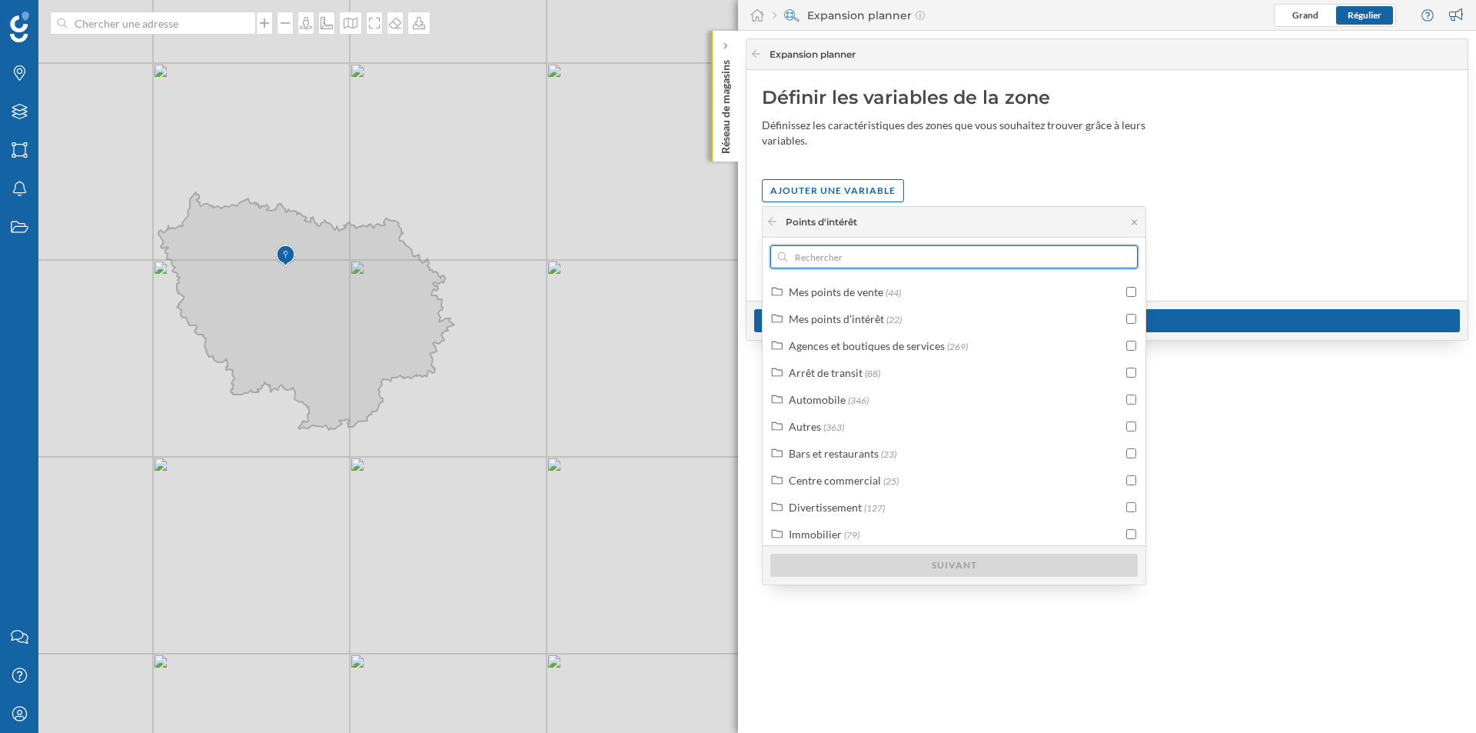
click at [890, 254] on input "text" at bounding box center [954, 256] width 334 height 23
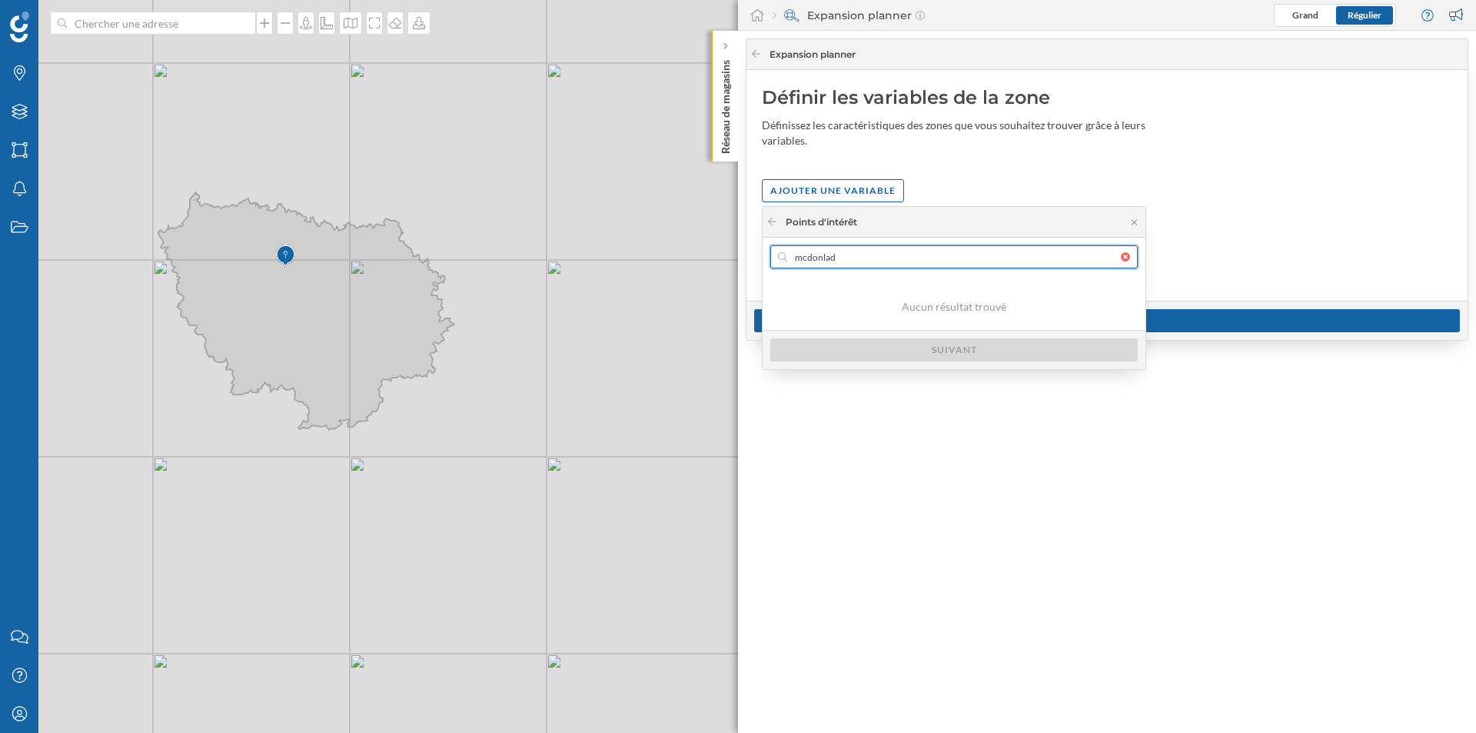
click at [806, 257] on input "mcdonlad" at bounding box center [954, 256] width 334 height 23
click at [868, 256] on input "mc [PERSON_NAME]" at bounding box center [954, 256] width 334 height 23
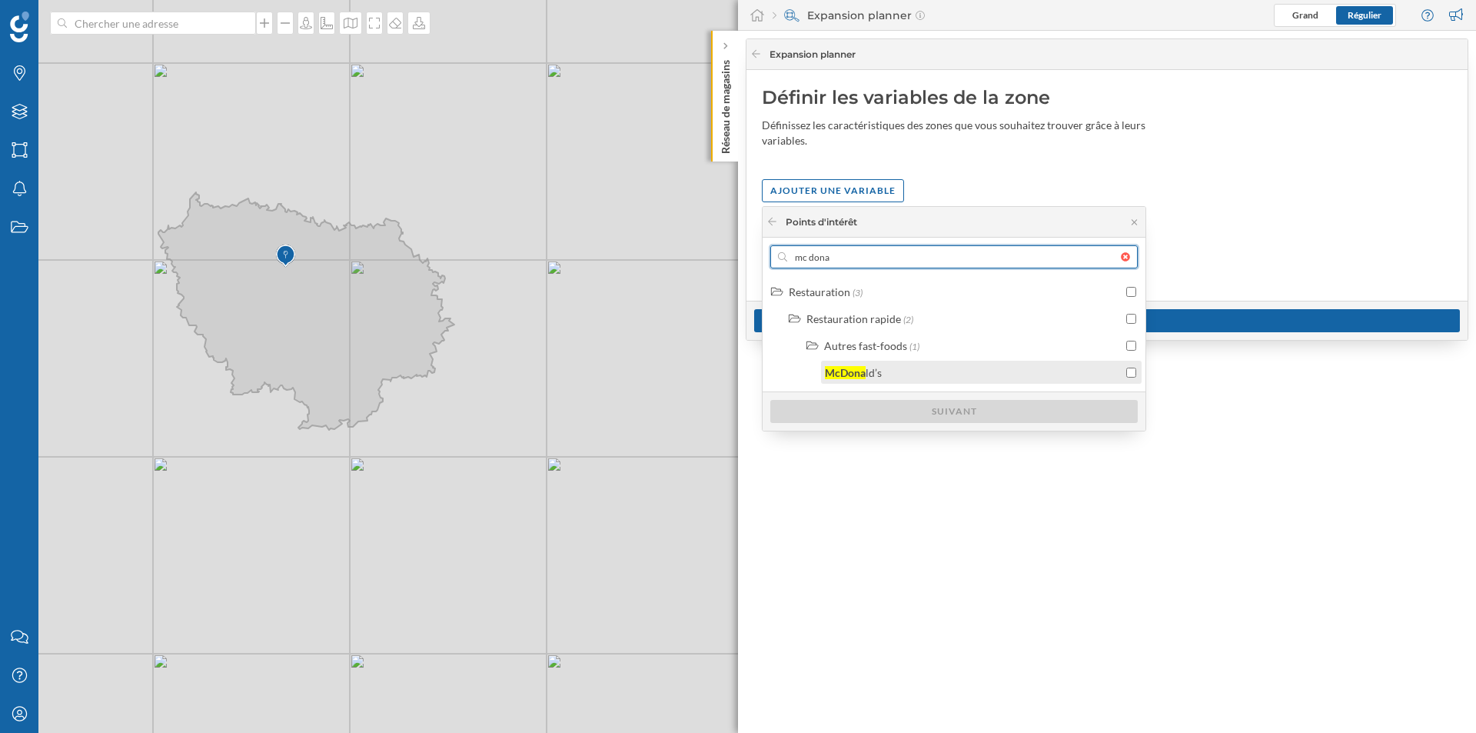
type input "mc dona"
click at [917, 364] on div "[PERSON_NAME] ld’s" at bounding box center [974, 372] width 298 height 16
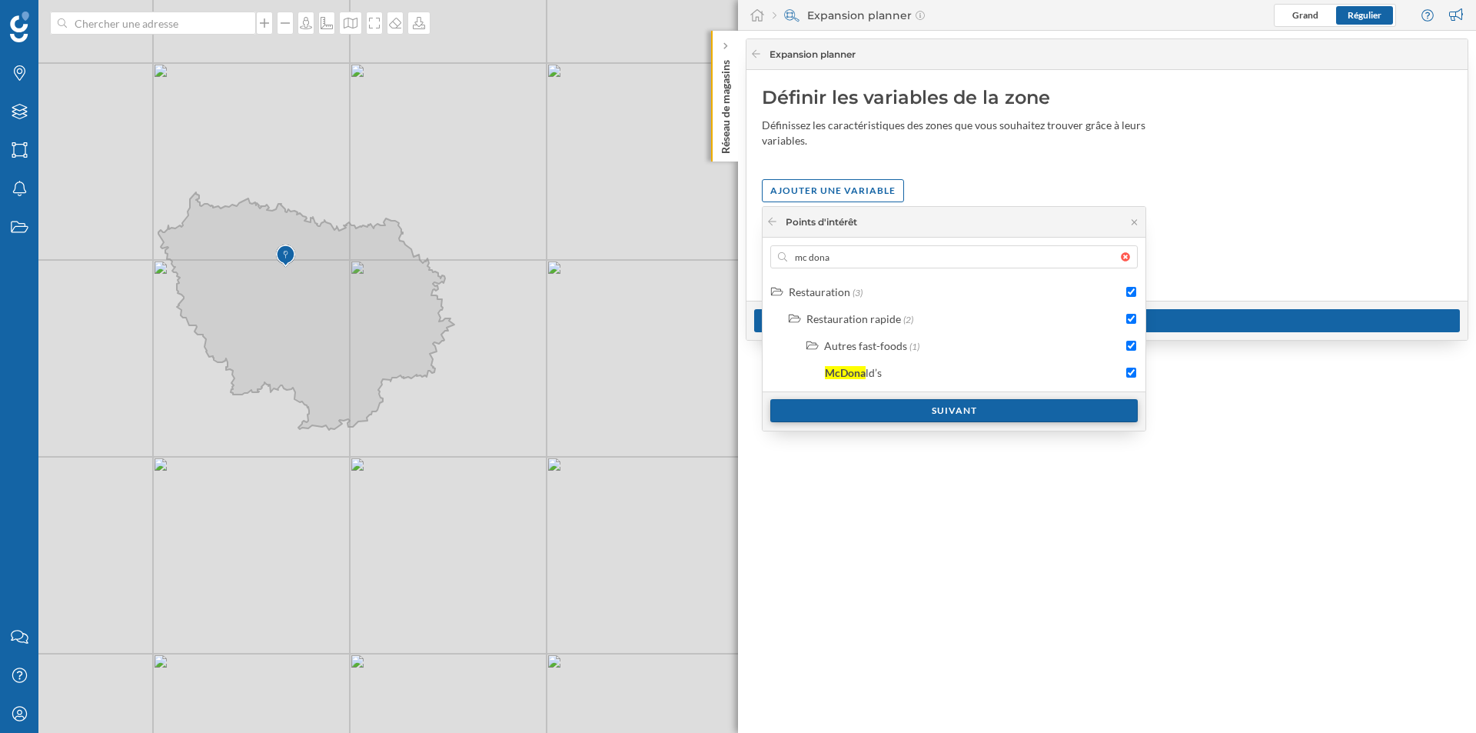
click at [936, 413] on div "Suivant" at bounding box center [954, 410] width 368 height 23
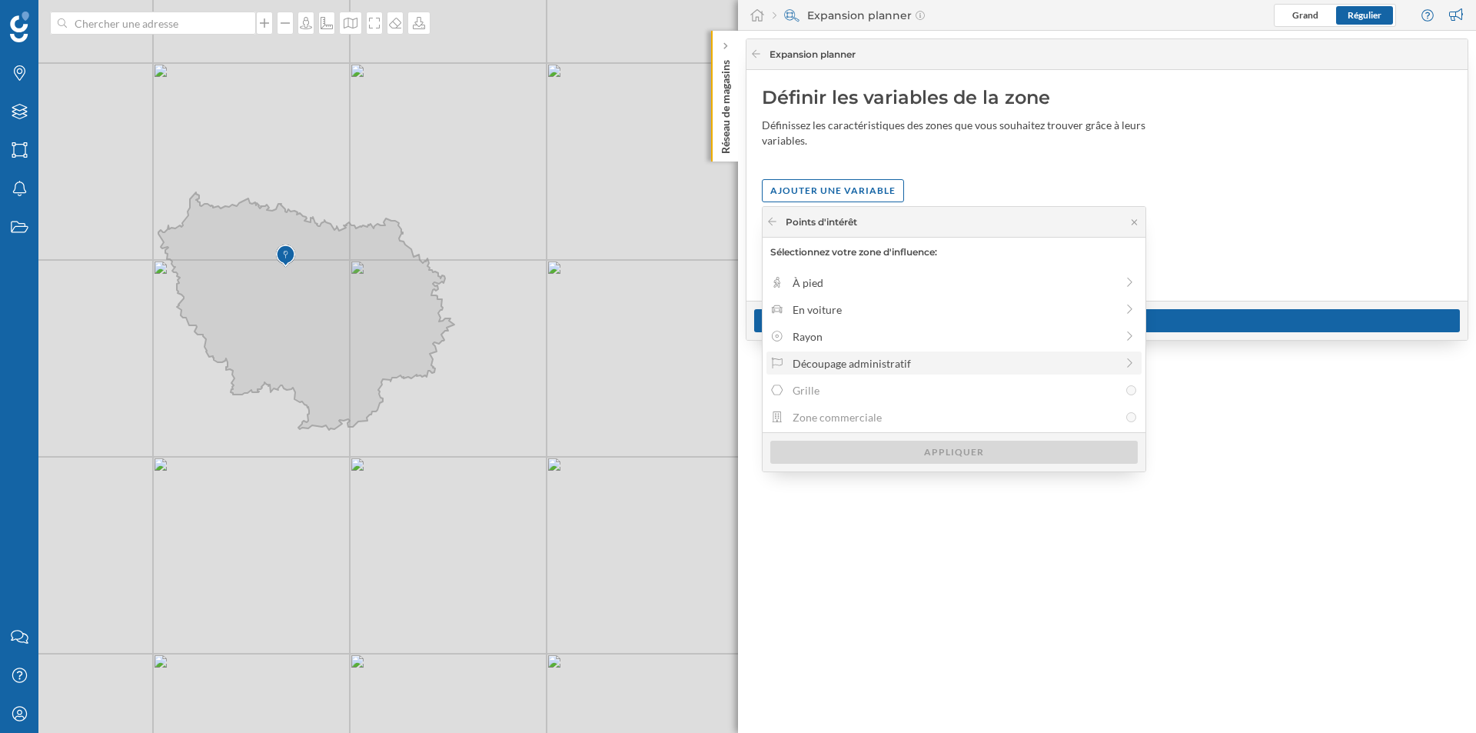
click at [873, 358] on div "Découpage administratif" at bounding box center [954, 363] width 323 height 16
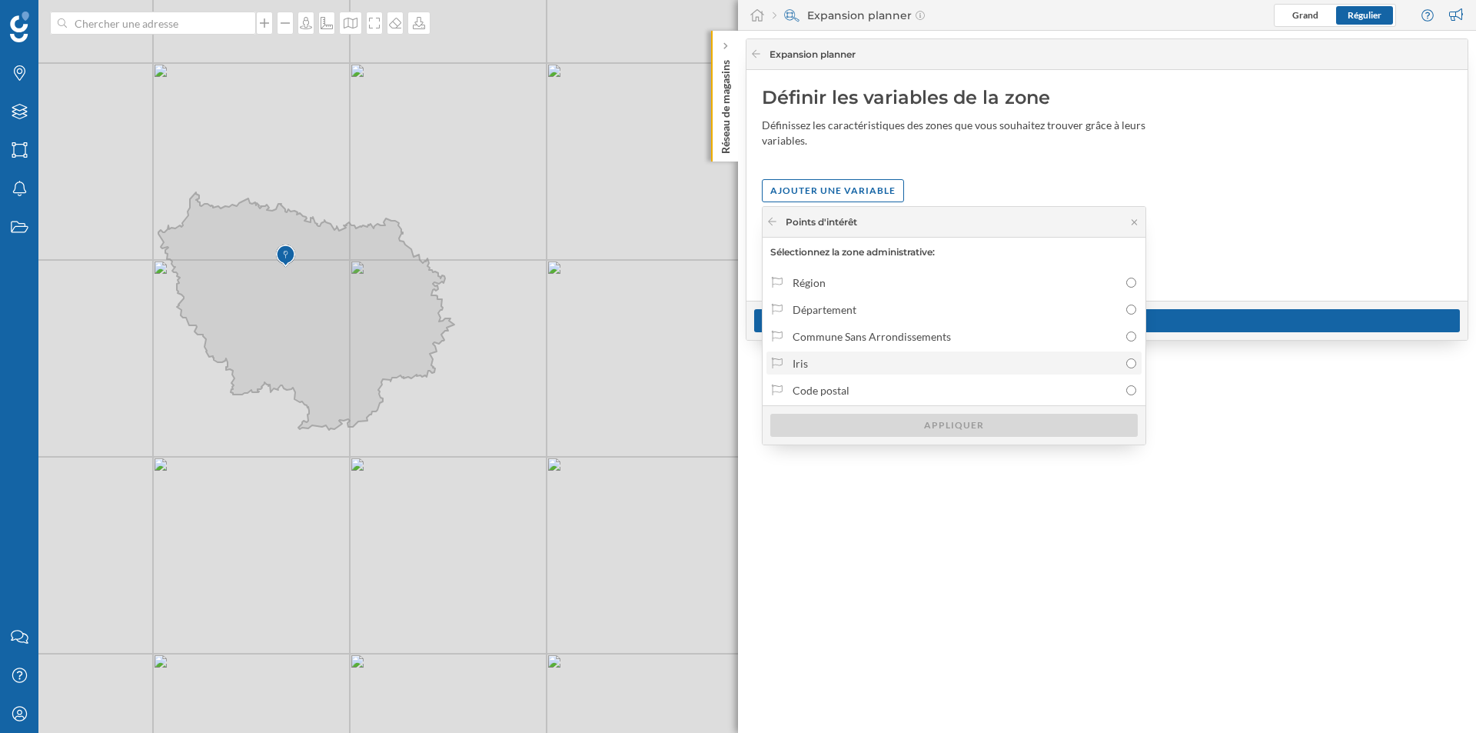
click at [888, 355] on div "Iris" at bounding box center [956, 363] width 326 height 16
click at [1126, 358] on input "Iris" at bounding box center [1131, 363] width 10 height 10
radio input "true"
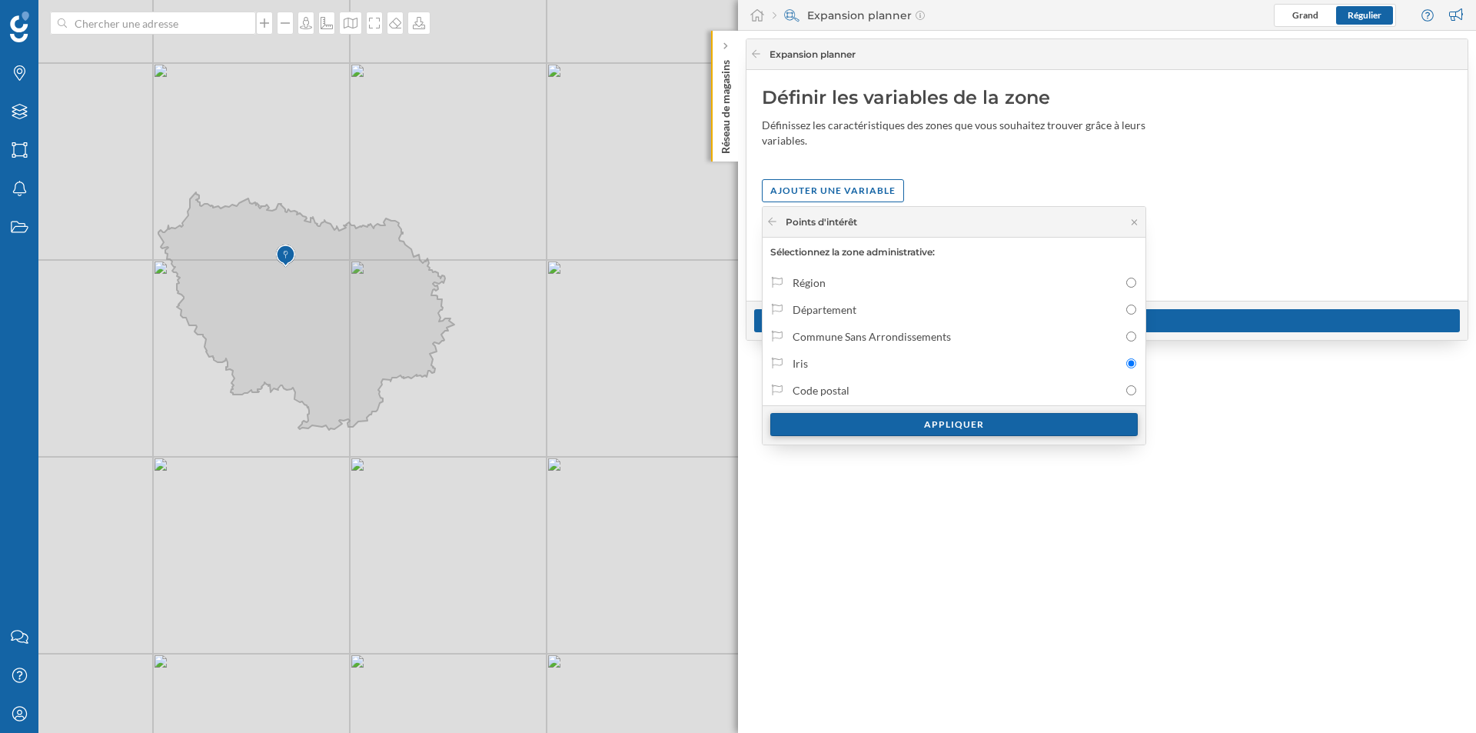
click at [910, 420] on div "Appliquer" at bounding box center [954, 424] width 368 height 23
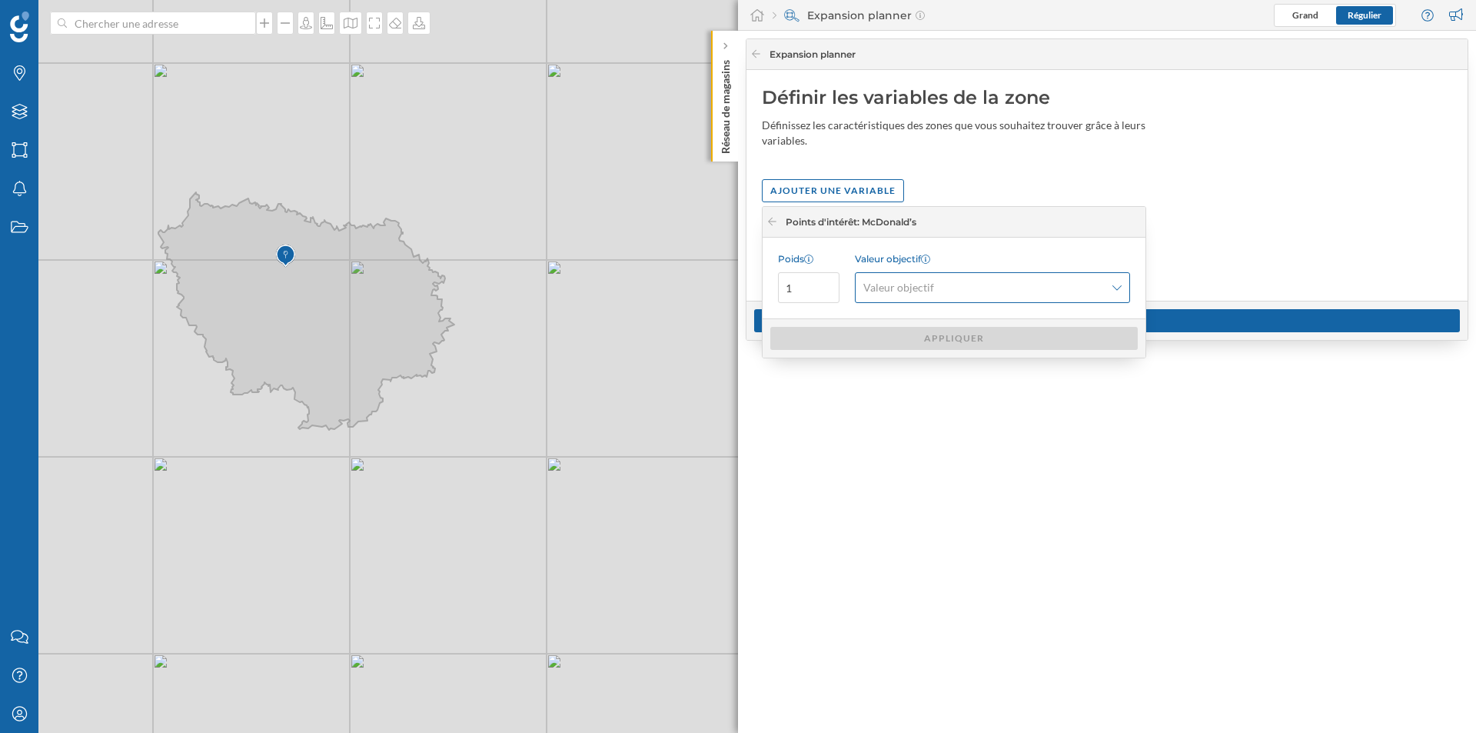
click at [942, 279] on div "Valeur objectif" at bounding box center [992, 287] width 275 height 31
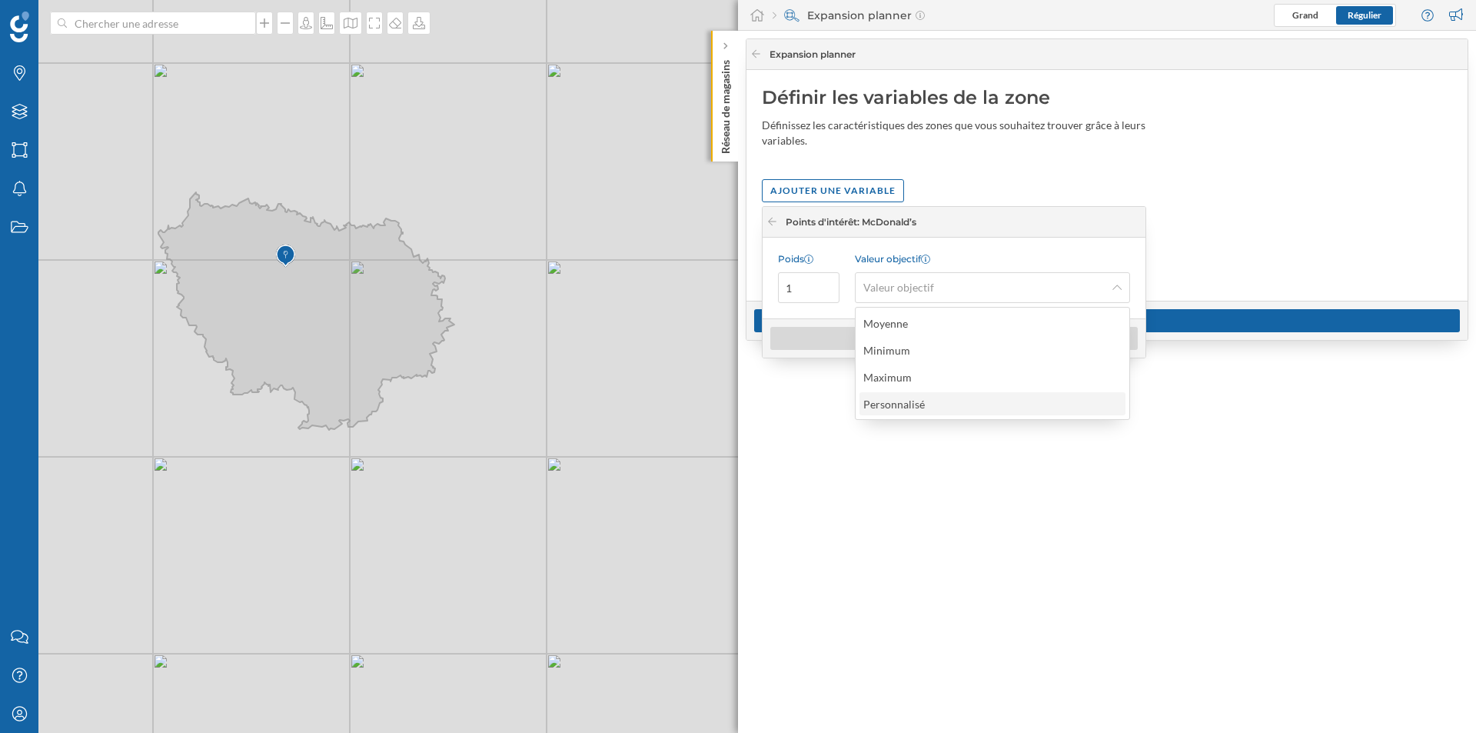
click at [923, 397] on div "Personnalisé" at bounding box center [894, 403] width 62 height 13
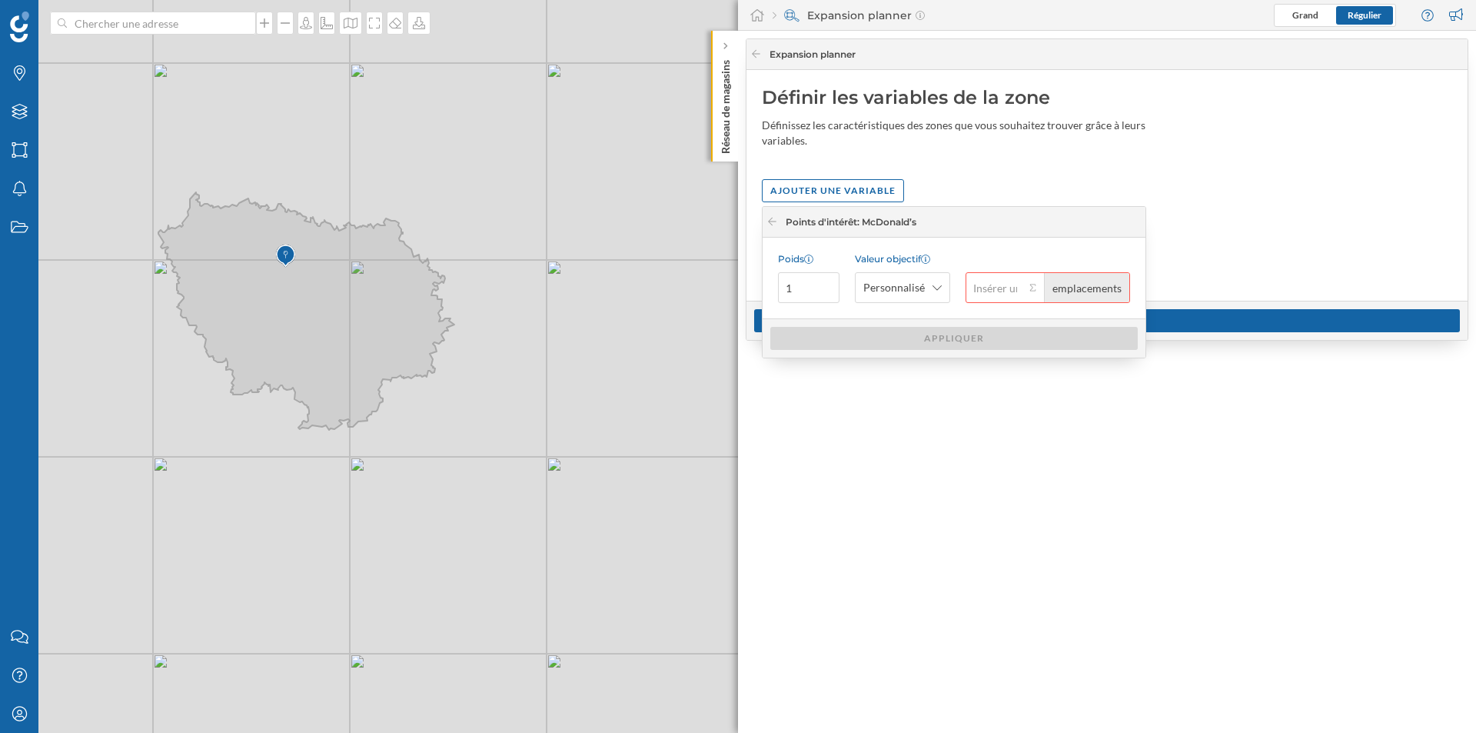
type input "1"
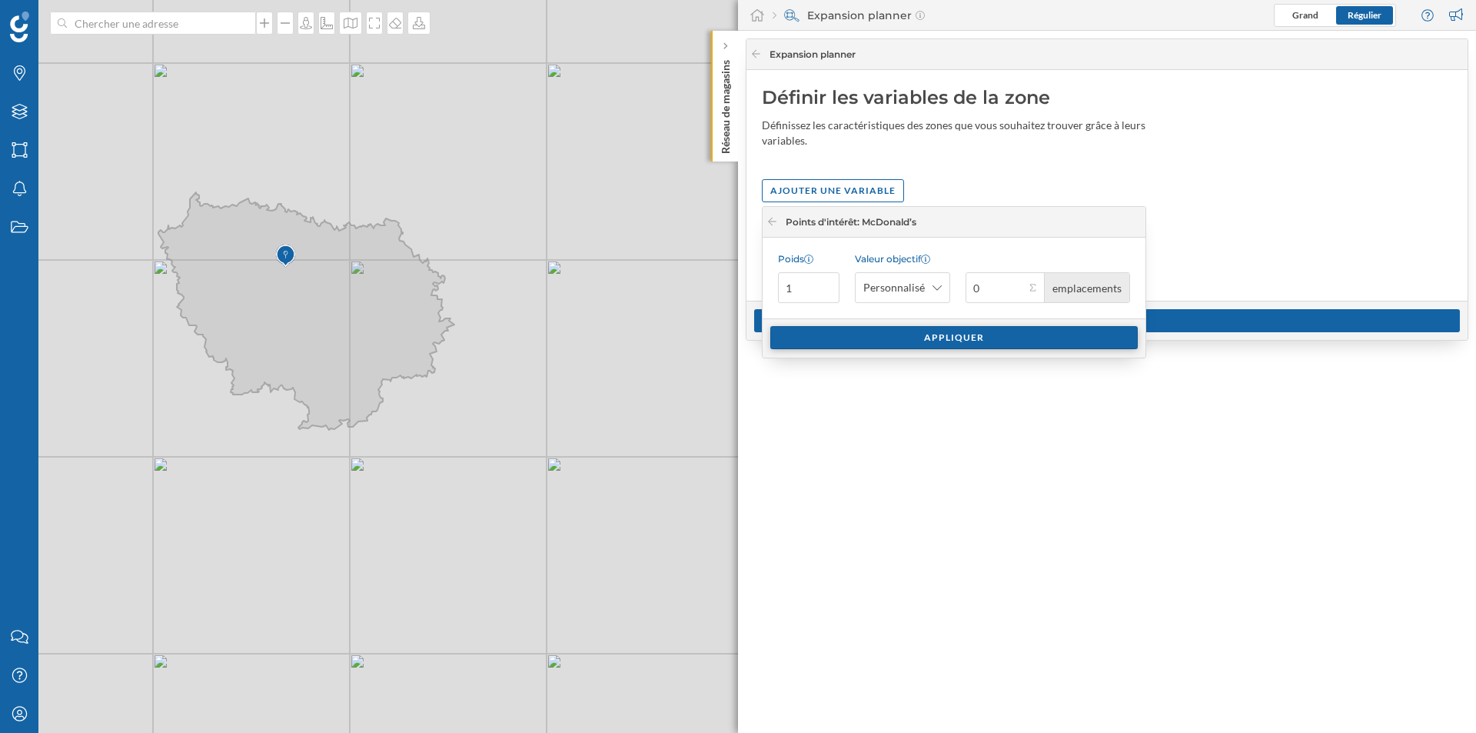
type input "0"
click at [1004, 331] on div "Appliquer" at bounding box center [954, 337] width 368 height 23
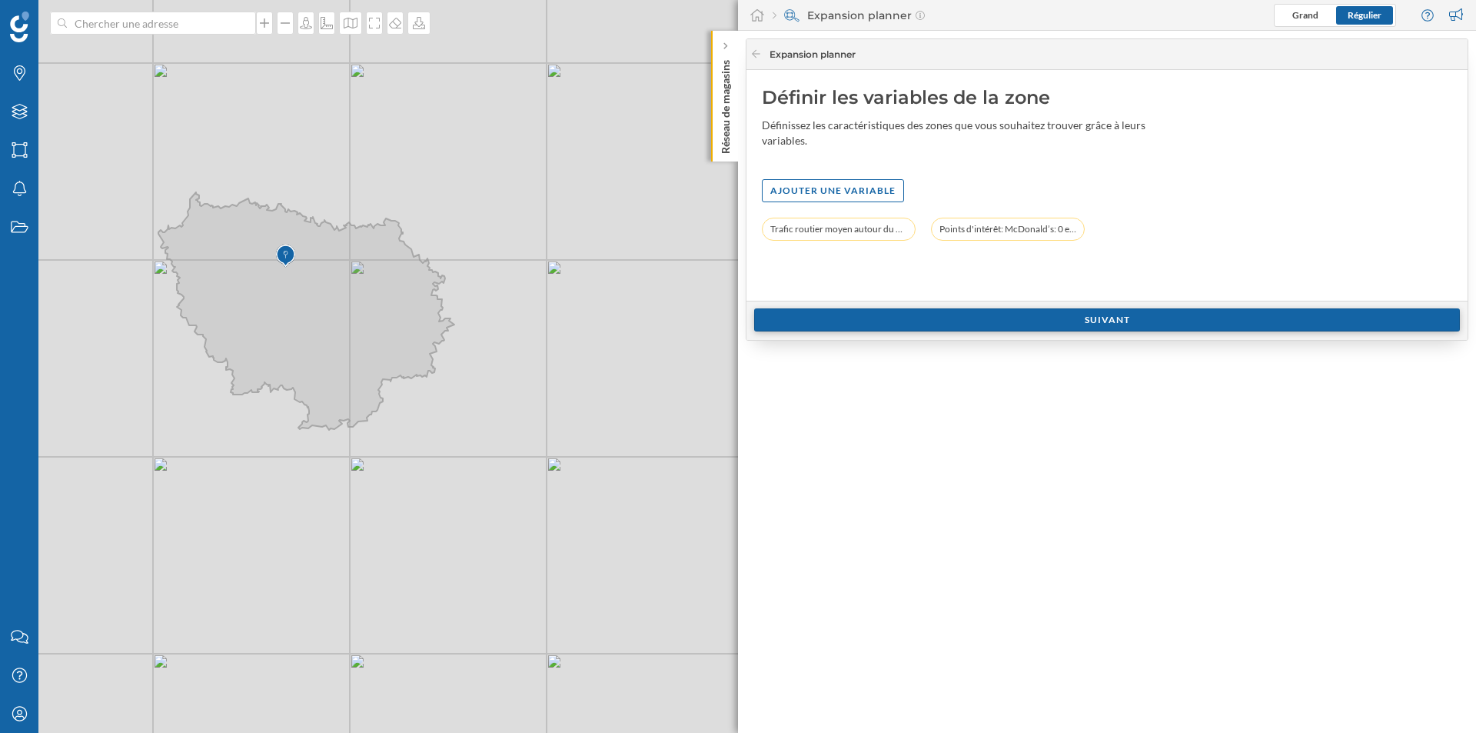
click at [1016, 314] on div "Suivant" at bounding box center [1107, 319] width 706 height 23
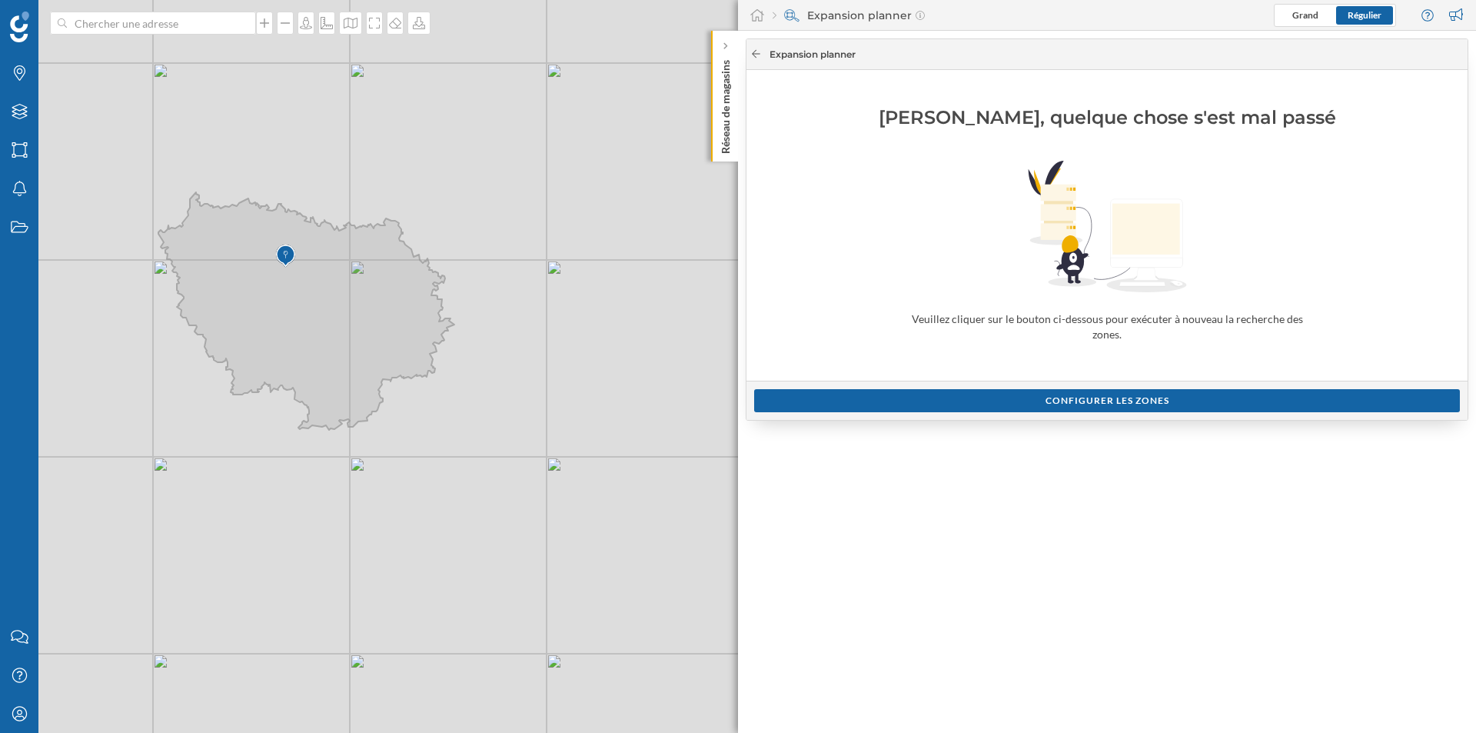
click at [757, 52] on icon at bounding box center [756, 53] width 12 height 9
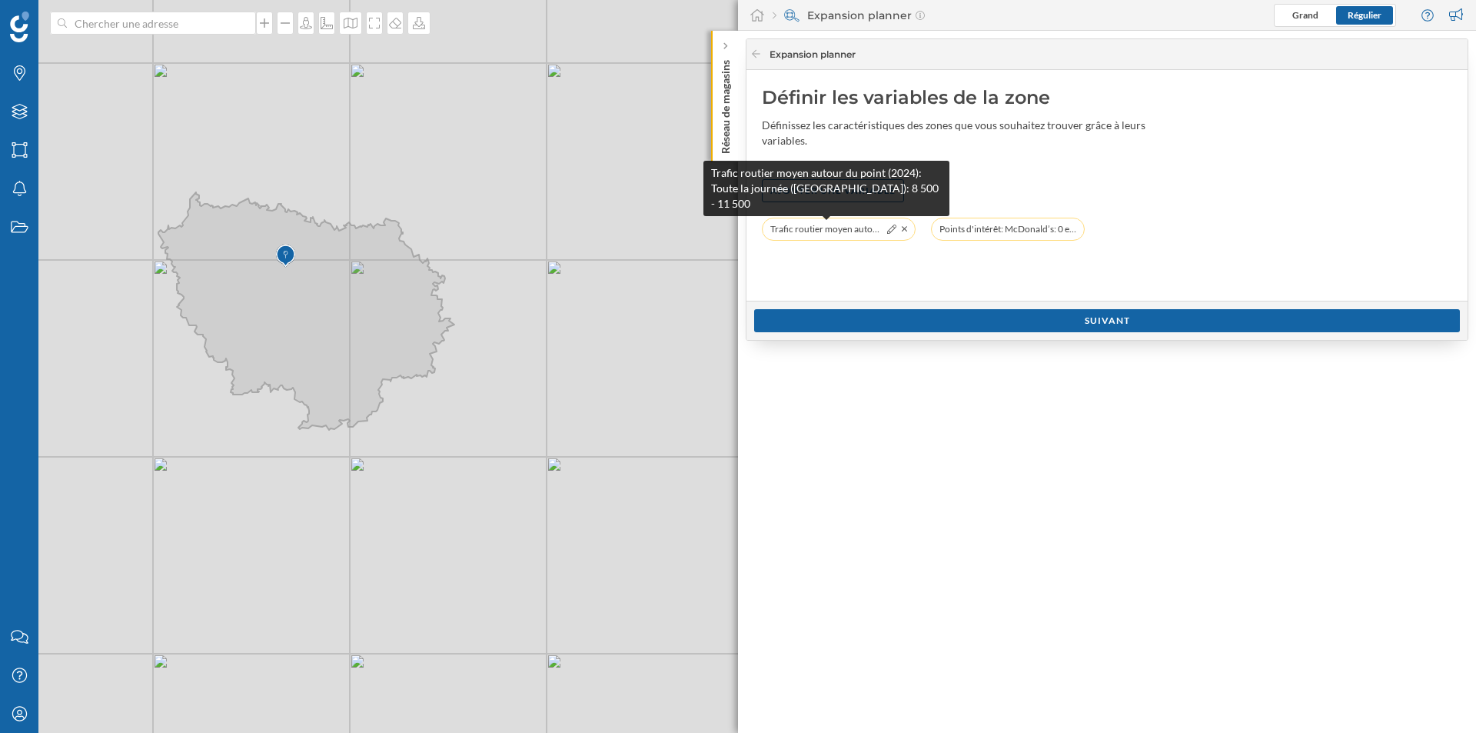
click at [845, 233] on span "Trafic routier moyen autour du point (2024): Toute la journée ([GEOGRAPHIC_DATA…" at bounding box center [826, 228] width 112 height 15
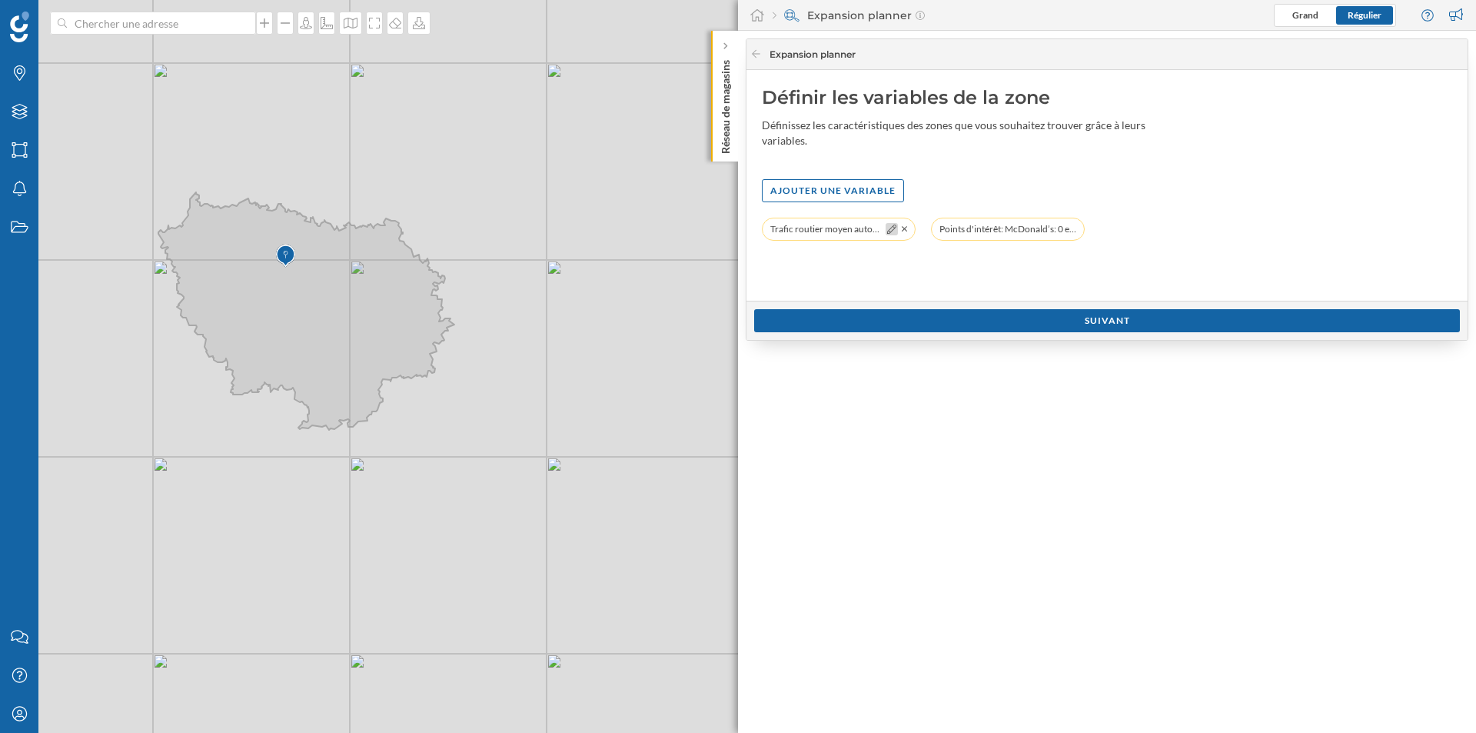
click at [889, 228] on icon at bounding box center [891, 228] width 9 height 9
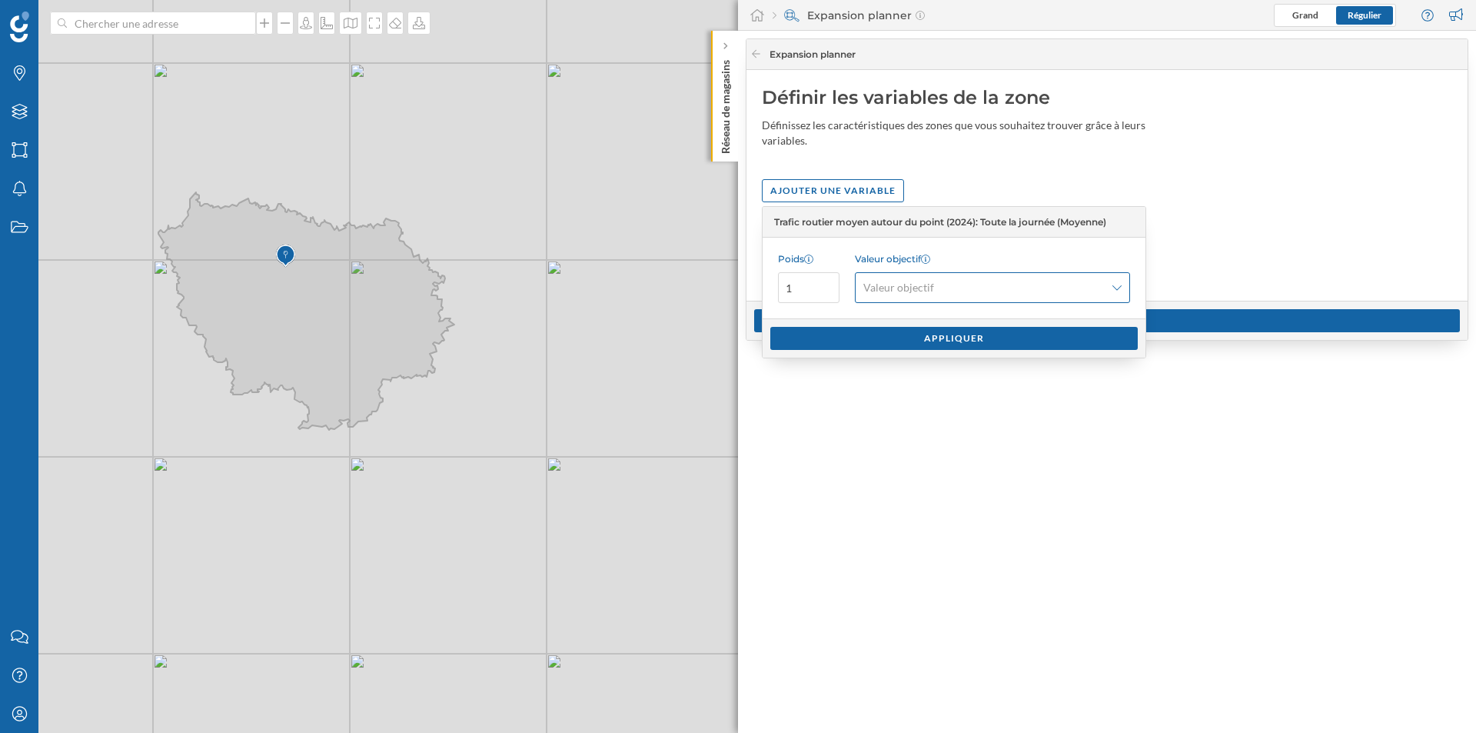
click at [897, 286] on span "Valeur objectif" at bounding box center [898, 287] width 71 height 15
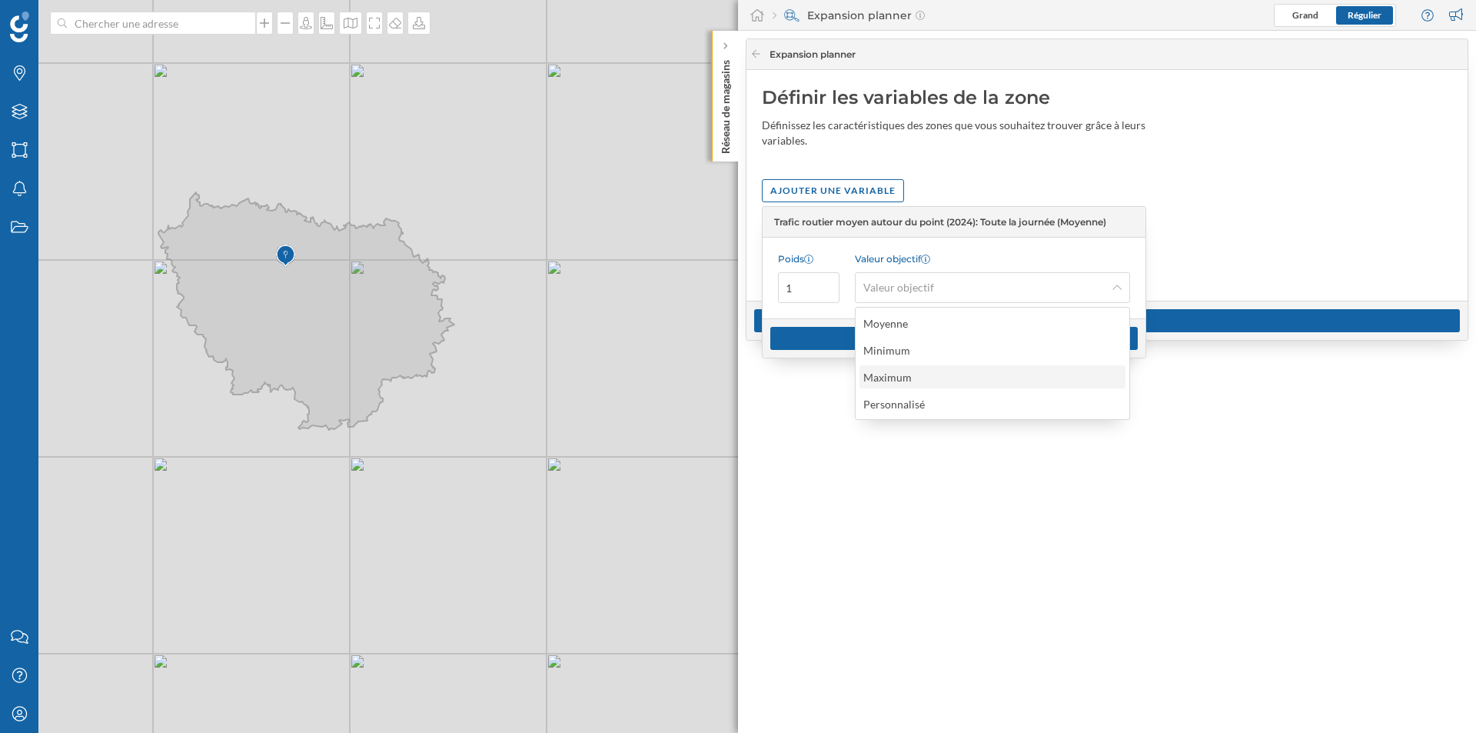
click at [893, 373] on div "Maximum" at bounding box center [887, 377] width 48 height 13
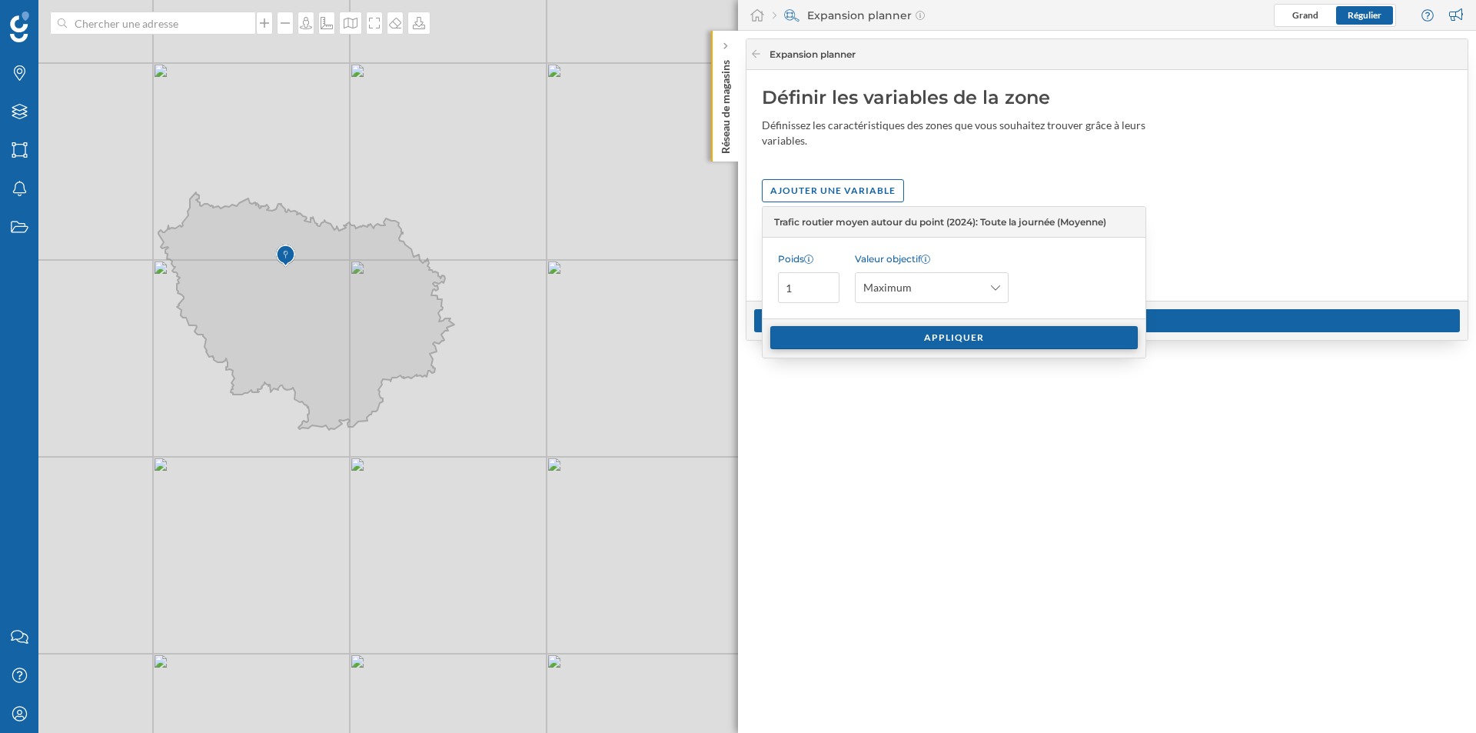
click at [901, 347] on div "Appliquer" at bounding box center [954, 337] width 368 height 23
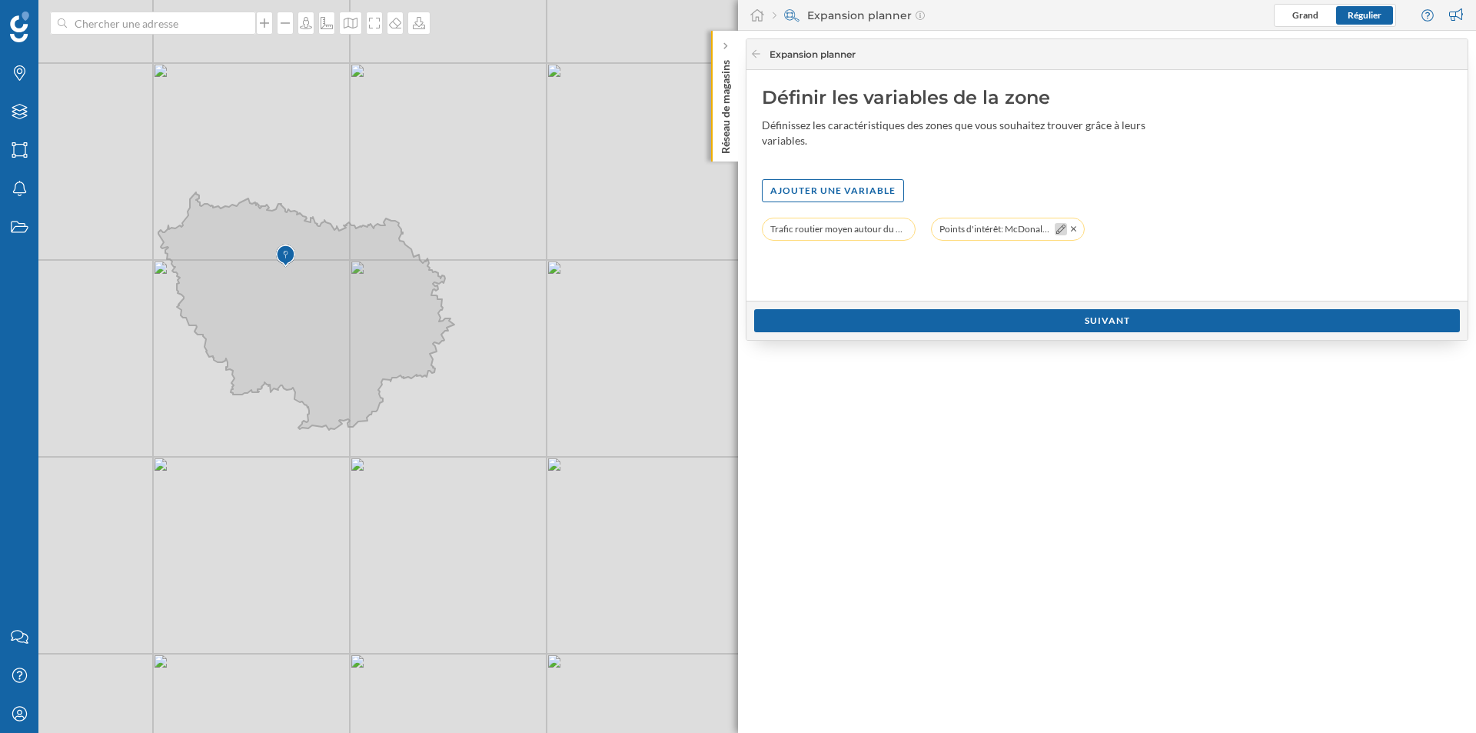
click at [1061, 231] on icon at bounding box center [1060, 228] width 9 height 9
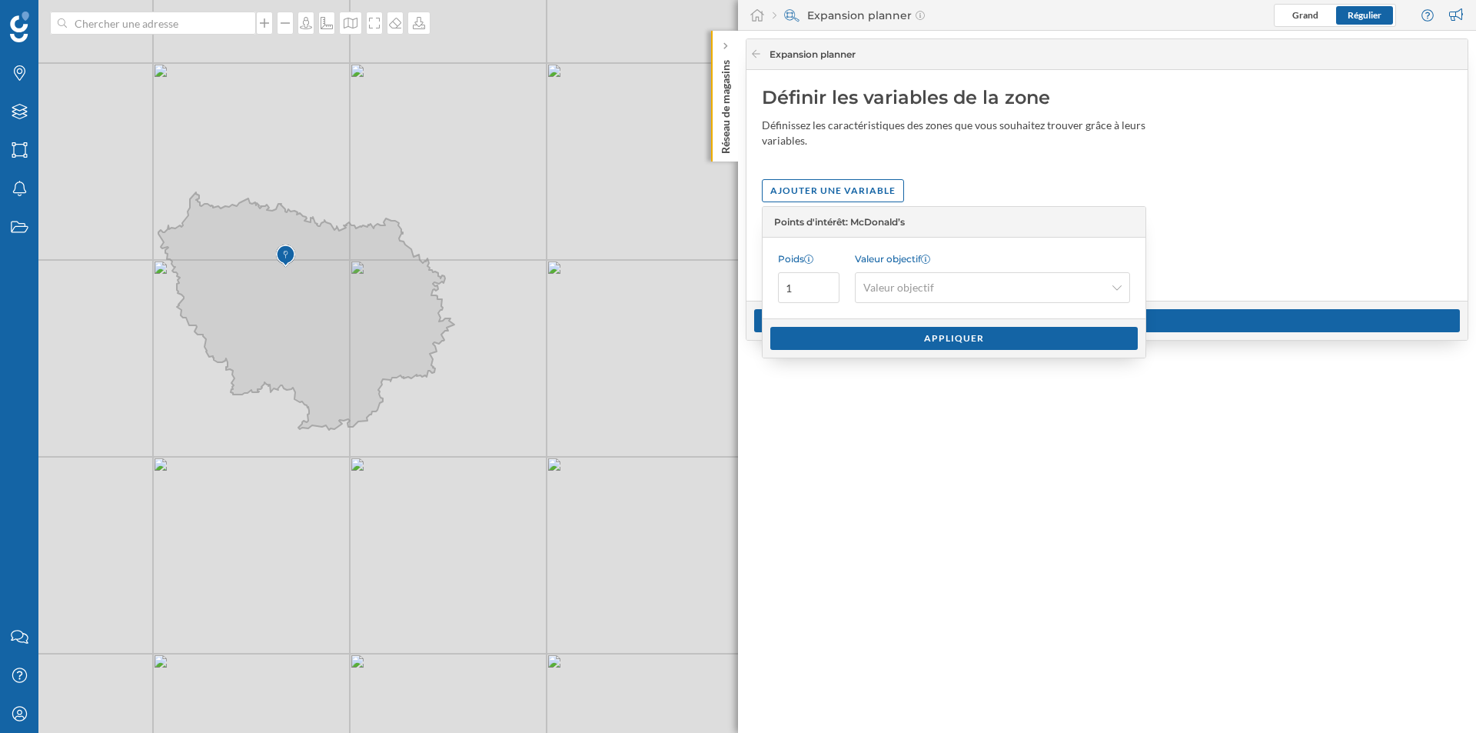
click at [1209, 181] on div "Ajouter une variable" at bounding box center [1107, 190] width 690 height 23
click at [845, 334] on div "Appliquer" at bounding box center [954, 337] width 368 height 23
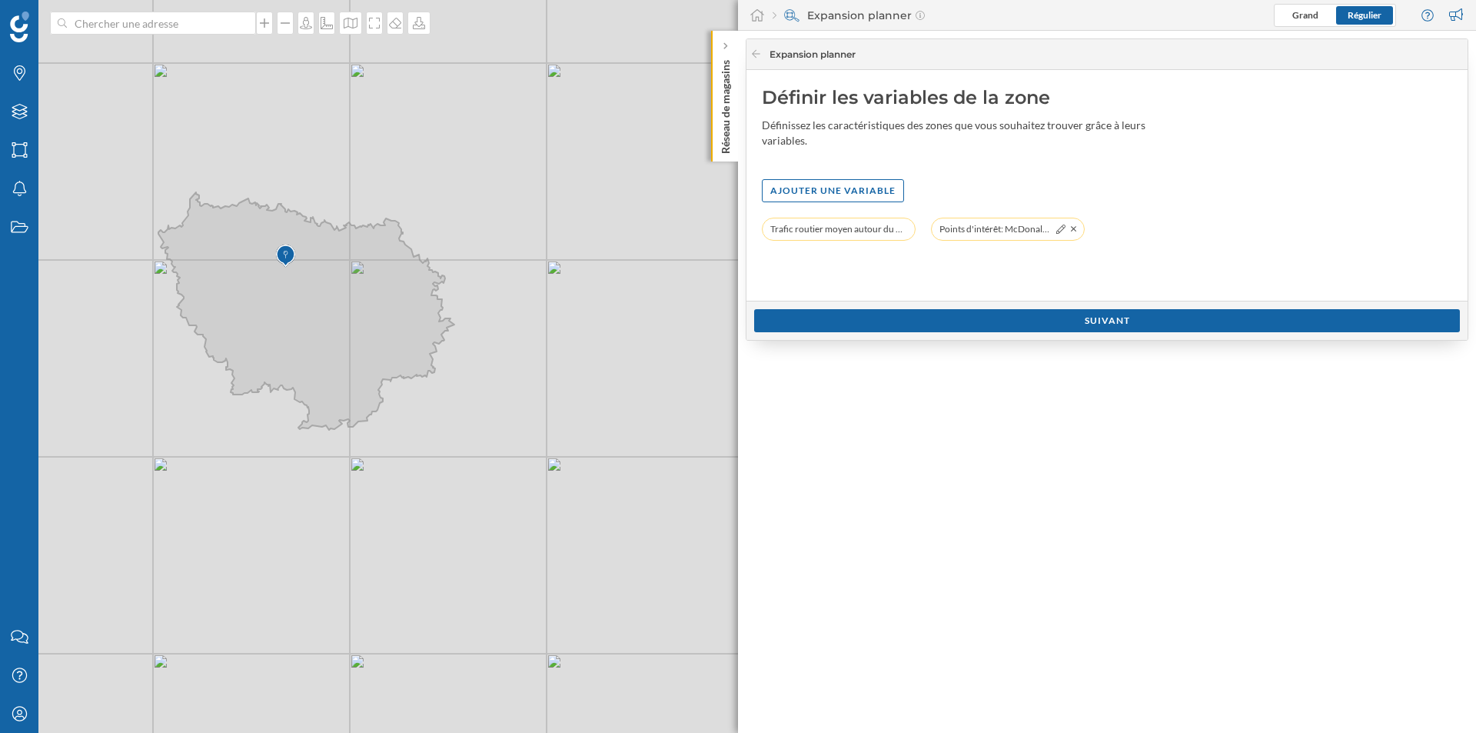
click at [1078, 232] on div "Points d'intérêt: McDonald’s: 0 emplacements (Iris)" at bounding box center [1008, 229] width 154 height 23
click at [1074, 231] on icon at bounding box center [1074, 228] width 6 height 9
click at [1025, 324] on div "Suivant" at bounding box center [1107, 319] width 706 height 23
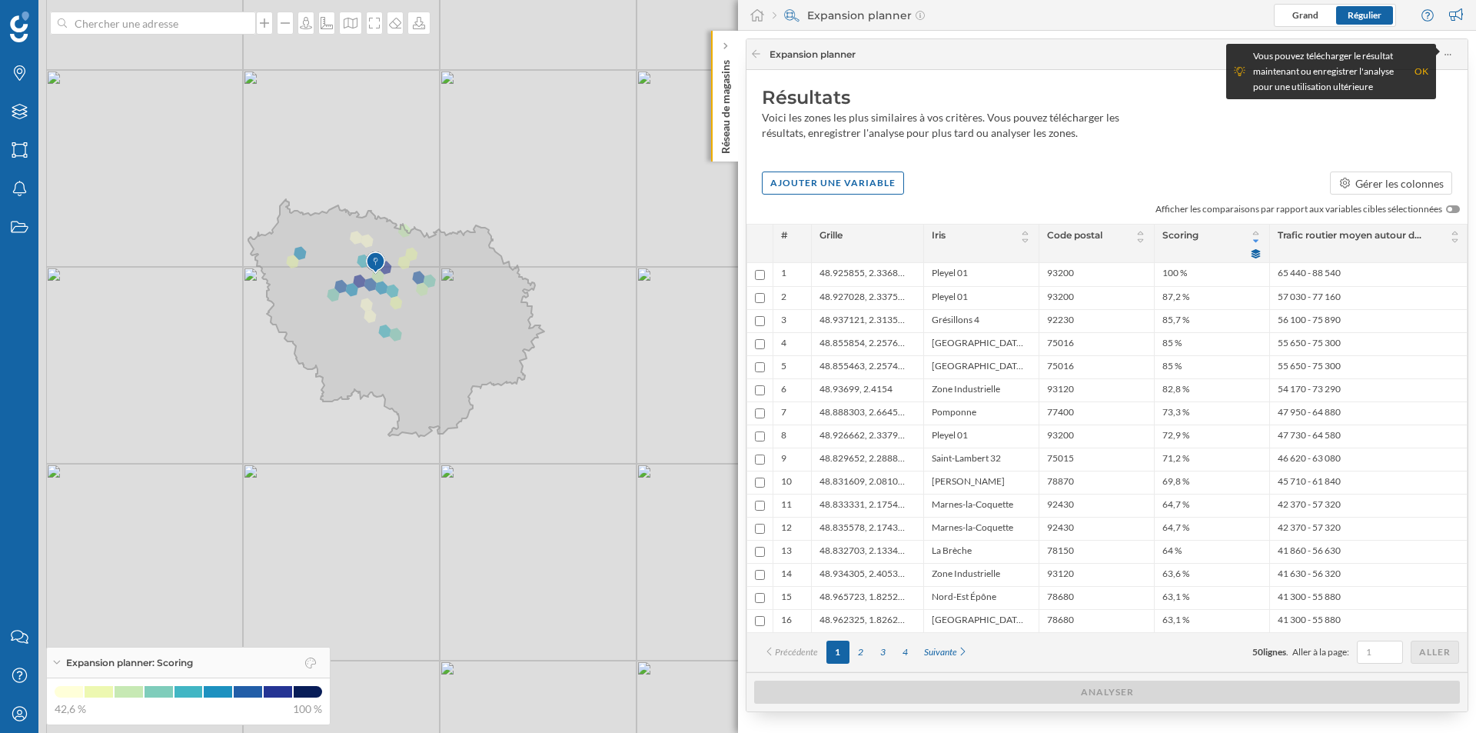
drag, startPoint x: 550, startPoint y: 360, endPoint x: 644, endPoint y: 377, distance: 95.4
click at [644, 377] on div "© Mapbox © OpenStreetMap Improve this map" at bounding box center [738, 366] width 1476 height 733
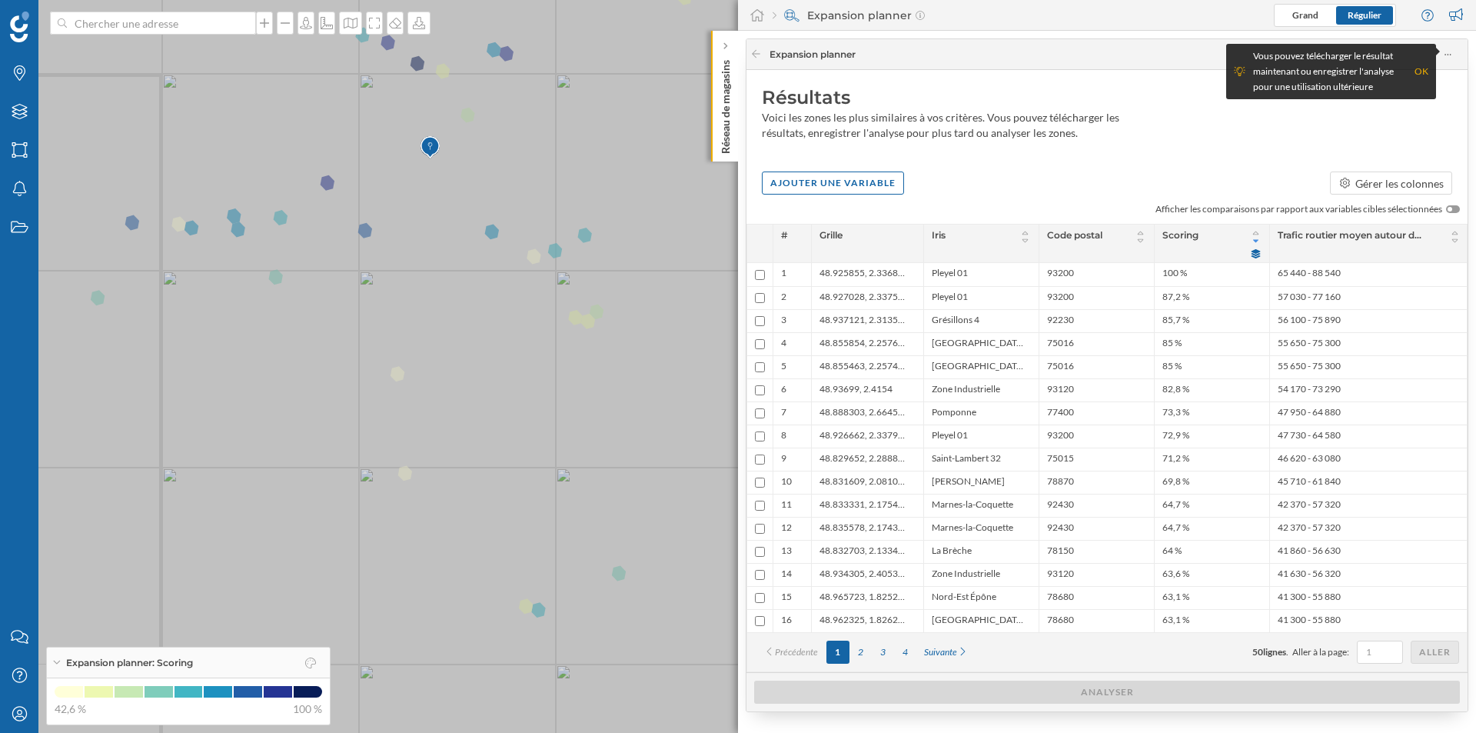
drag, startPoint x: 351, startPoint y: 276, endPoint x: 511, endPoint y: 342, distance: 173.0
click at [511, 342] on icon at bounding box center [891, 429] width 1778 height 886
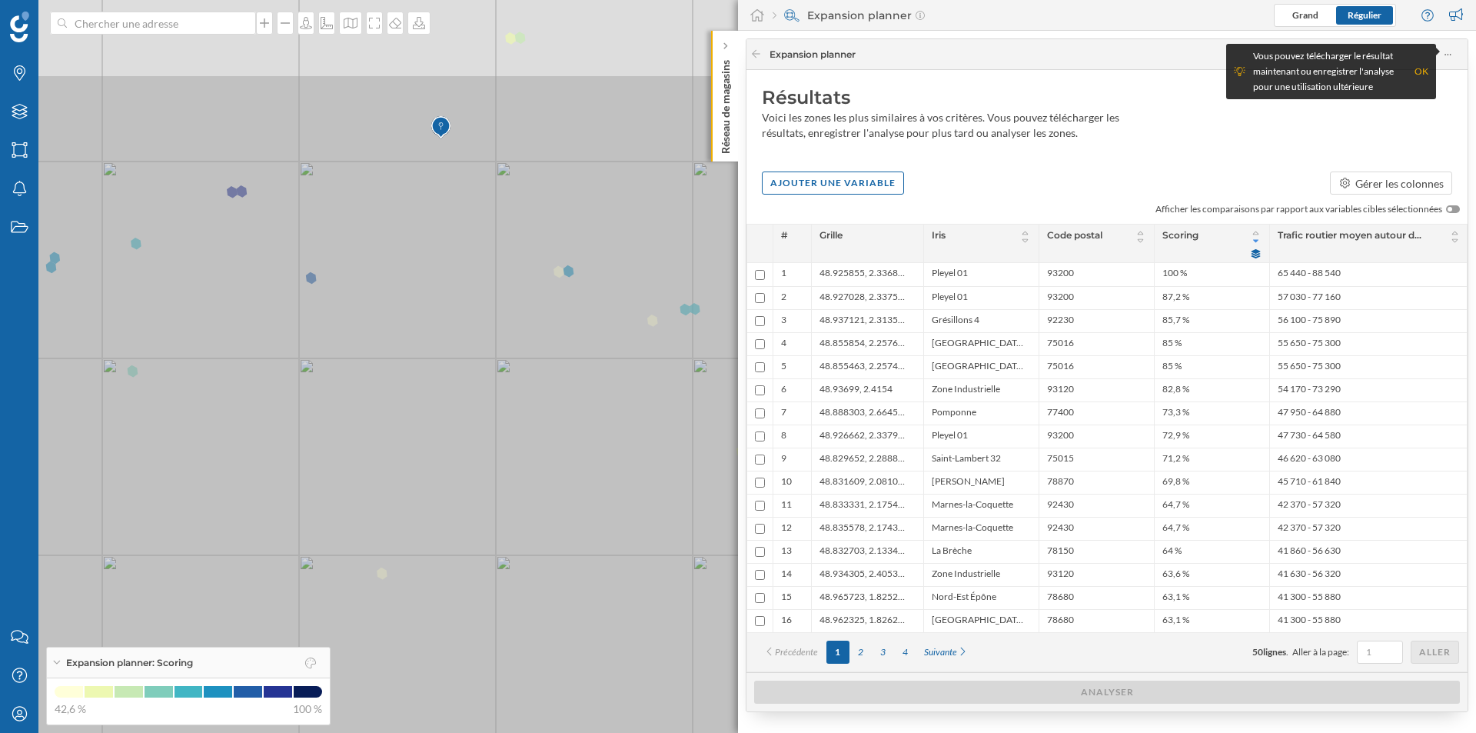
drag, startPoint x: 491, startPoint y: 231, endPoint x: 567, endPoint y: 380, distance: 167.1
click at [567, 380] on icon at bounding box center [814, 516] width 1778 height 886
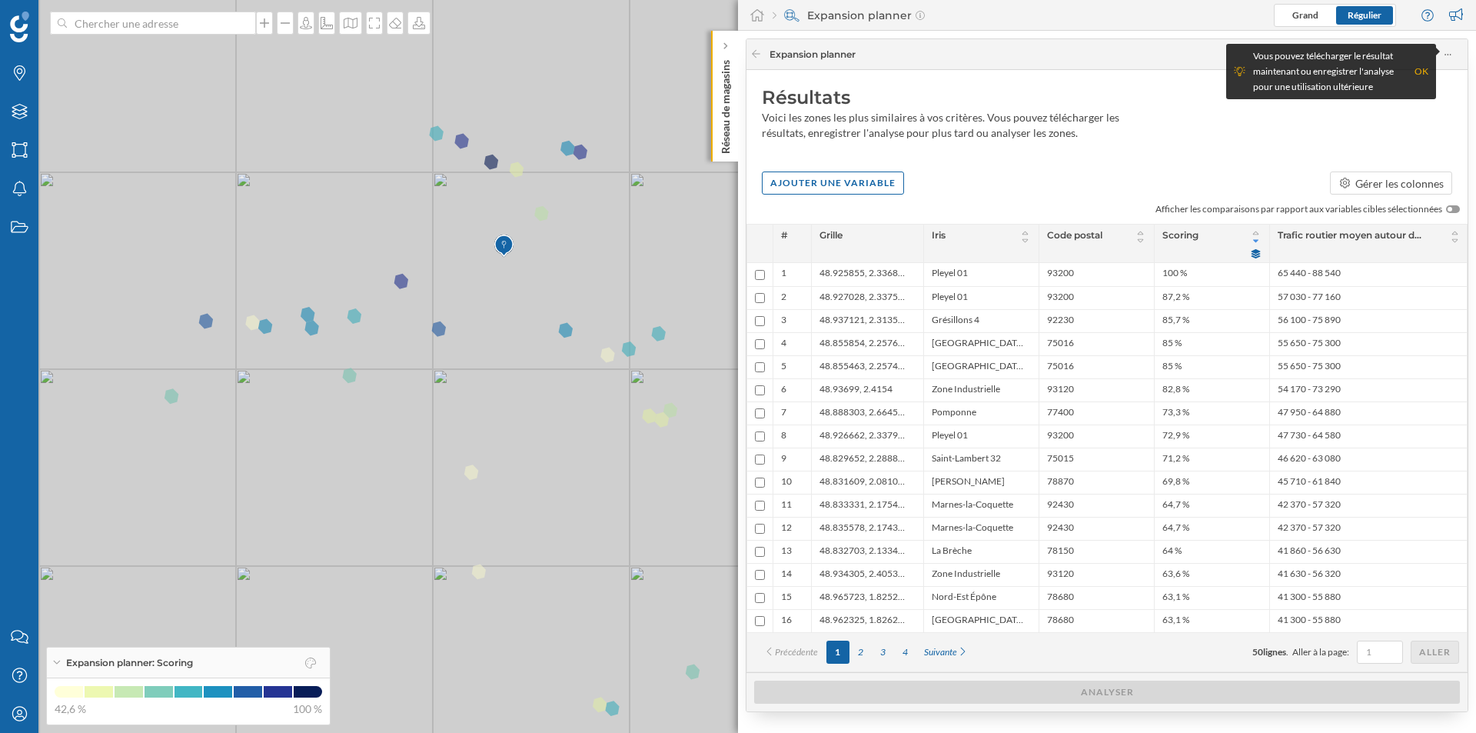
drag, startPoint x: 761, startPoint y: 118, endPoint x: 1167, endPoint y: 147, distance: 407.0
click at [1167, 147] on div "Résultats Voici les zones les plus similaires à vos critères. Vous pouvez téléc…" at bounding box center [1107, 117] width 721 height 94
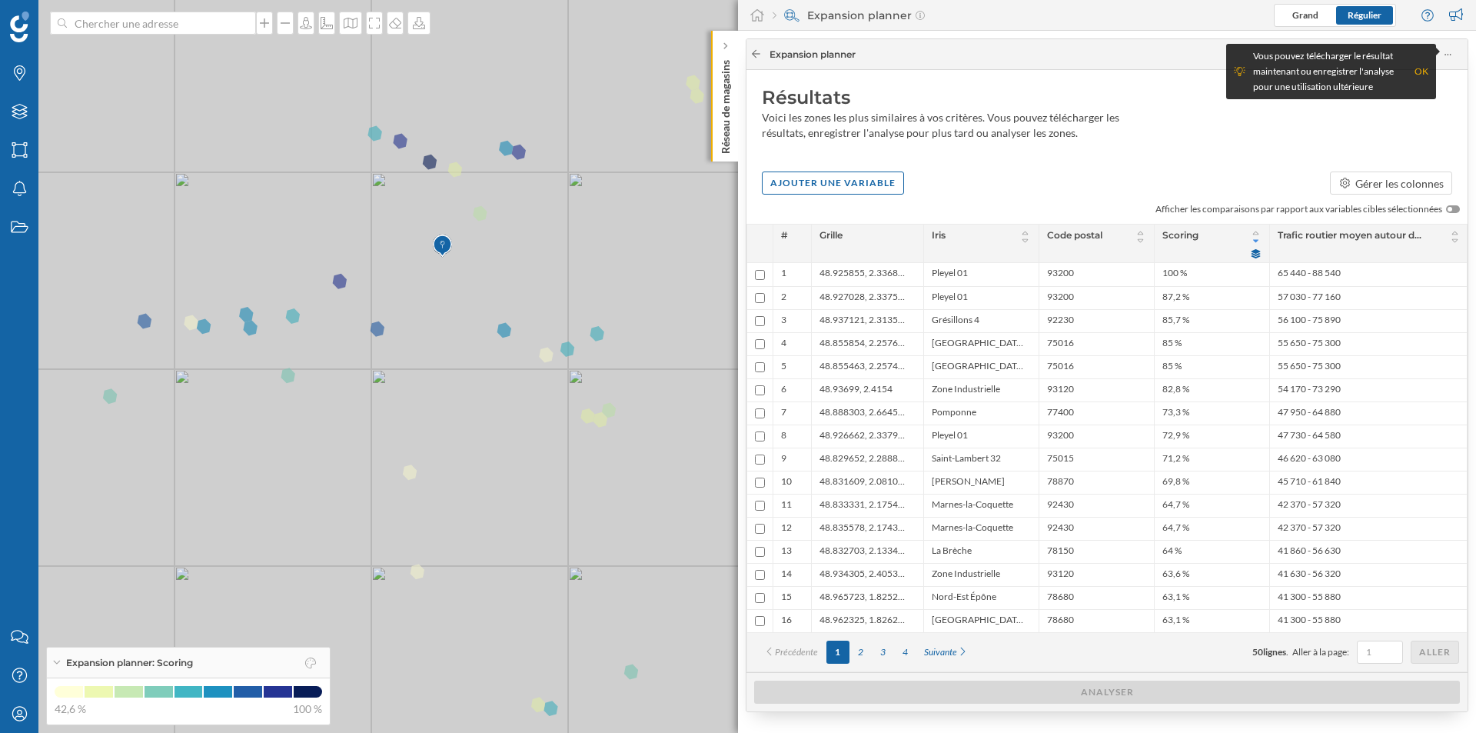
click at [760, 52] on icon at bounding box center [756, 53] width 12 height 9
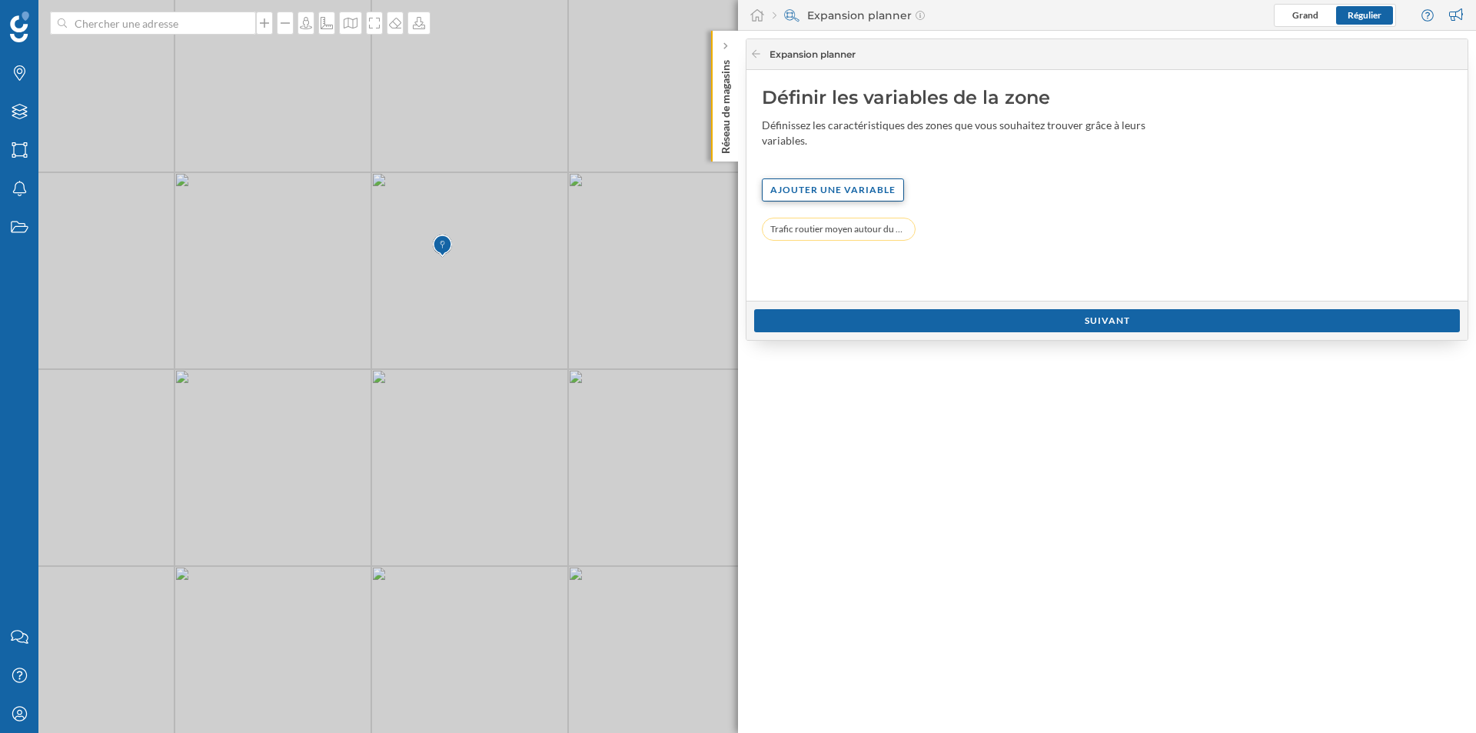
click at [836, 187] on div "Ajouter une variable" at bounding box center [833, 189] width 142 height 23
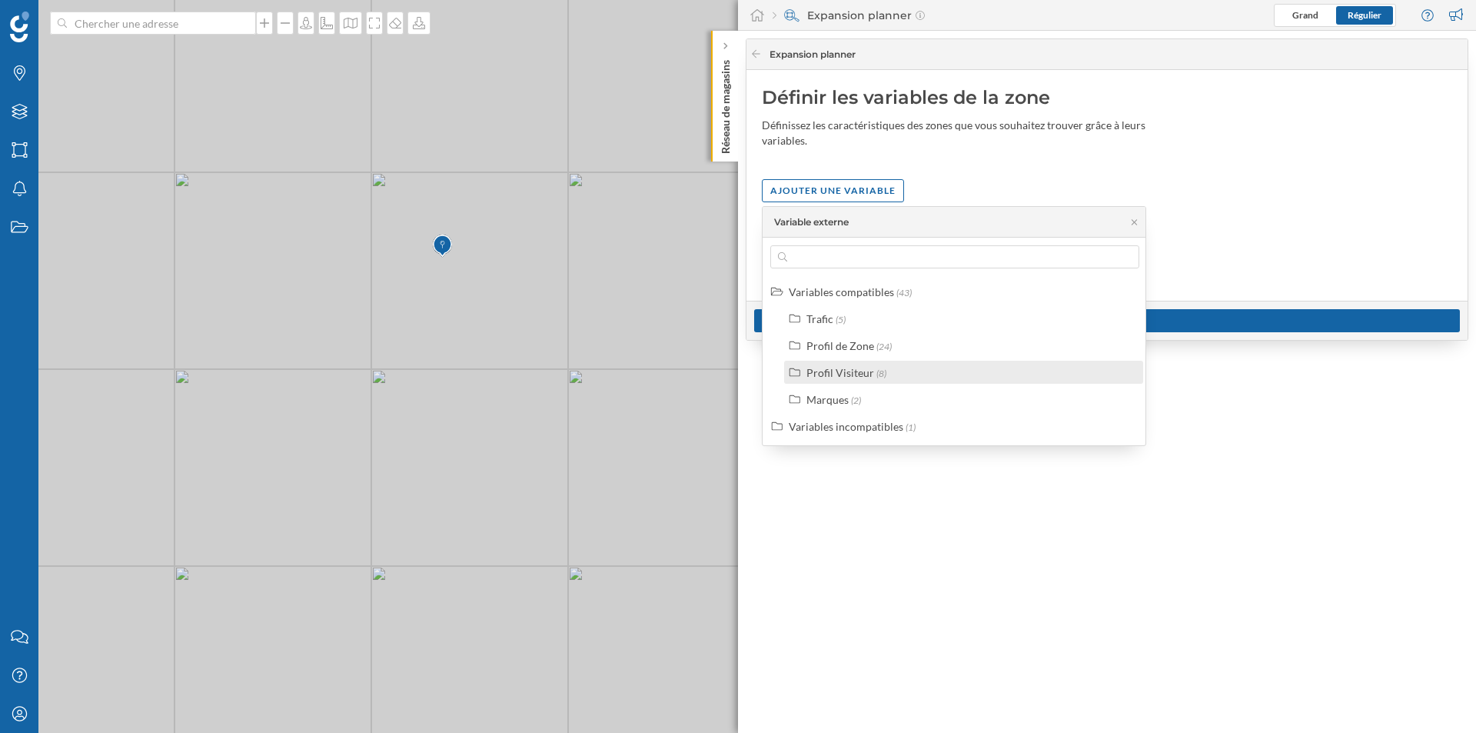
click at [876, 376] on span "(8)" at bounding box center [881, 374] width 10 height 12
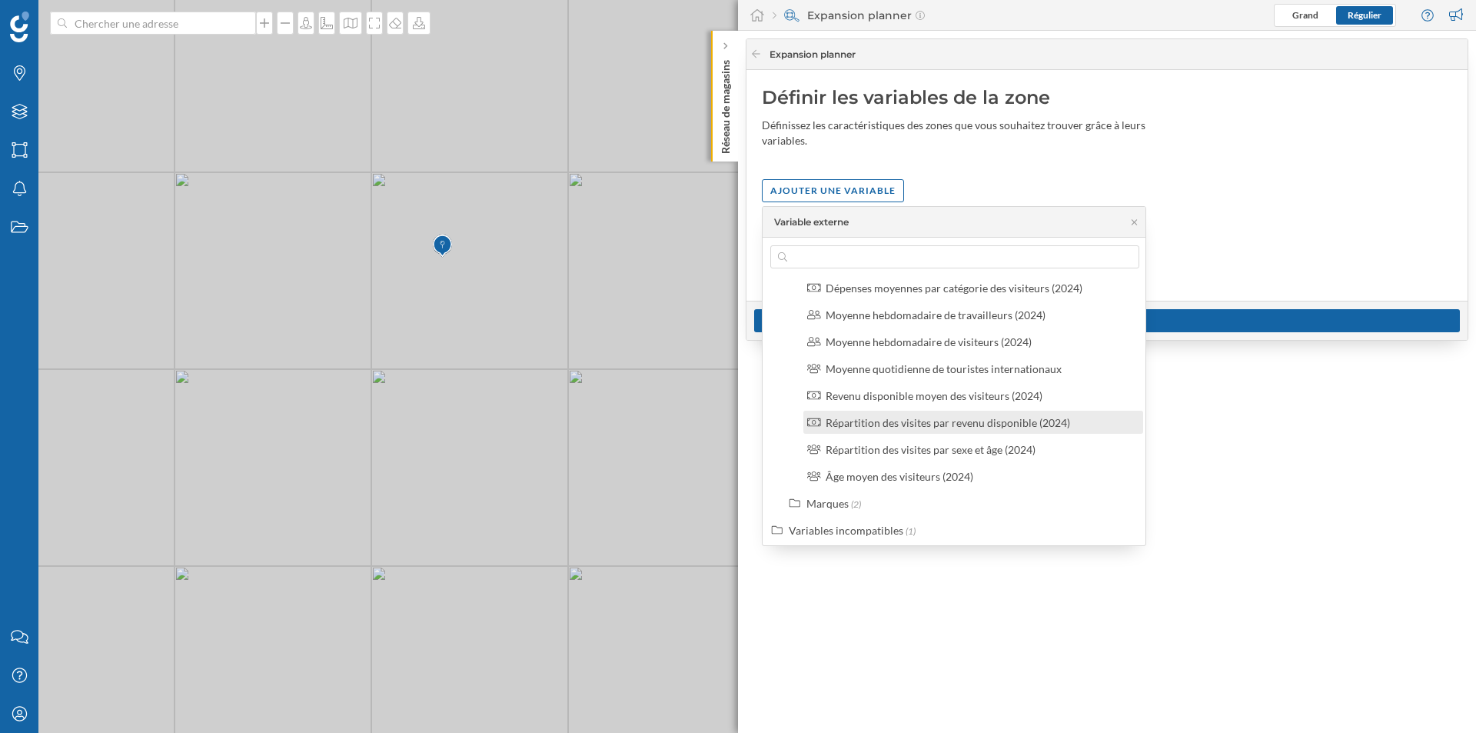
scroll to position [115, 0]
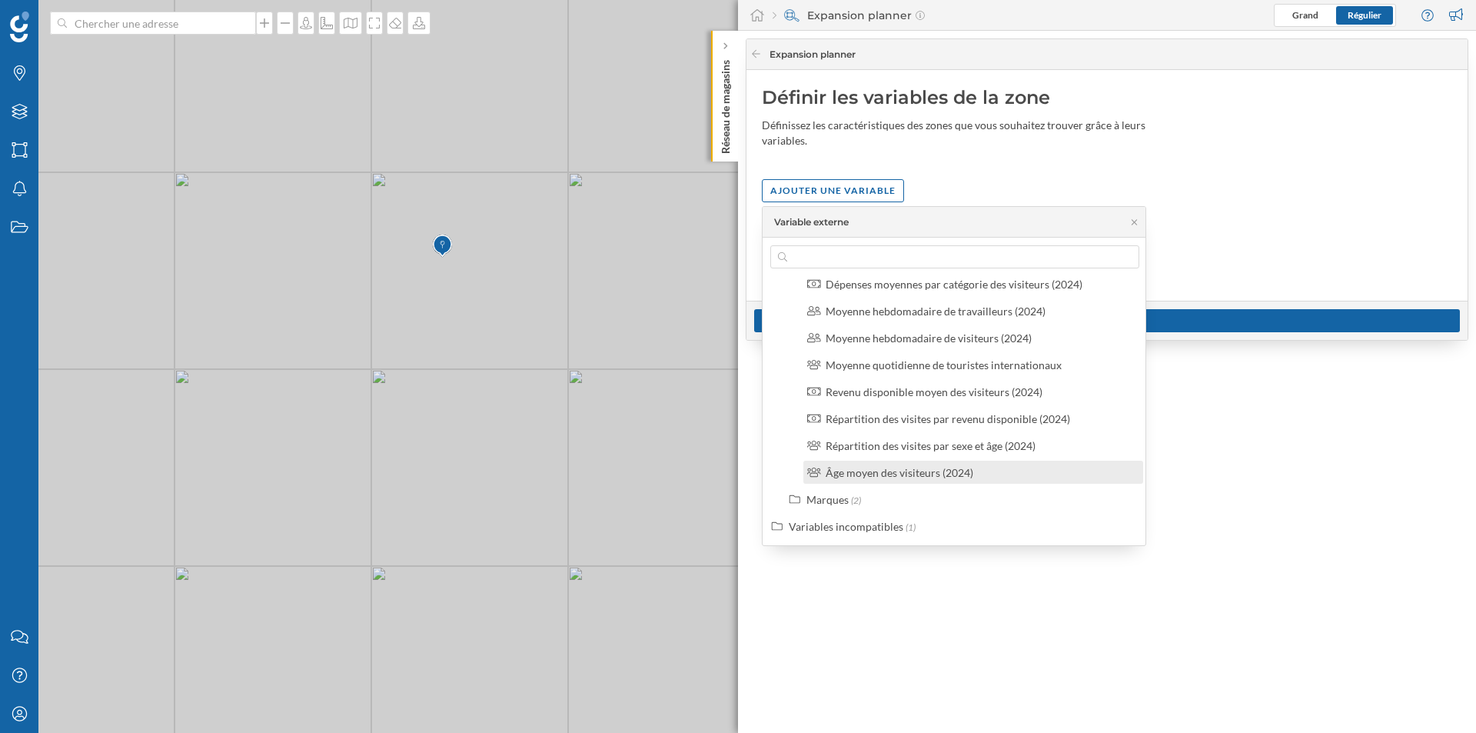
click at [934, 472] on div "Âge moyen des visiteurs (2024)" at bounding box center [900, 472] width 148 height 13
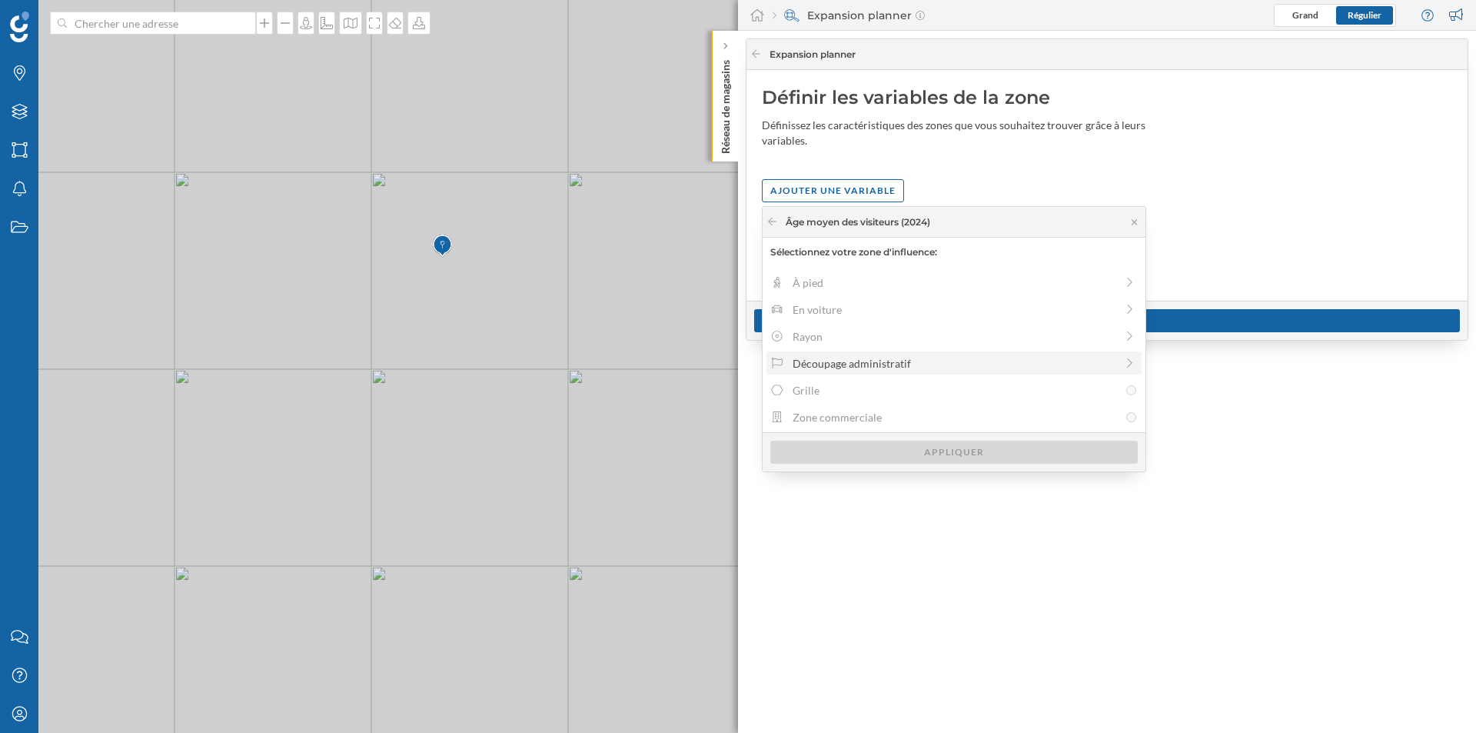
click at [864, 365] on div "Découpage administratif" at bounding box center [954, 363] width 323 height 16
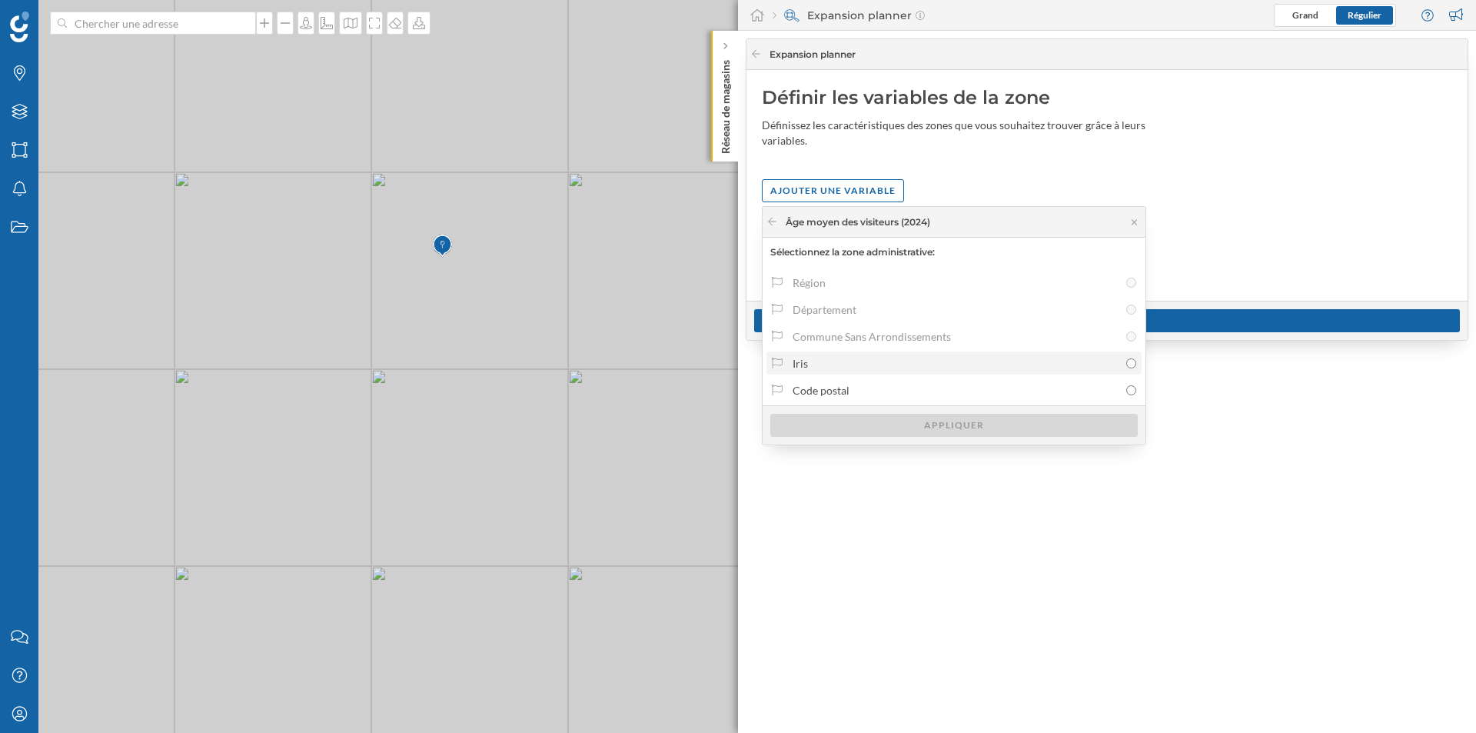
click at [823, 364] on div "Iris" at bounding box center [956, 363] width 326 height 16
click at [1126, 364] on input "Iris" at bounding box center [1131, 363] width 10 height 10
radio input "true"
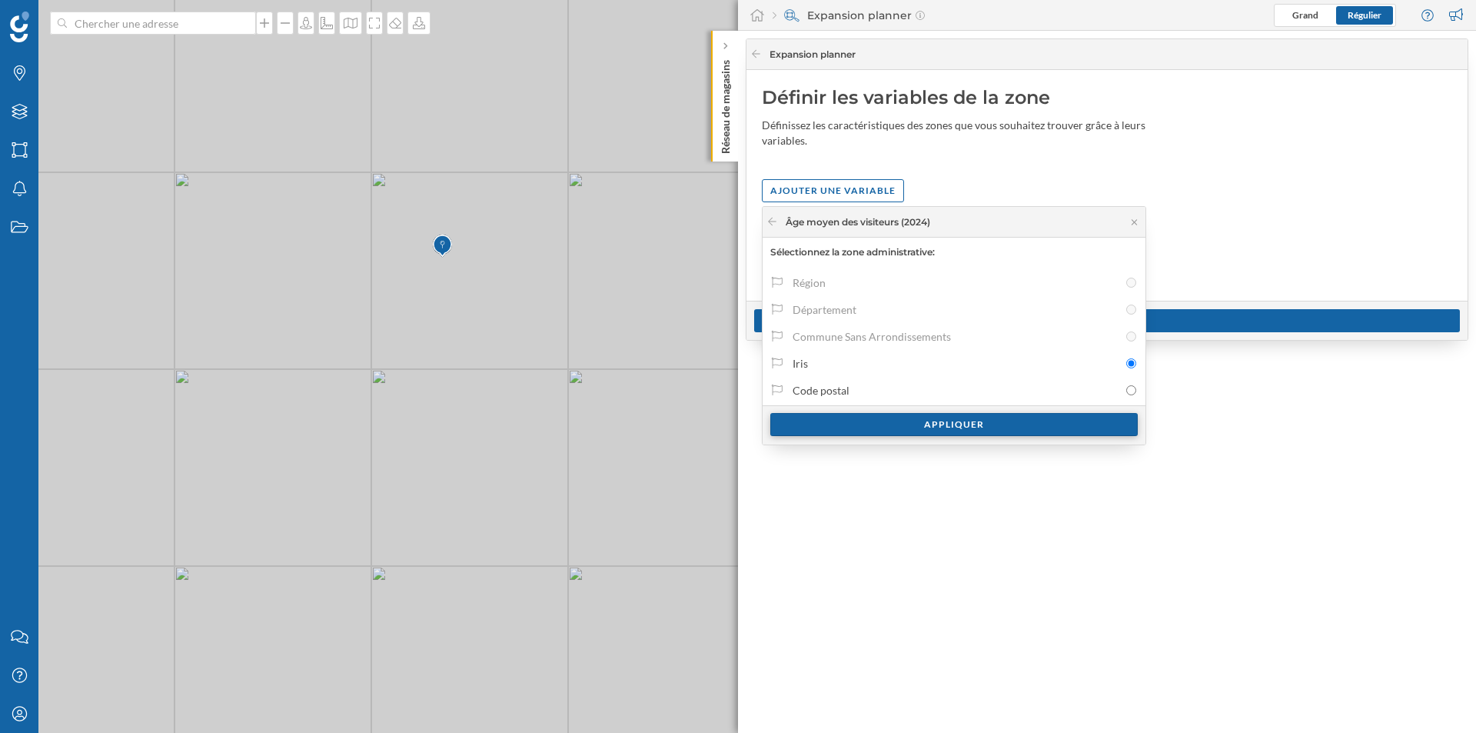
click at [882, 427] on div "Appliquer" at bounding box center [954, 424] width 368 height 23
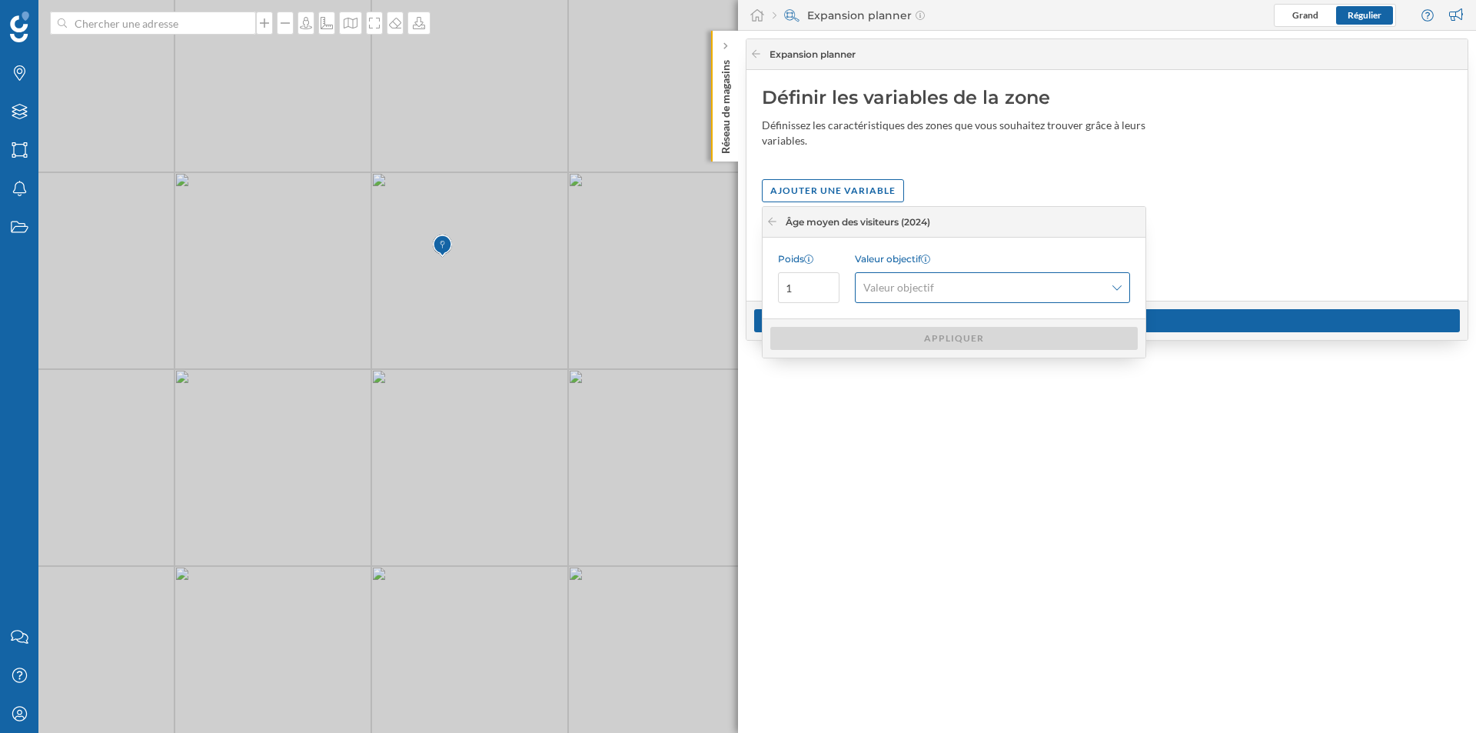
click at [953, 301] on div "Valeur objectif" at bounding box center [992, 287] width 275 height 31
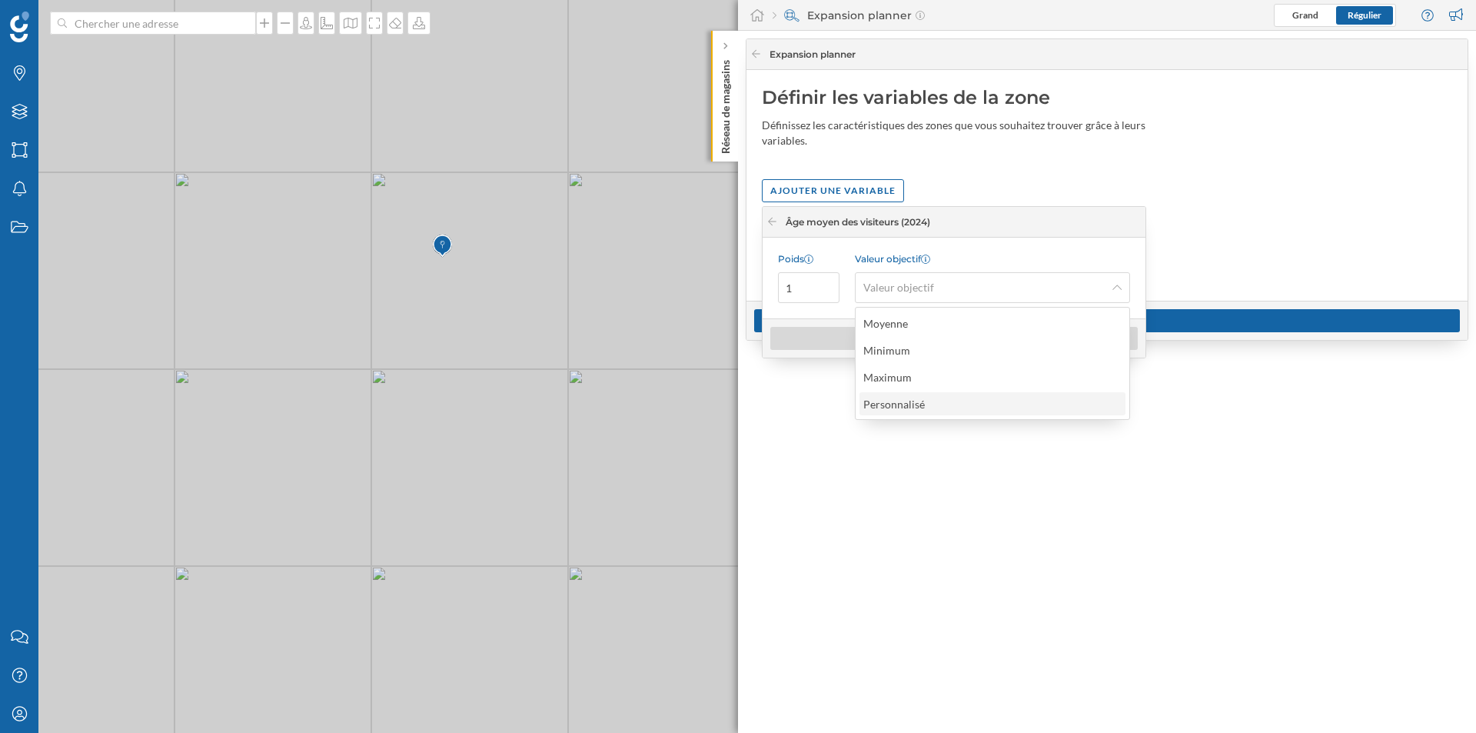
click at [943, 401] on div "Personnalisé" at bounding box center [991, 404] width 257 height 16
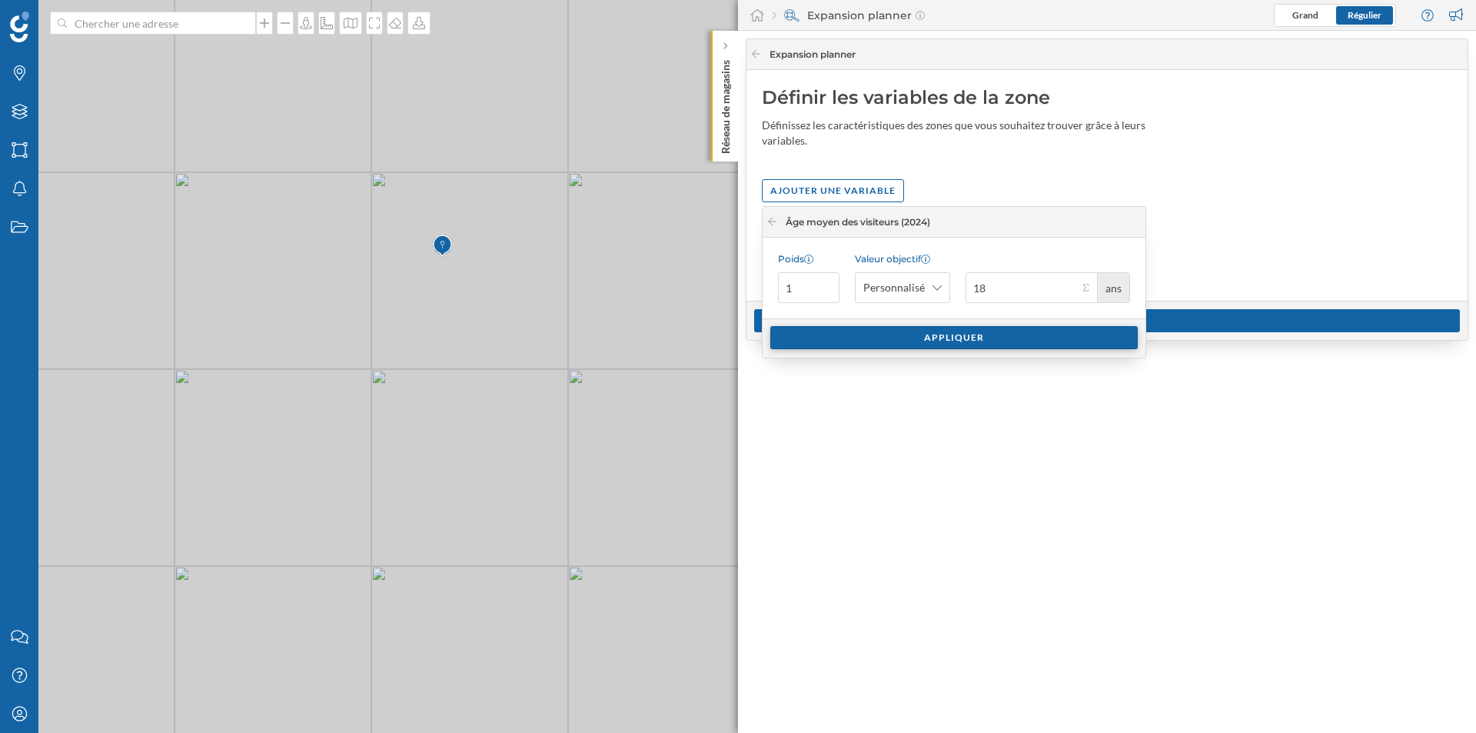
type input "18"
click at [898, 331] on div "Appliquer" at bounding box center [954, 337] width 368 height 23
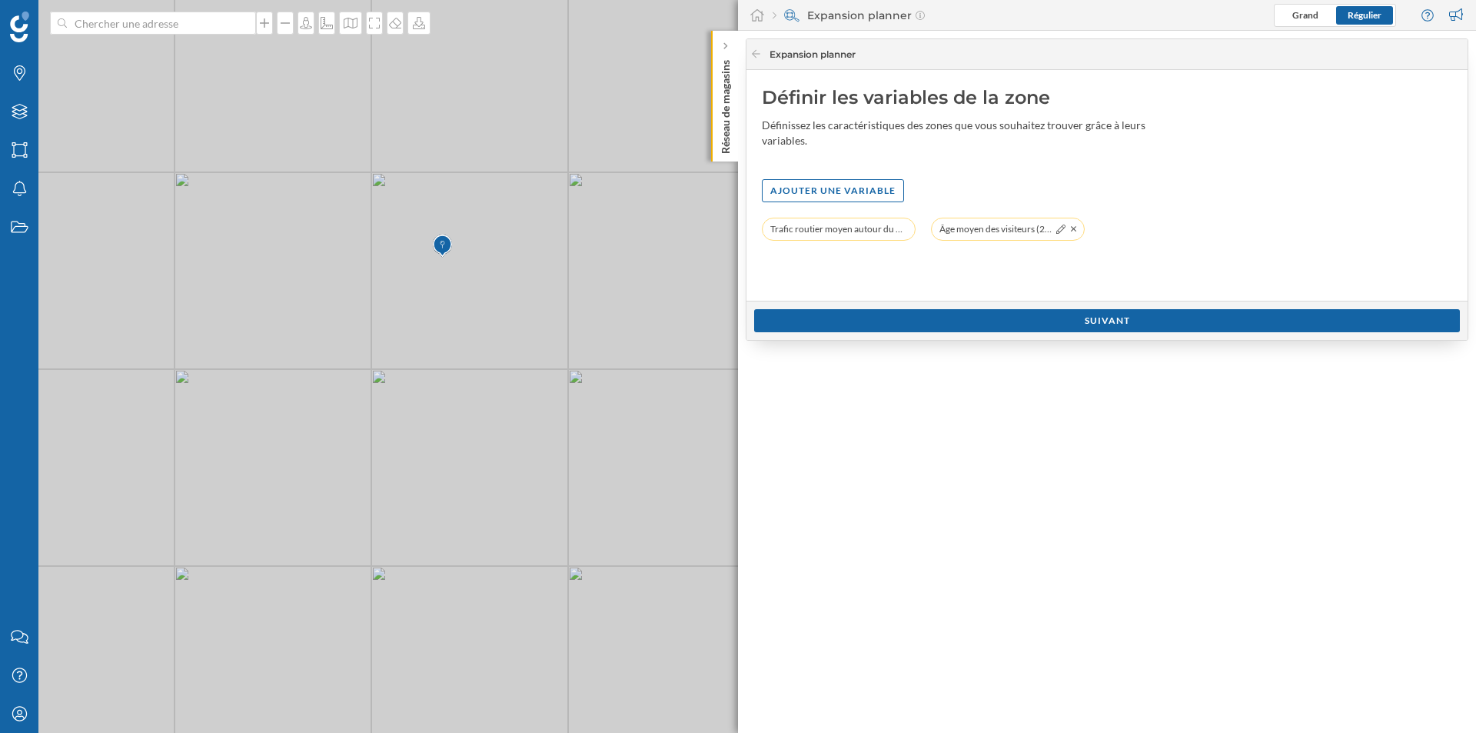
click at [981, 233] on span "Âge moyen des visiteurs (2024): 18 ans (Iris)" at bounding box center [996, 228] width 112 height 15
click at [1055, 226] on div "Âge moyen des visiteurs (2024): 18 ans (Iris)" at bounding box center [1008, 229] width 154 height 23
click at [1055, 226] on div at bounding box center [1061, 229] width 12 height 12
click at [1065, 228] on icon at bounding box center [1060, 228] width 9 height 9
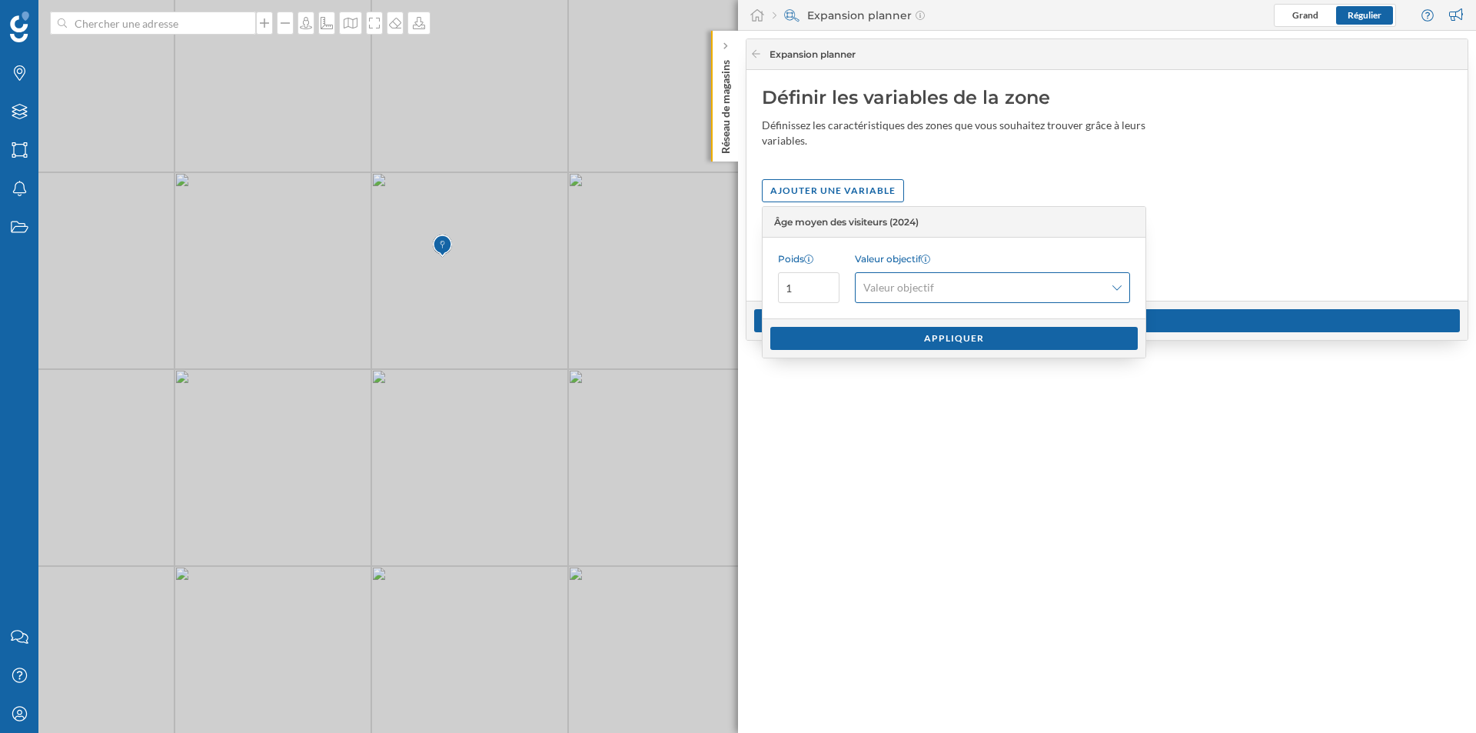
click at [986, 300] on div "Valeur objectif" at bounding box center [992, 287] width 275 height 31
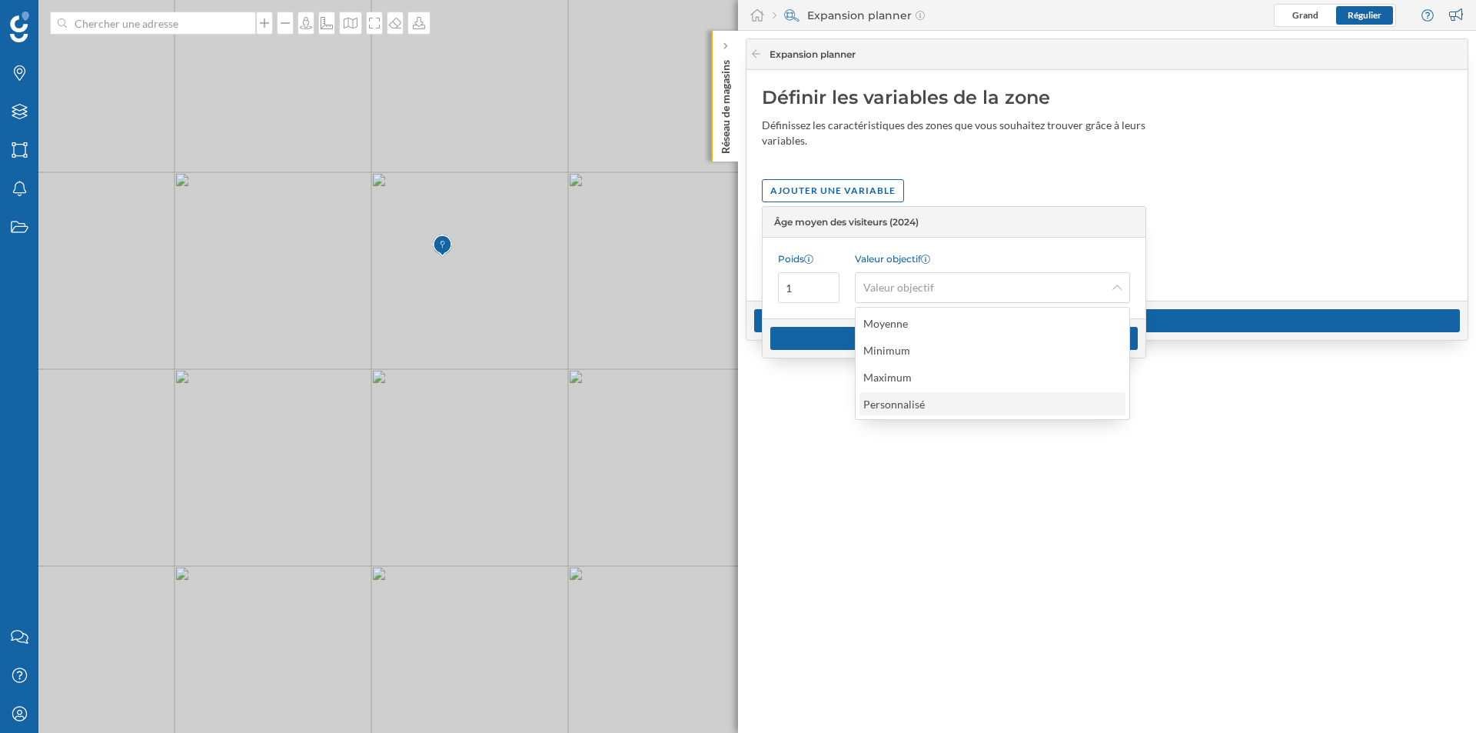
click at [933, 397] on div "Personnalisé" at bounding box center [991, 404] width 257 height 16
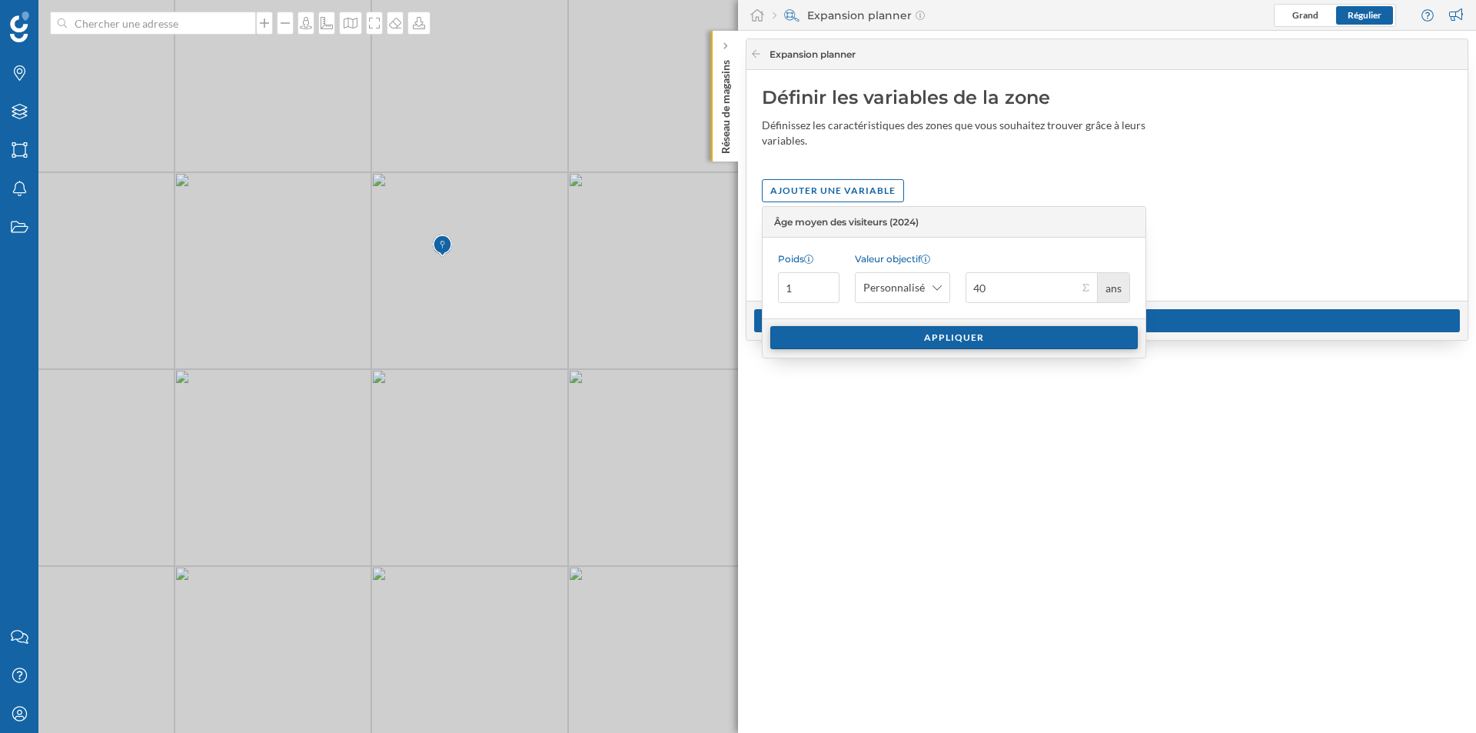
type input "40"
click at [890, 332] on div "Appliquer" at bounding box center [954, 337] width 368 height 23
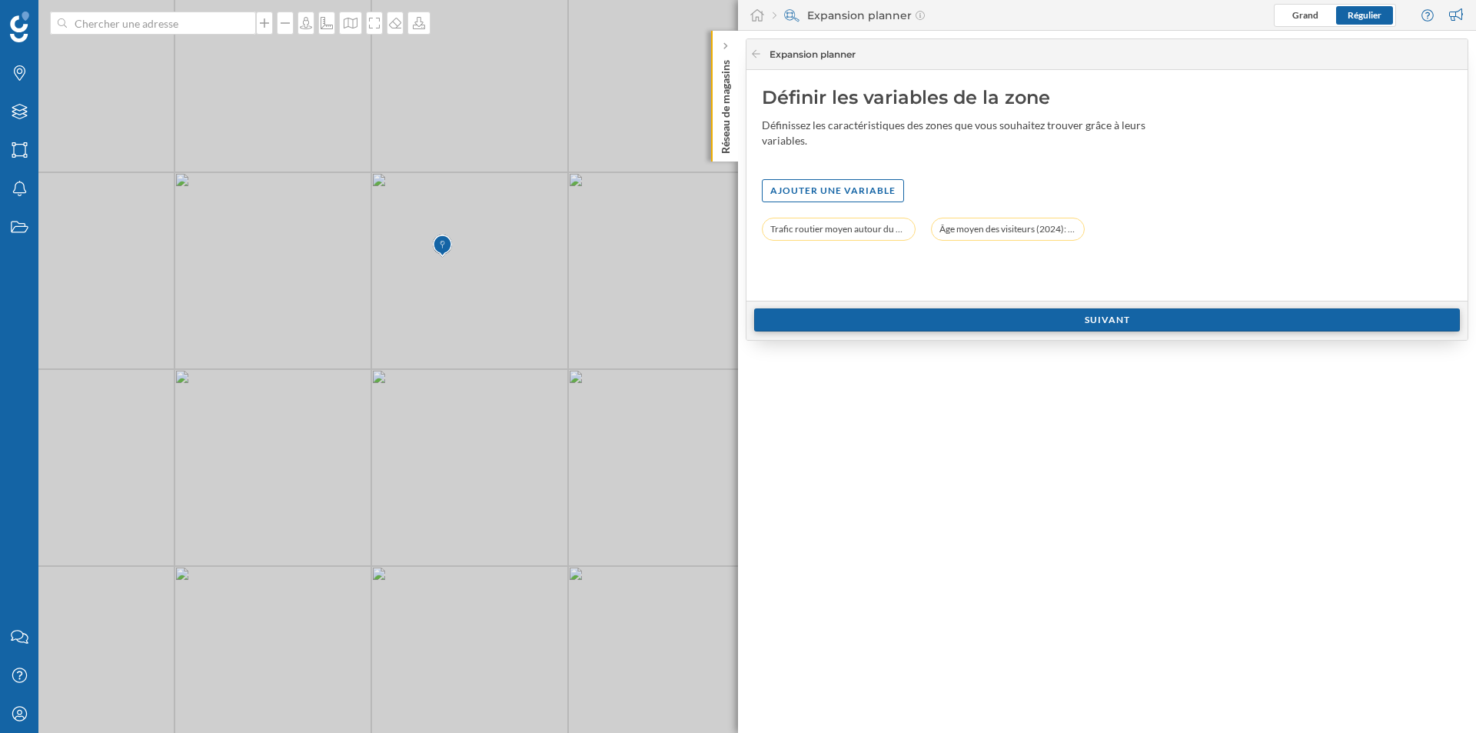
click at [1006, 326] on div "Suivant" at bounding box center [1107, 319] width 706 height 23
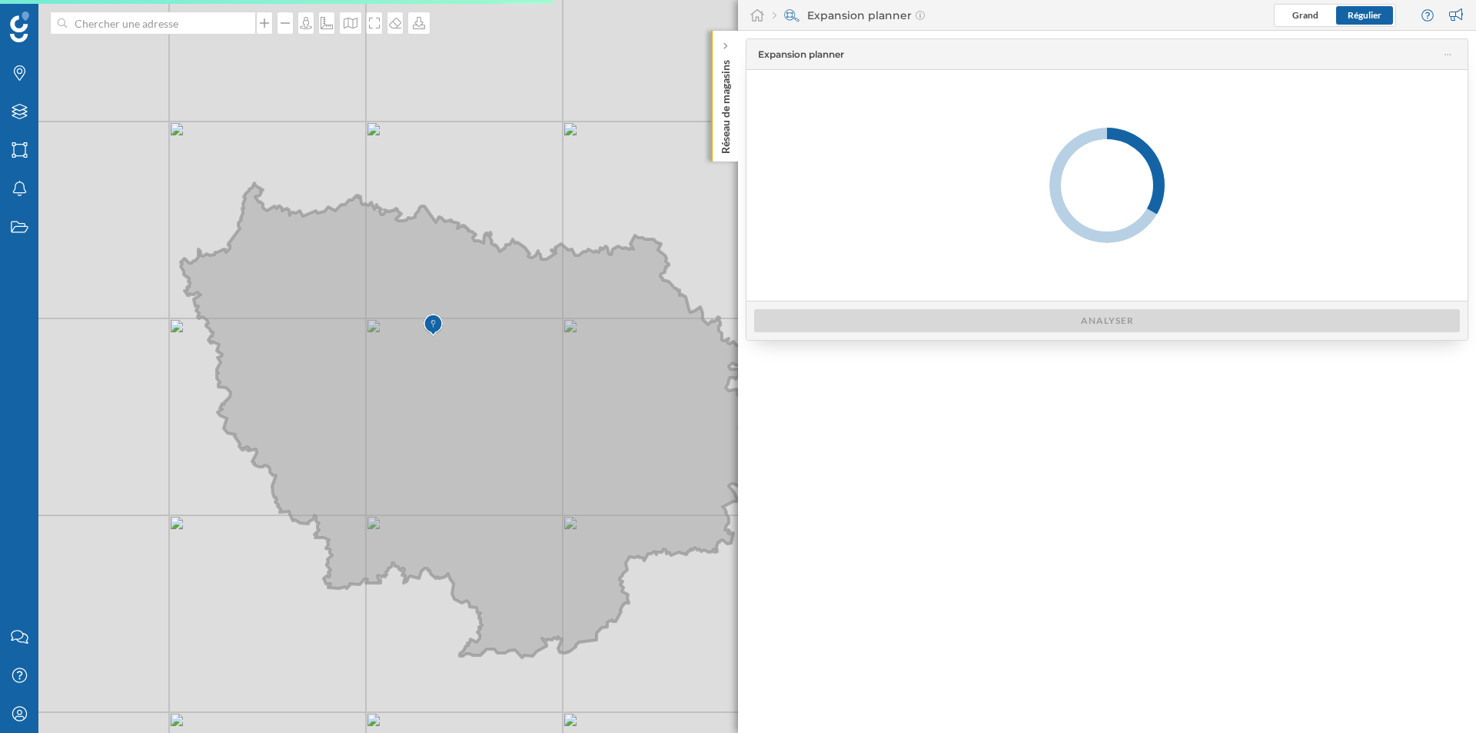
drag, startPoint x: 571, startPoint y: 374, endPoint x: 463, endPoint y: 368, distance: 108.6
click at [463, 368] on icon at bounding box center [476, 420] width 591 height 474
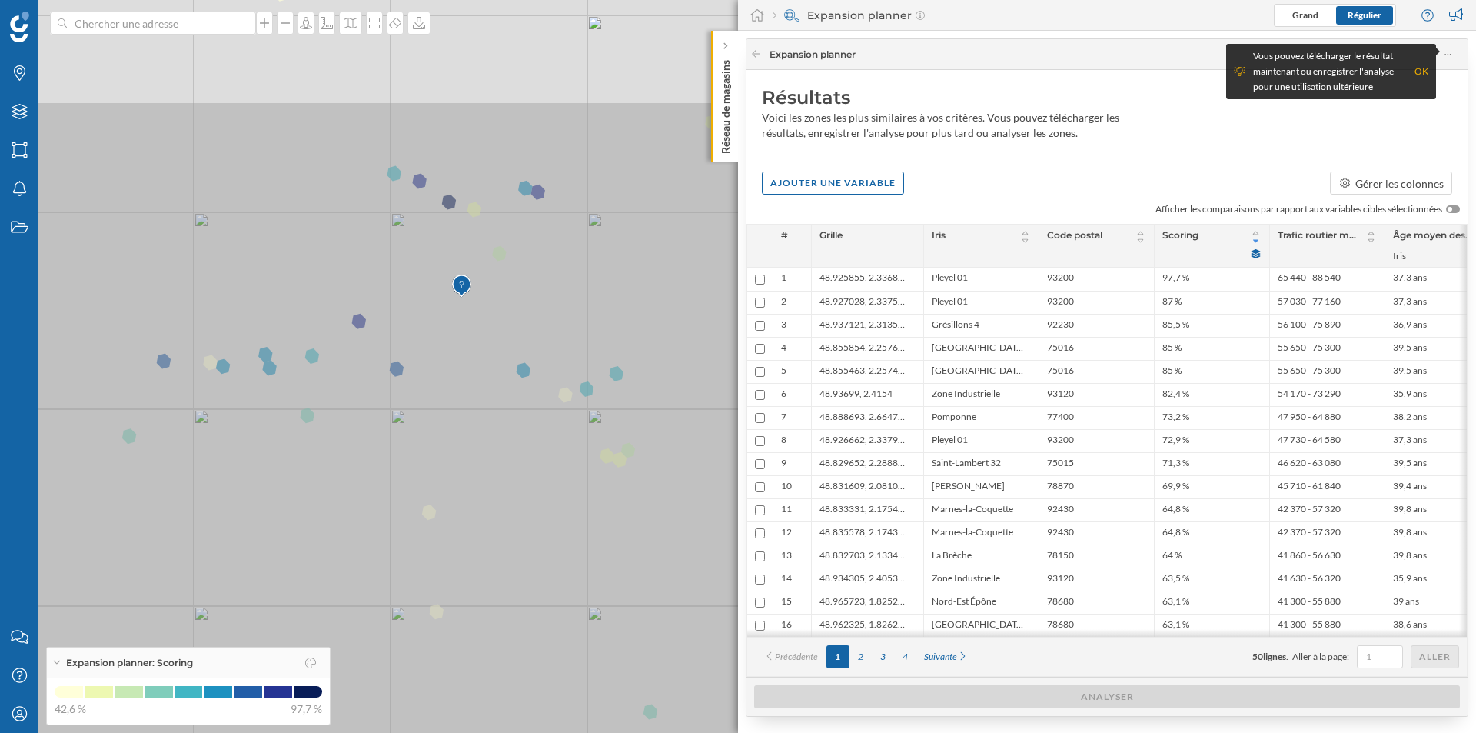
drag, startPoint x: 378, startPoint y: 248, endPoint x: 432, endPoint y: 424, distance: 184.1
click at [432, 424] on icon at bounding box center [792, 543] width 1778 height 886
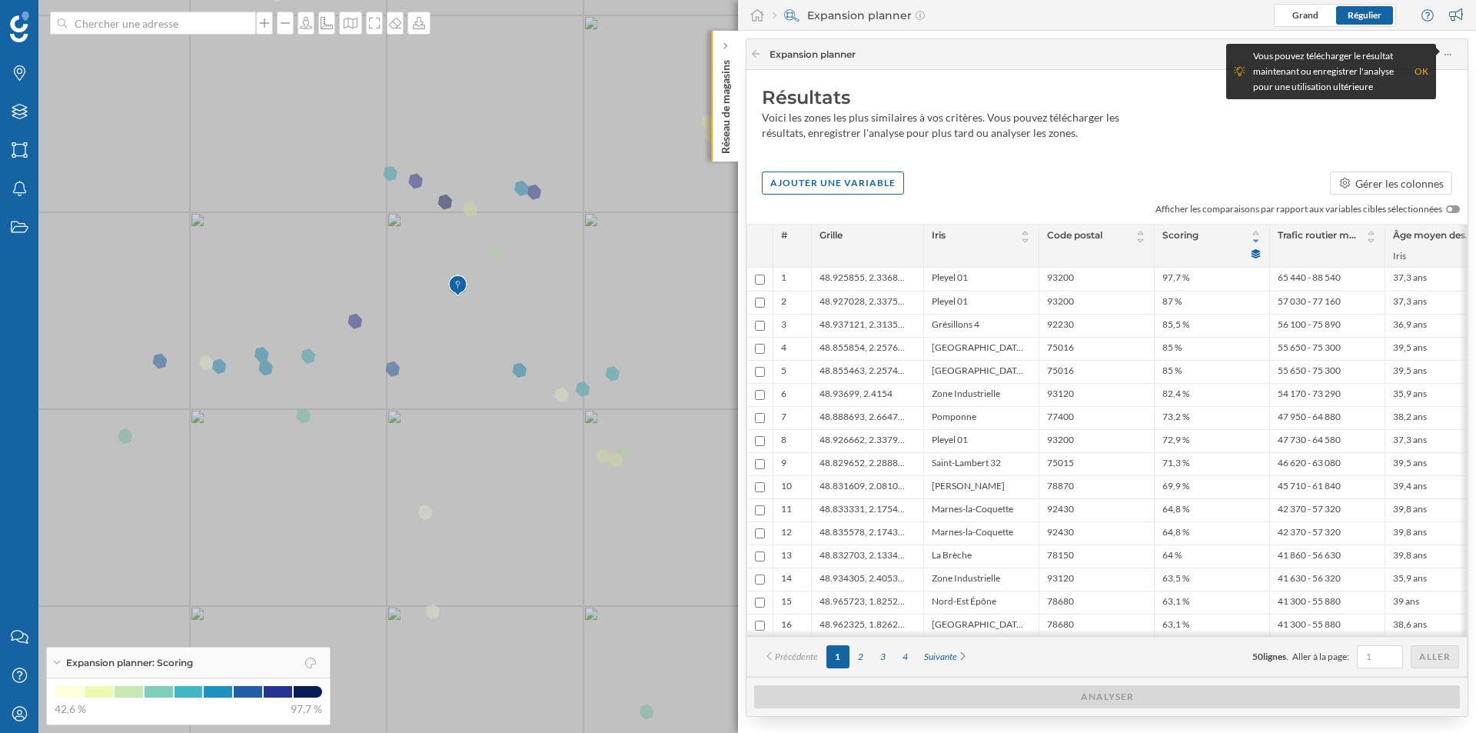
drag, startPoint x: 538, startPoint y: 291, endPoint x: 507, endPoint y: 292, distance: 31.5
click at [507, 292] on icon at bounding box center [735, 367] width 1778 height 886
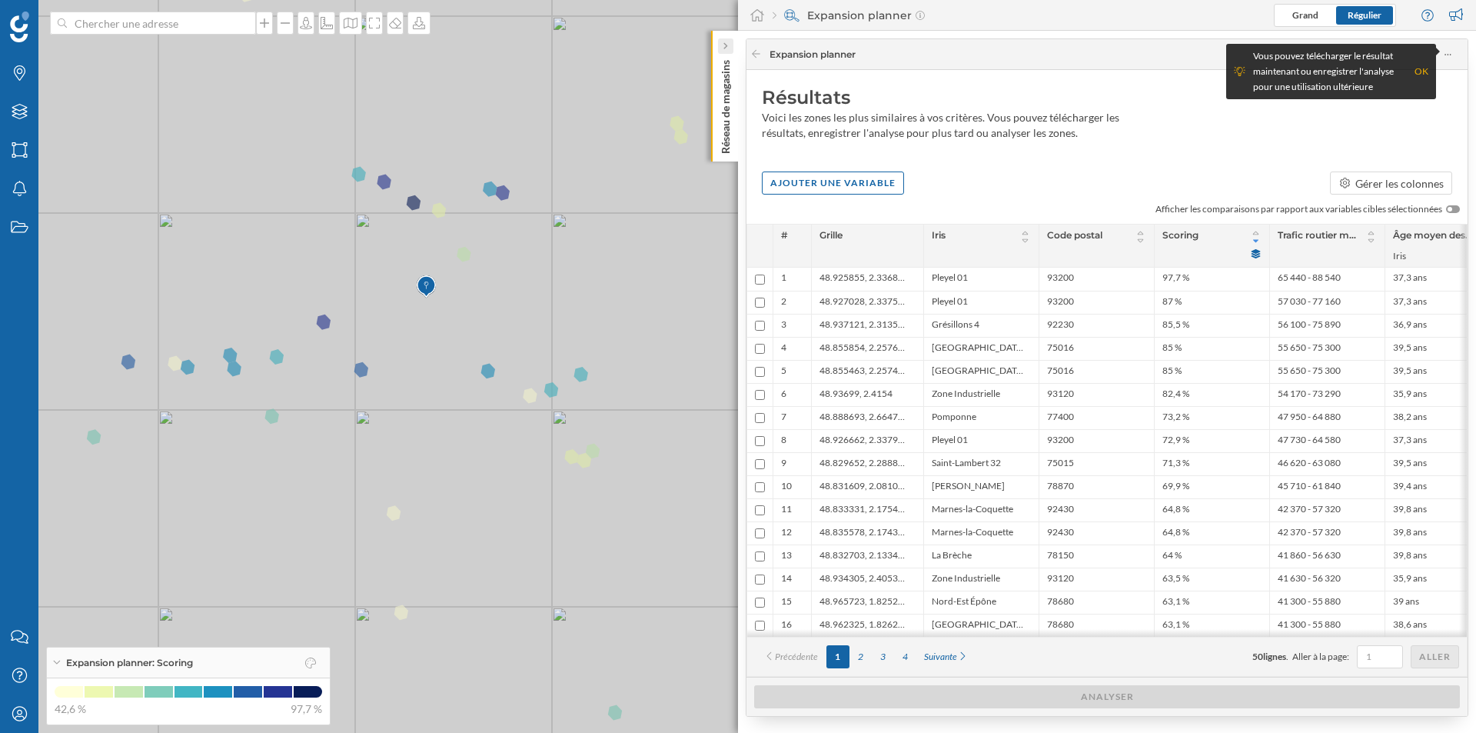
click at [730, 44] on div at bounding box center [725, 45] width 15 height 15
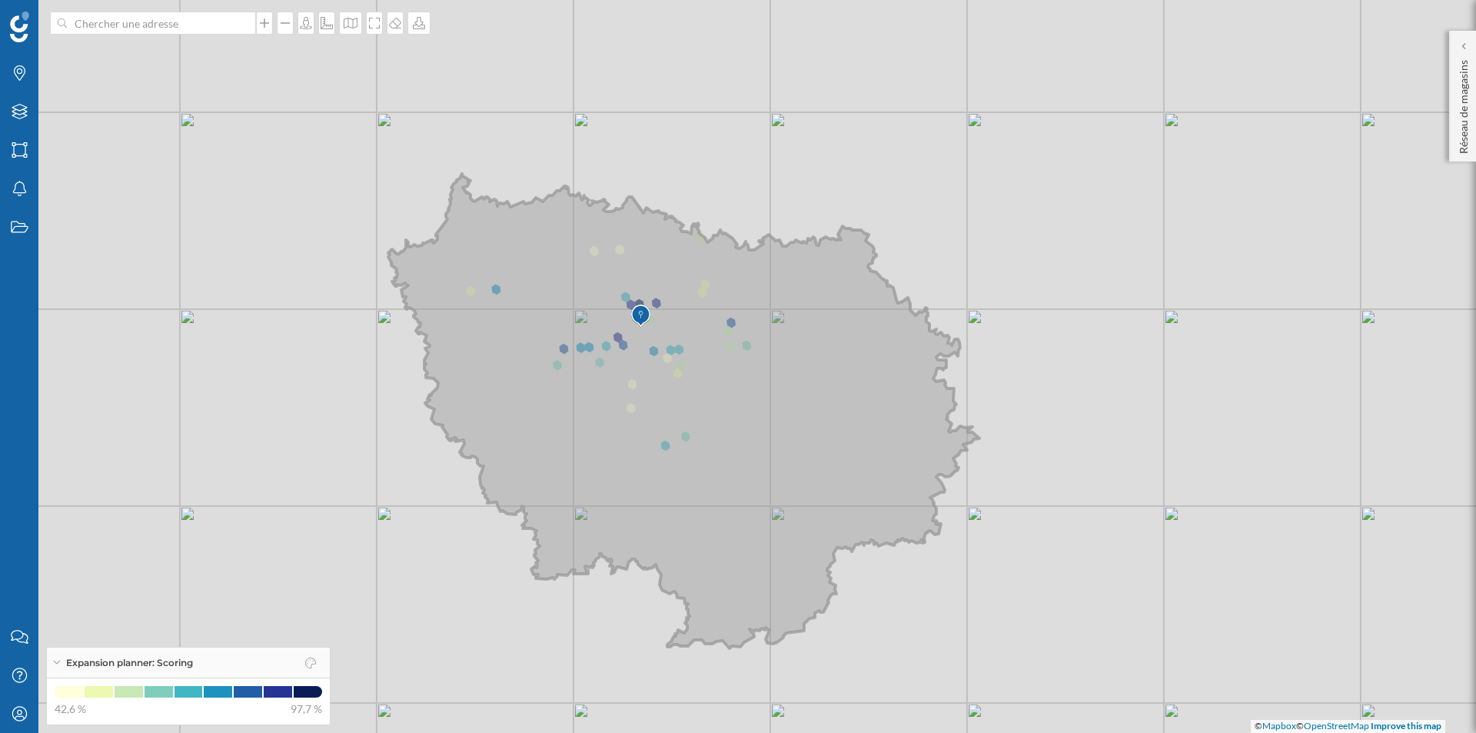
drag, startPoint x: 742, startPoint y: 244, endPoint x: 720, endPoint y: 331, distance: 88.8
click at [720, 331] on icon at bounding box center [683, 411] width 591 height 474
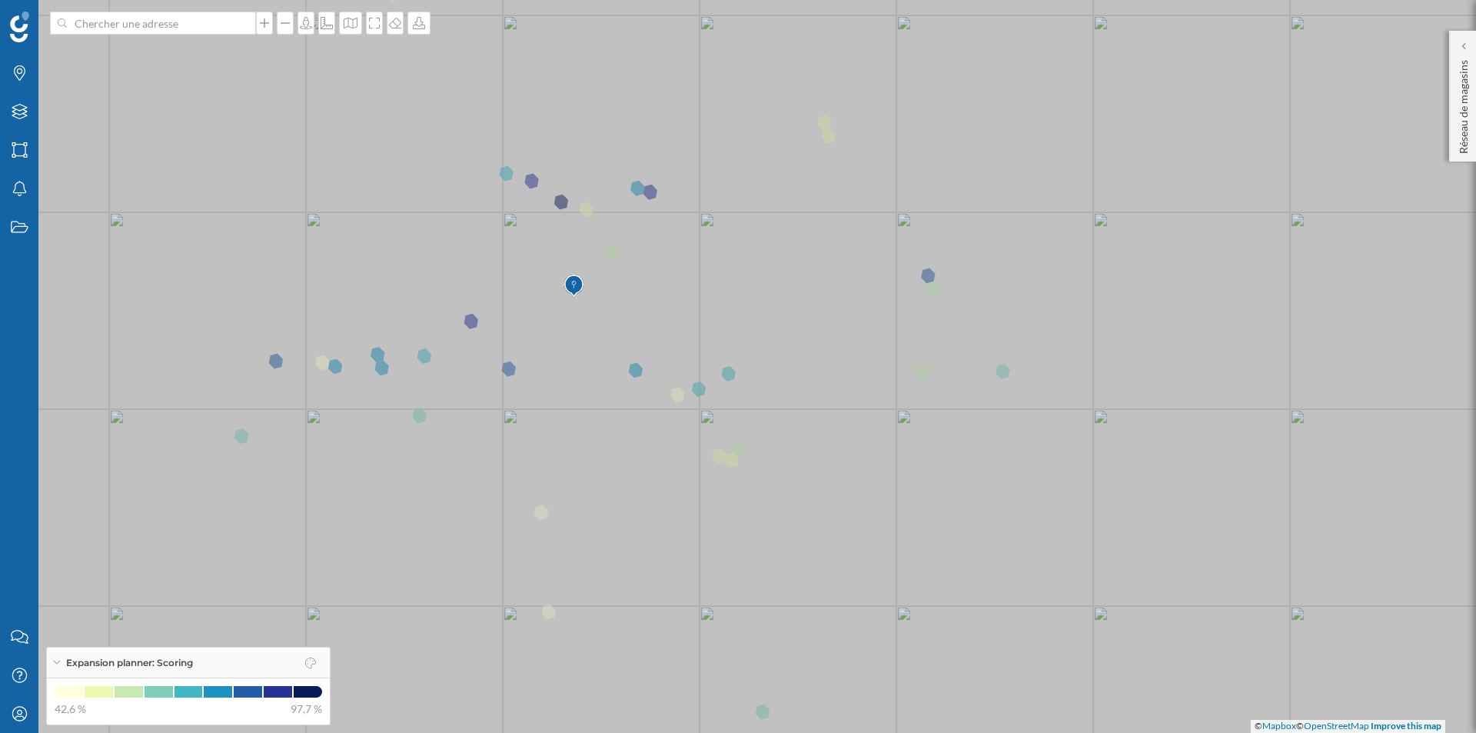
click at [562, 201] on icon at bounding box center [738, 367] width 1778 height 886
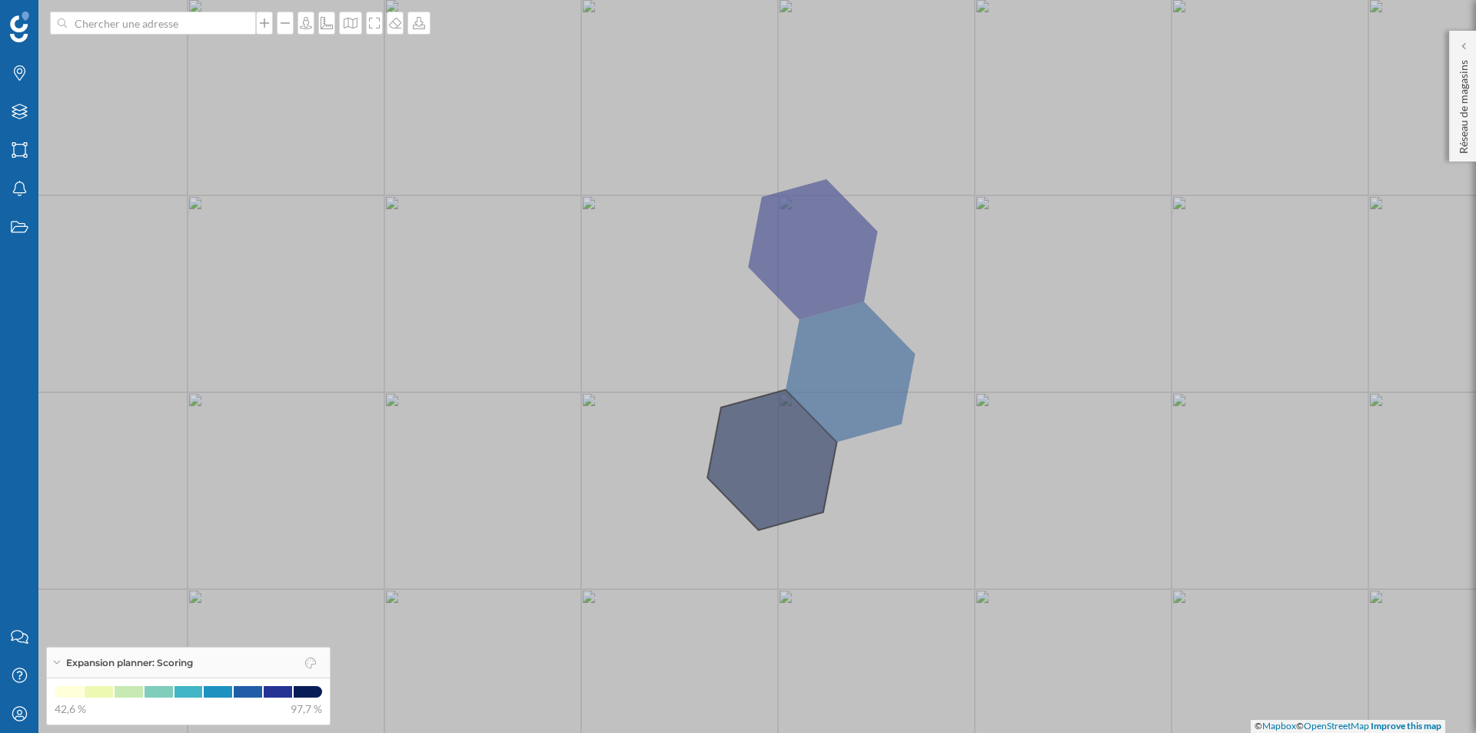
click at [777, 451] on icon at bounding box center [738, 367] width 1778 height 886
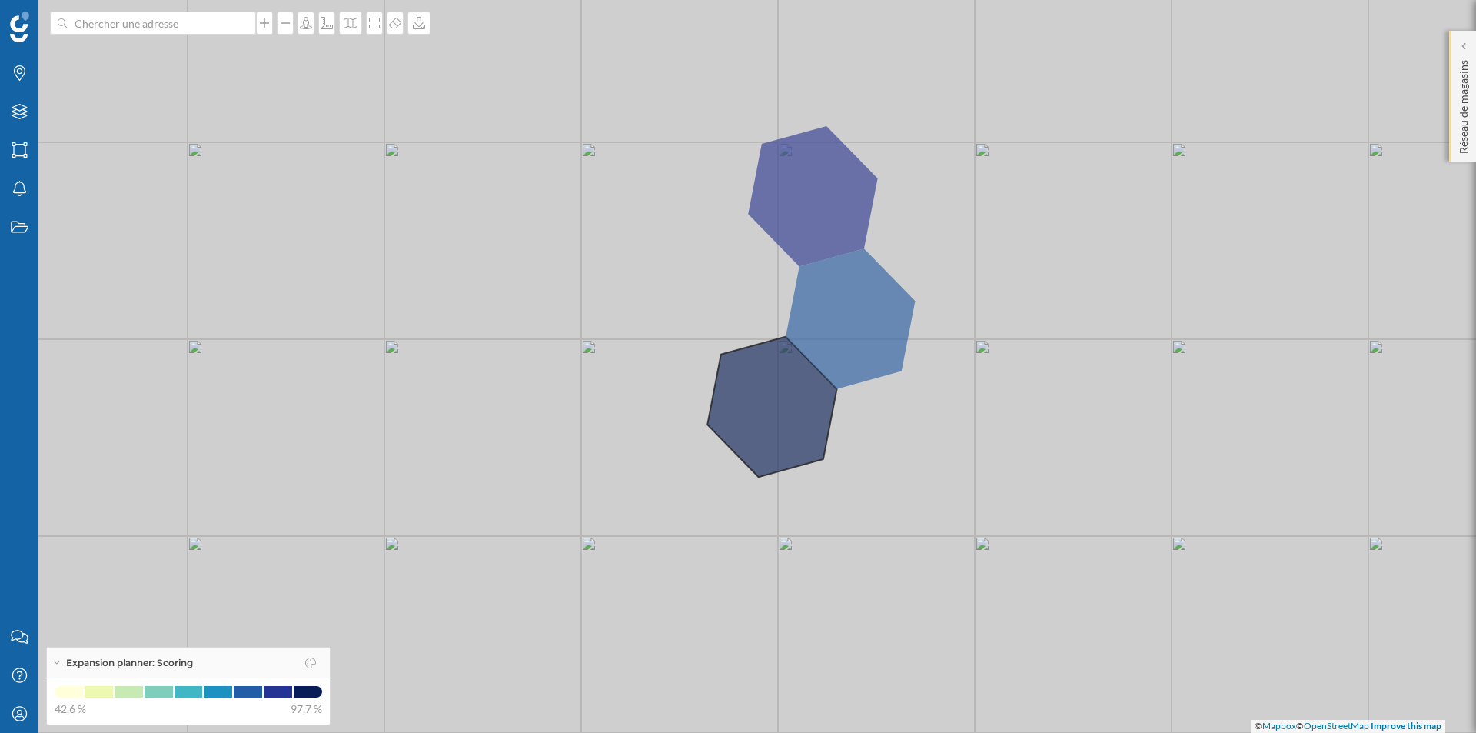
click at [1473, 96] on div "Réseau de magasins" at bounding box center [1462, 96] width 27 height 131
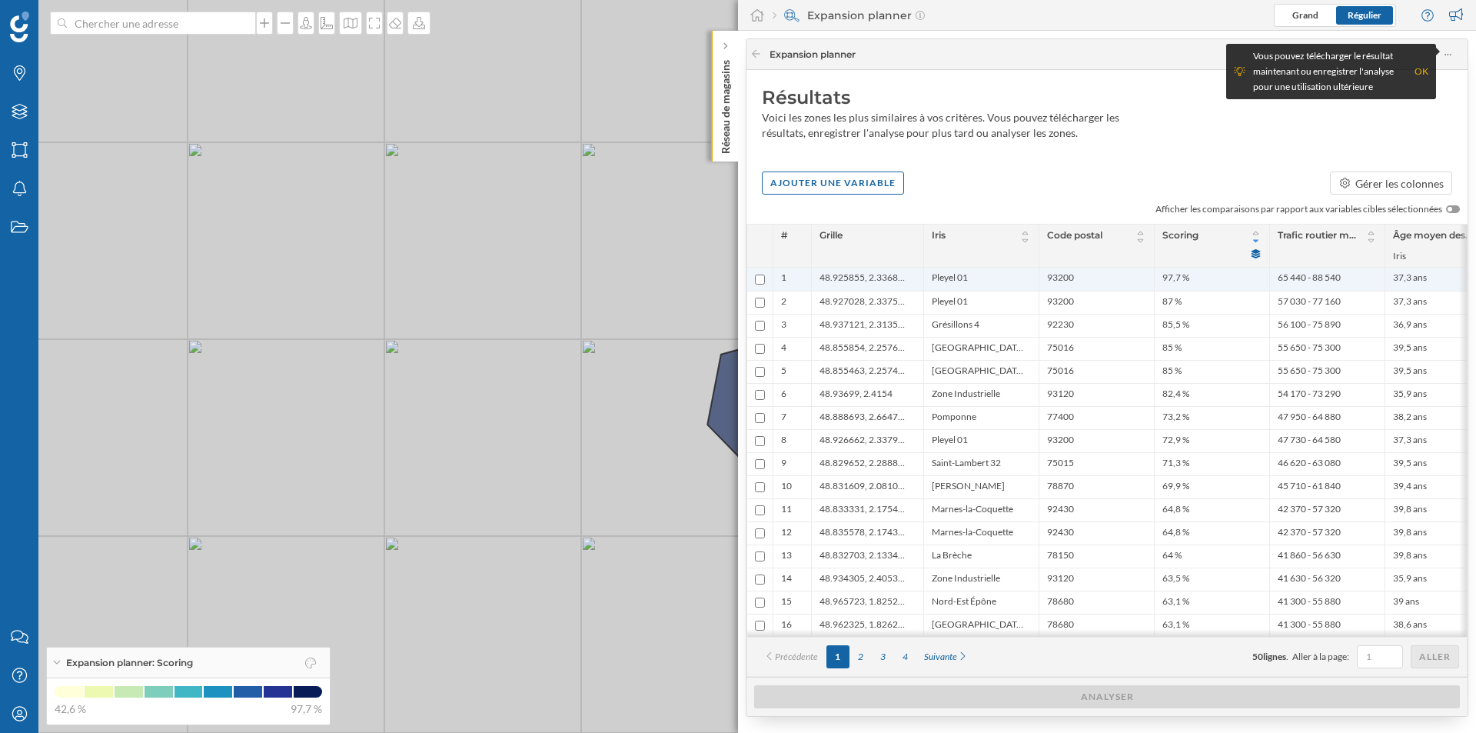
click at [760, 282] on input "checkbox" at bounding box center [760, 279] width 10 height 10
checkbox input "true"
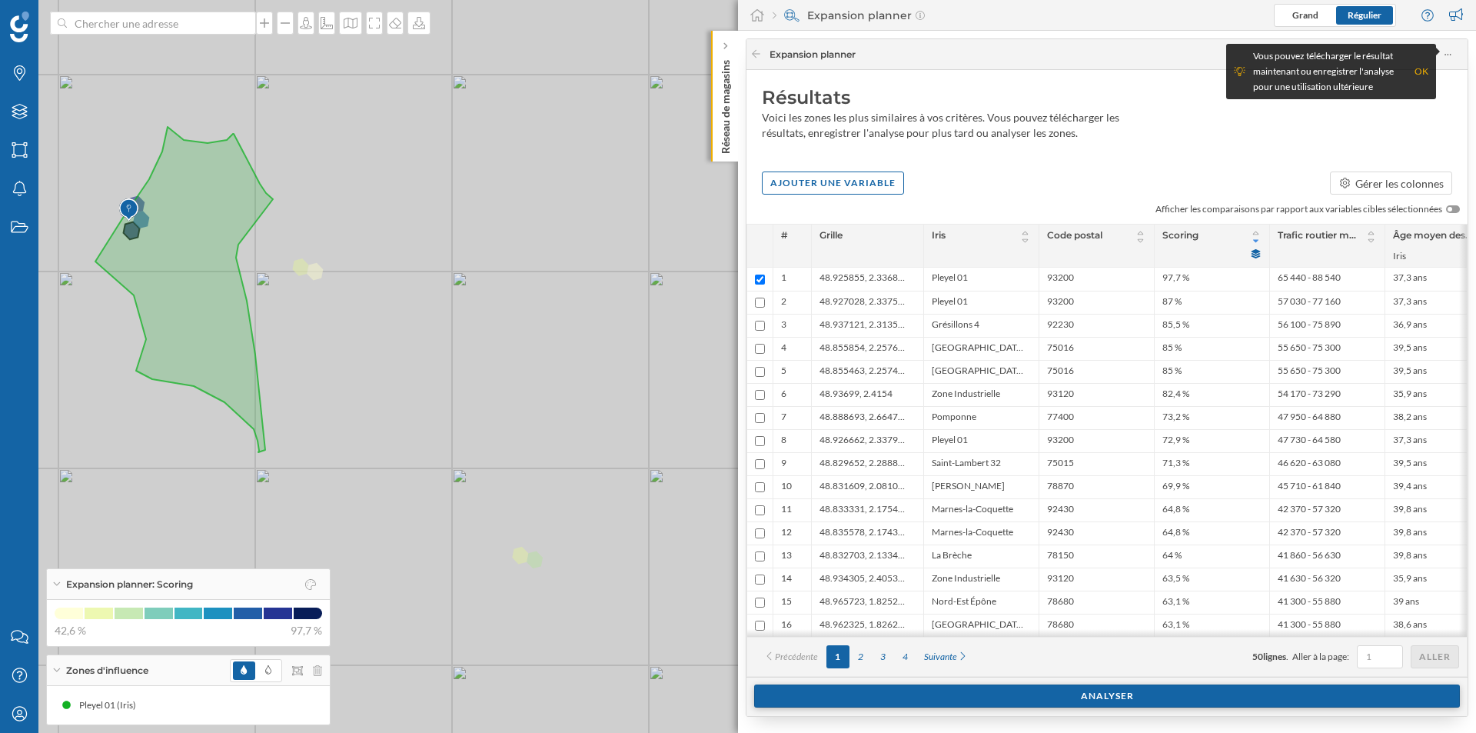
click at [906, 690] on div "Analyser" at bounding box center [1107, 695] width 706 height 23
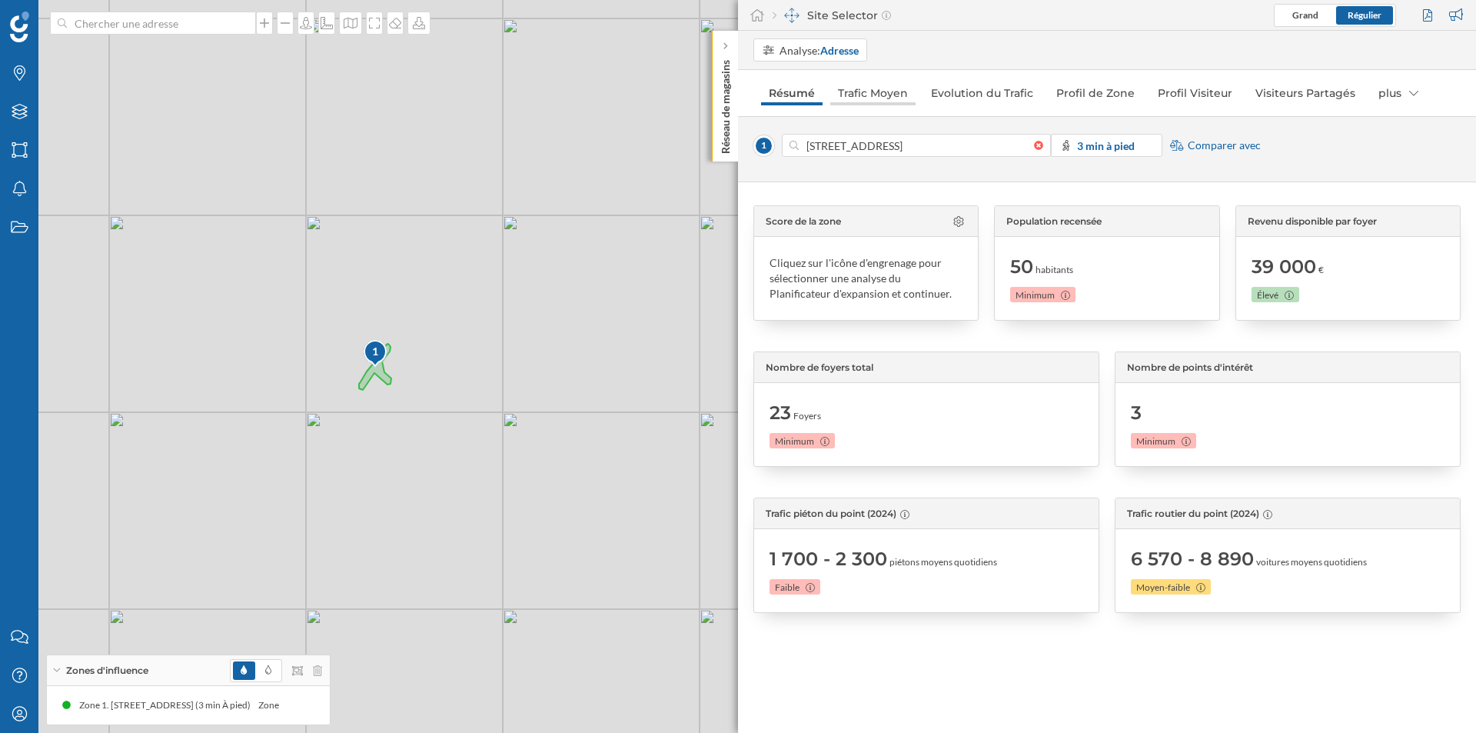
click at [883, 98] on link "Trafic Moyen" at bounding box center [872, 93] width 85 height 25
